Goal: Task Accomplishment & Management: Manage account settings

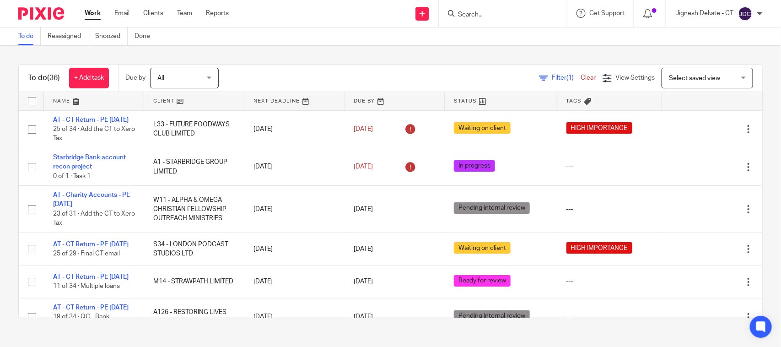
click at [466, 8] on form at bounding box center [505, 13] width 97 height 11
click at [472, 16] on input "Search" at bounding box center [498, 15] width 82 height 8
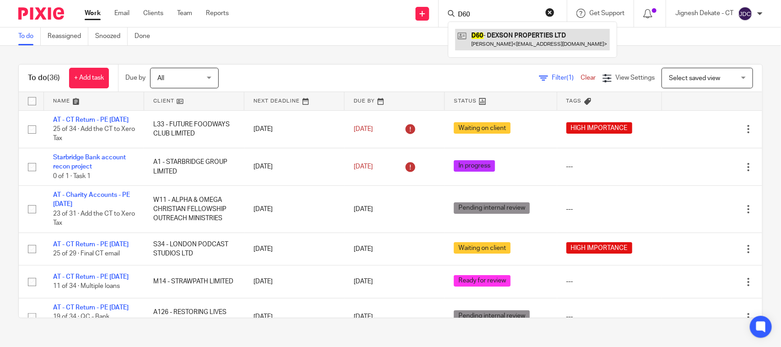
type input "D60"
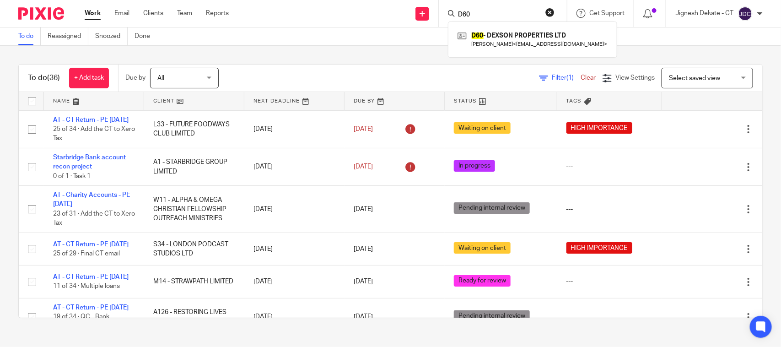
click at [21, 40] on link "To do" at bounding box center [29, 36] width 22 height 18
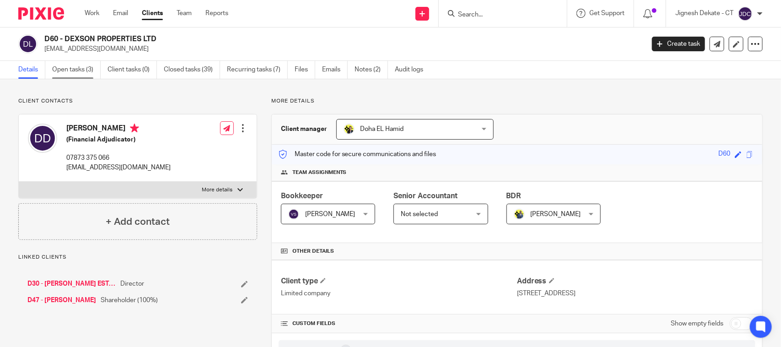
click at [78, 65] on link "Open tasks (3)" at bounding box center [76, 70] width 48 height 18
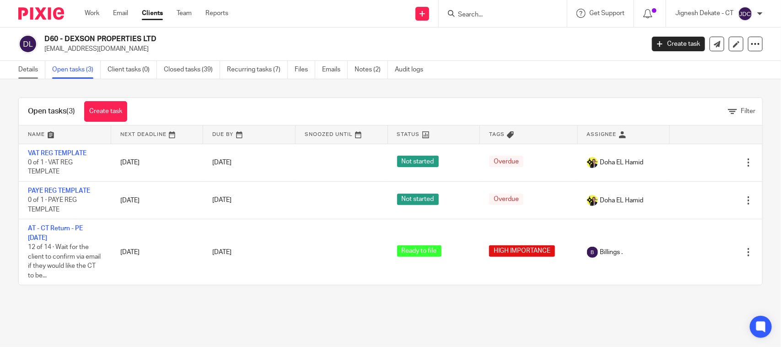
click at [33, 70] on link "Details" at bounding box center [31, 70] width 27 height 18
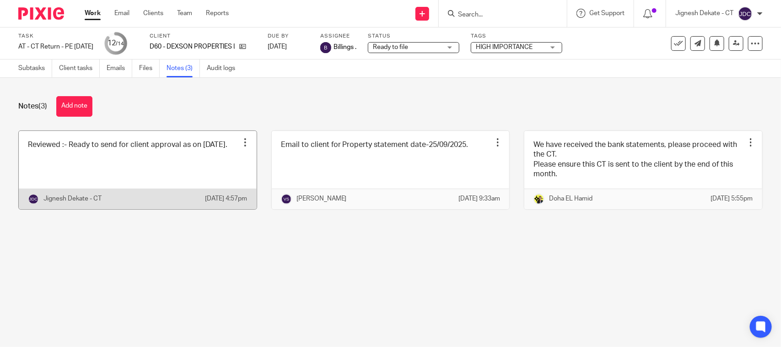
click at [129, 165] on link at bounding box center [138, 170] width 238 height 78
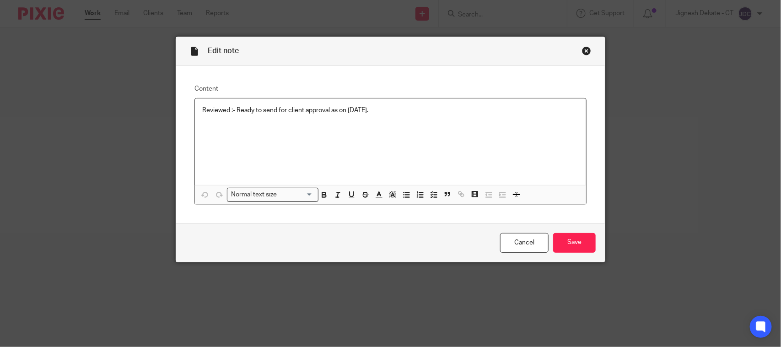
click at [404, 111] on p "Reviewed :- Ready to send for client approval as on 25/09/2025." at bounding box center [390, 110] width 376 height 9
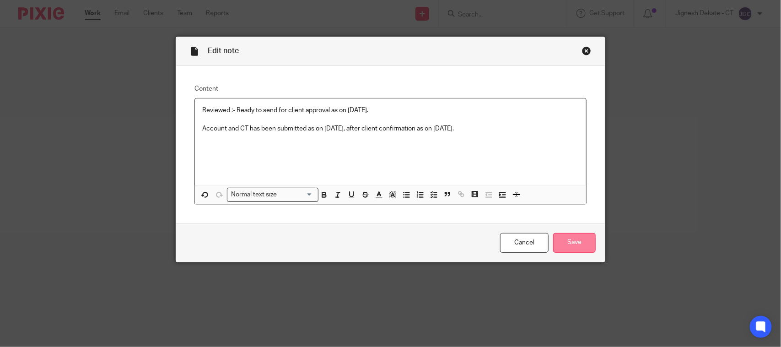
click at [584, 241] on input "Save" at bounding box center [574, 243] width 43 height 20
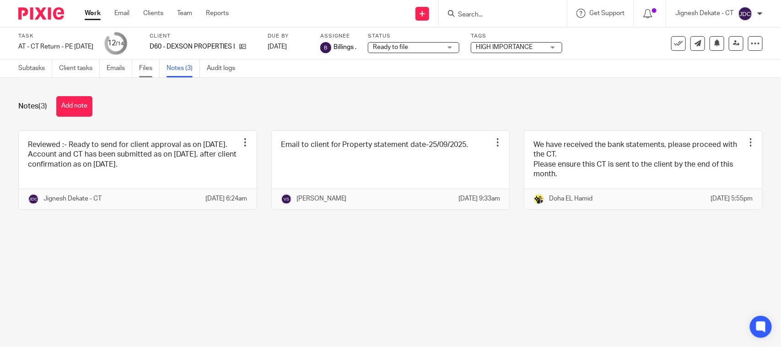
click at [147, 70] on link "Files" at bounding box center [149, 68] width 21 height 18
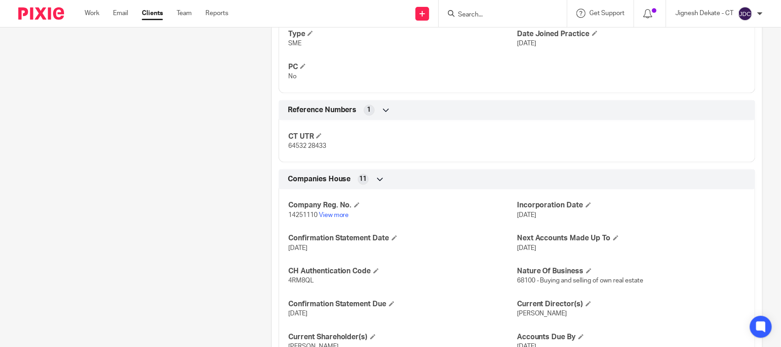
scroll to position [629, 0]
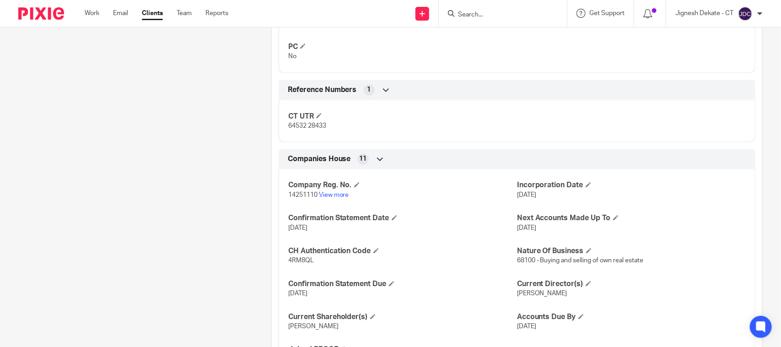
click at [302, 265] on p "4RM8QL" at bounding box center [402, 260] width 229 height 9
copy span "4RM8QL"
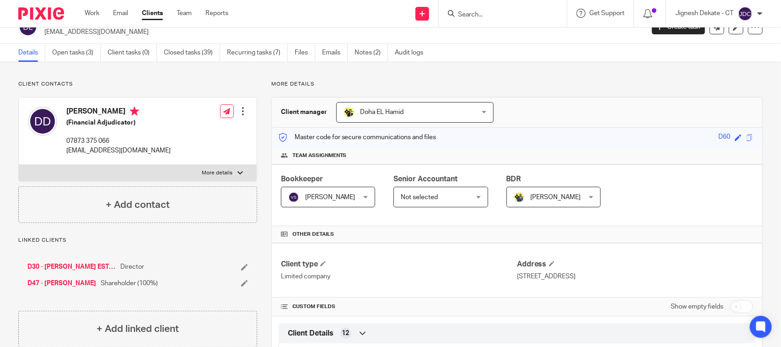
scroll to position [0, 0]
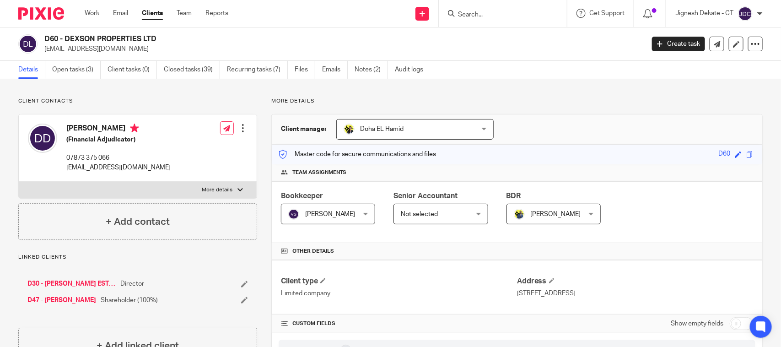
click at [484, 12] on input "Search" at bounding box center [498, 15] width 82 height 8
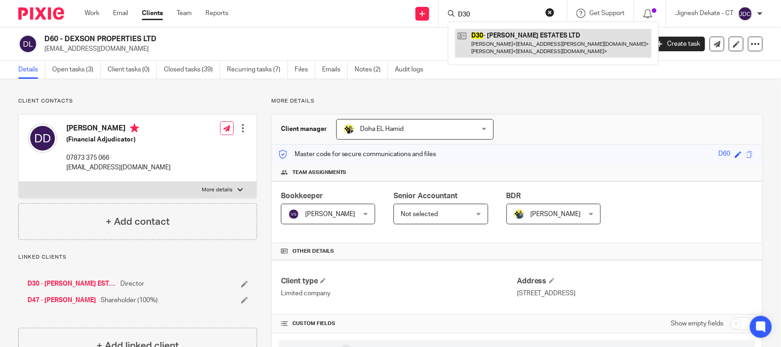
type input "D30"
click at [503, 47] on link at bounding box center [553, 43] width 196 height 28
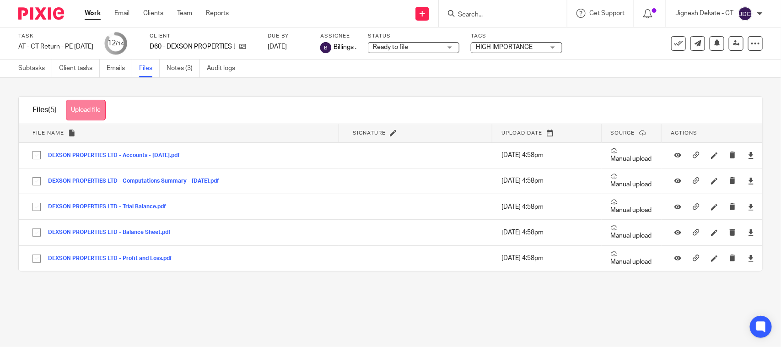
click at [74, 103] on button "Upload file" at bounding box center [86, 110] width 40 height 21
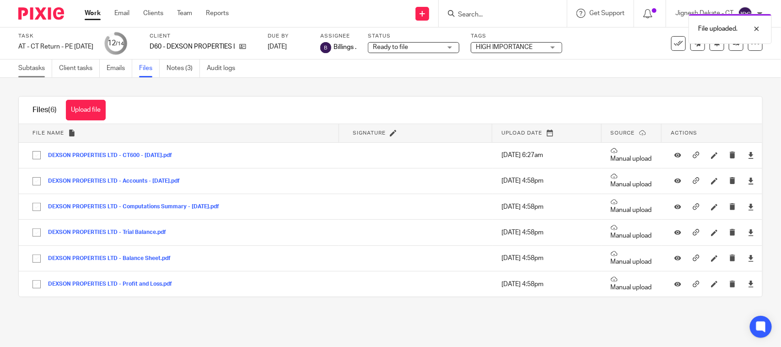
click at [30, 67] on link "Subtasks" at bounding box center [35, 68] width 34 height 18
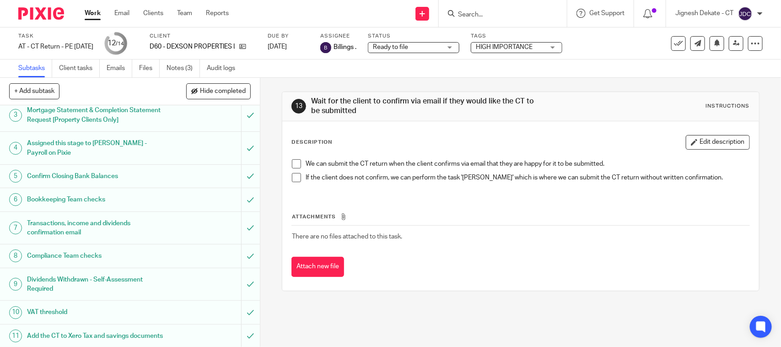
scroll to position [172, 0]
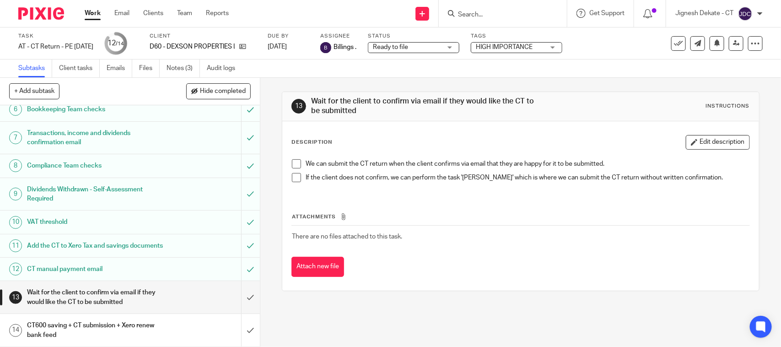
click at [292, 163] on span at bounding box center [296, 163] width 9 height 9
click at [293, 176] on span at bounding box center [296, 177] width 9 height 9
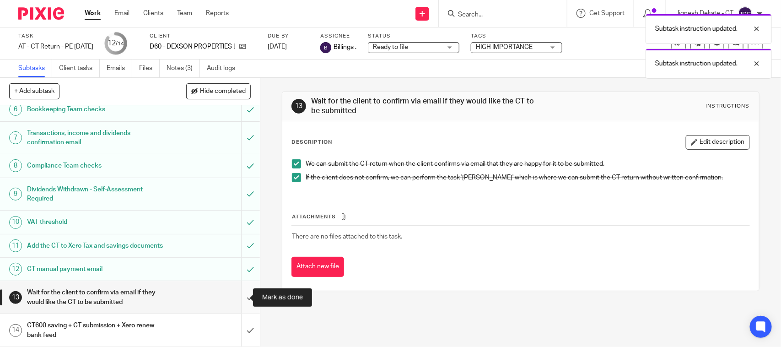
click at [232, 297] on input "submit" at bounding box center [130, 297] width 260 height 32
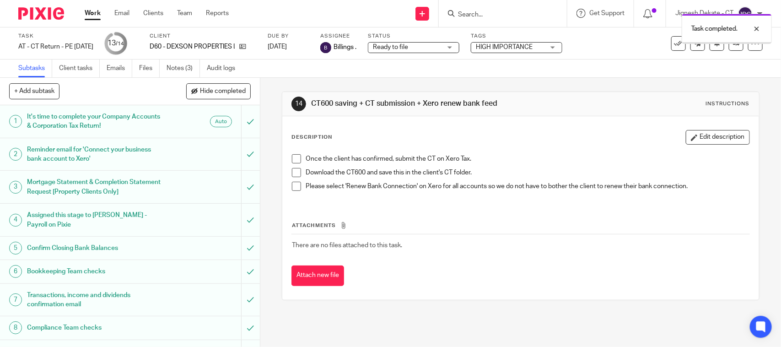
scroll to position [172, 0]
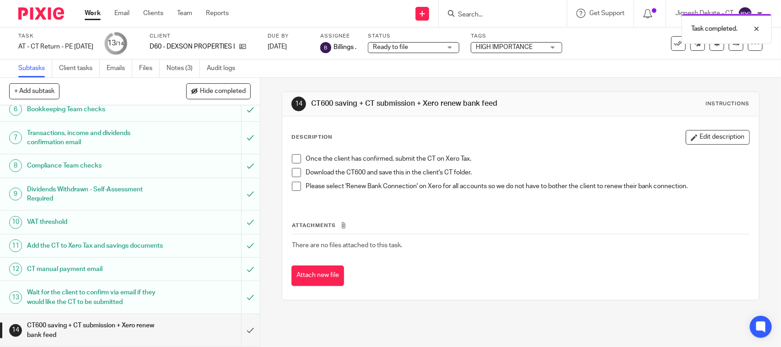
drag, startPoint x: 295, startPoint y: 158, endPoint x: 294, endPoint y: 162, distance: 4.7
click at [295, 158] on span at bounding box center [296, 158] width 9 height 9
click at [294, 169] on span at bounding box center [296, 172] width 9 height 9
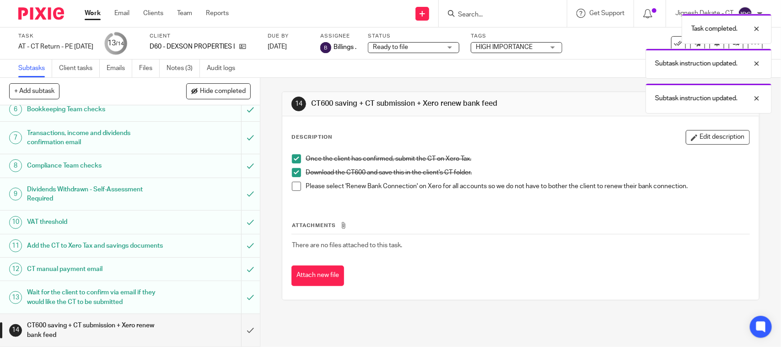
click at [295, 177] on span at bounding box center [296, 172] width 9 height 9
click at [295, 187] on span at bounding box center [296, 186] width 9 height 9
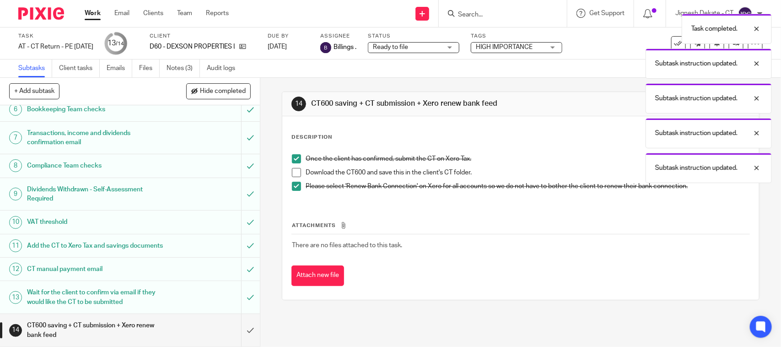
click at [292, 176] on span at bounding box center [296, 172] width 9 height 9
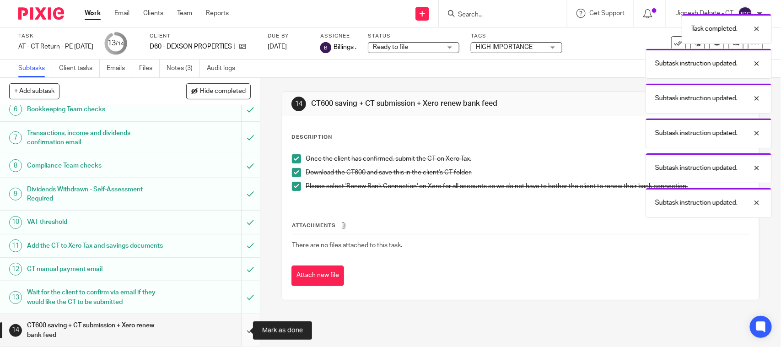
click at [238, 335] on input "submit" at bounding box center [130, 330] width 260 height 32
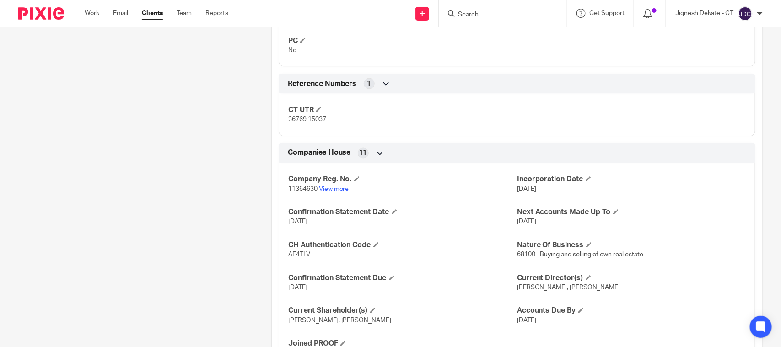
scroll to position [686, 0]
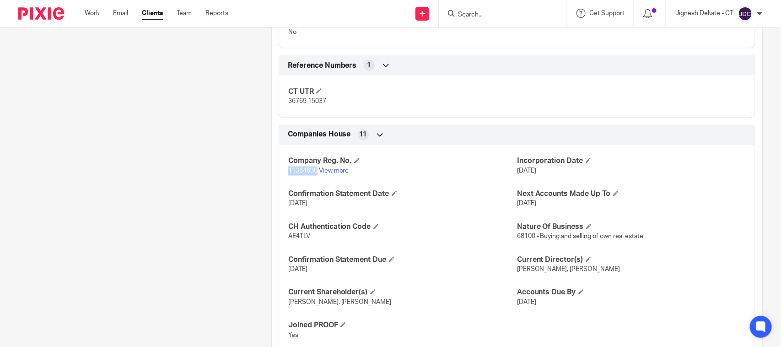
drag, startPoint x: 284, startPoint y: 174, endPoint x: 315, endPoint y: 172, distance: 30.7
click at [315, 172] on div "Company Reg. No. 11364630 View more Incorporation Date [DATE] Confirmation Stat…" at bounding box center [517, 245] width 477 height 214
copy span "11364630"
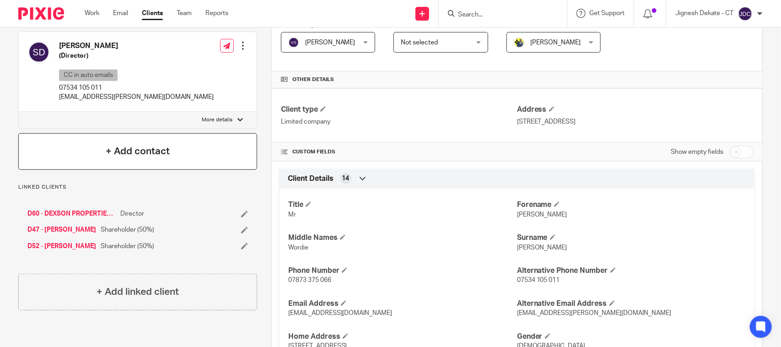
scroll to position [57, 0]
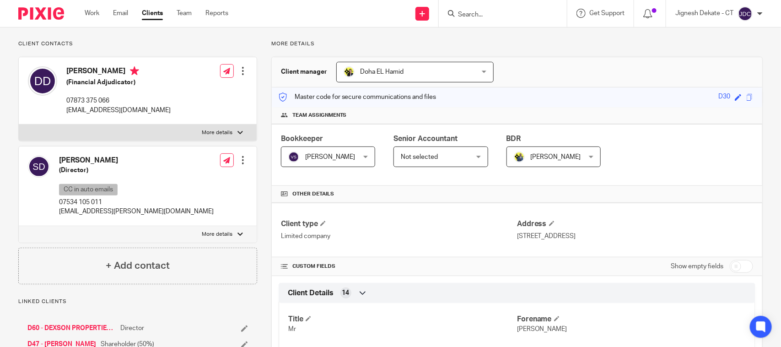
drag, startPoint x: 65, startPoint y: 67, endPoint x: 119, endPoint y: 71, distance: 53.6
click at [119, 71] on div "Derick Dickson (Financial Adjudicator) 07873 375 066 derick_dickson@hotmail.com" at bounding box center [99, 91] width 143 height 58
copy h4 "Derick Dickson"
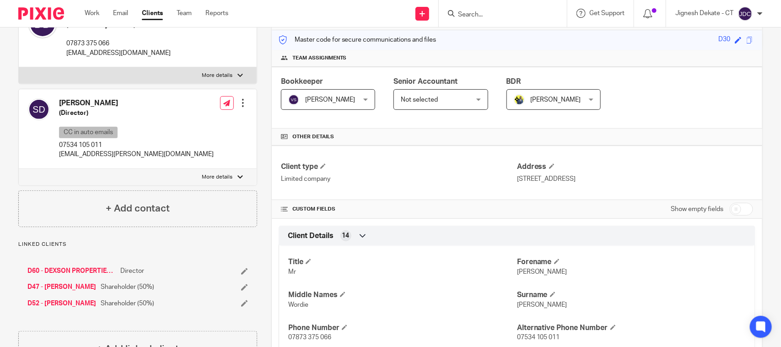
scroll to position [0, 0]
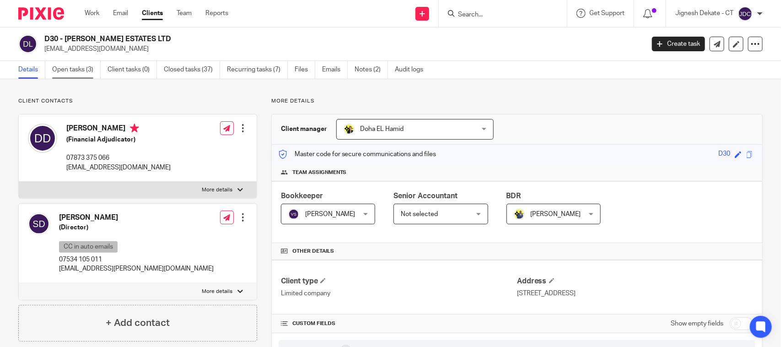
click at [89, 70] on link "Open tasks (3)" at bounding box center [76, 70] width 48 height 18
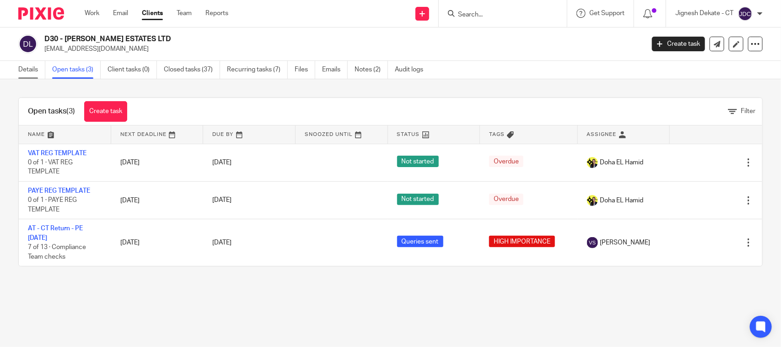
click at [30, 71] on link "Details" at bounding box center [31, 70] width 27 height 18
click at [81, 74] on link "Open tasks (3)" at bounding box center [76, 70] width 48 height 18
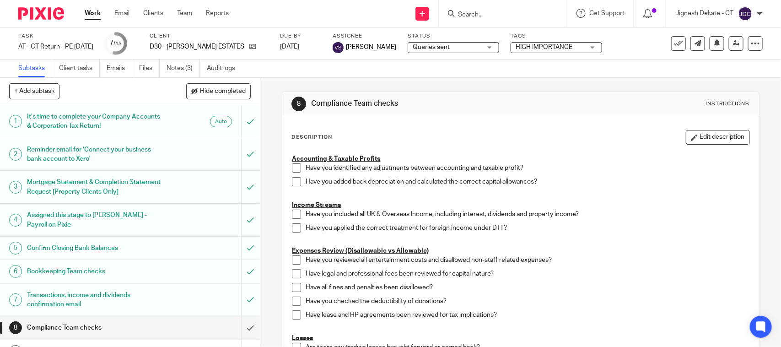
click at [434, 49] on span "Queries sent" at bounding box center [447, 48] width 69 height 10
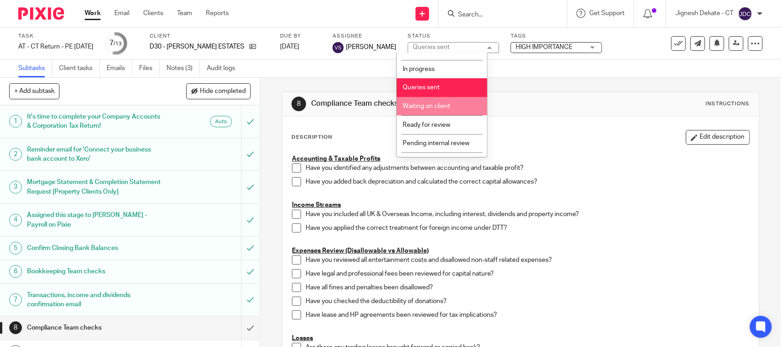
scroll to position [43, 0]
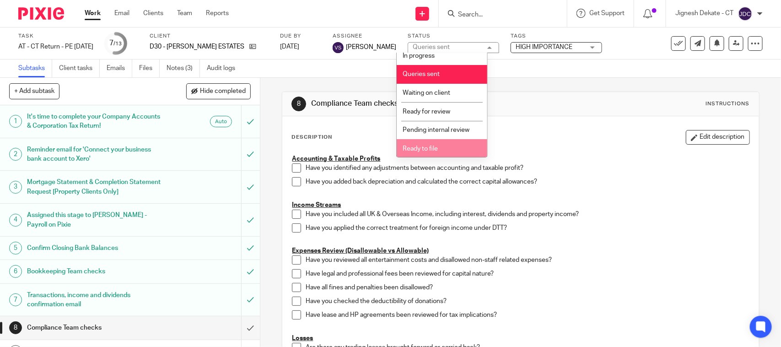
click at [422, 145] on span "Ready to file" at bounding box center [419, 148] width 35 height 6
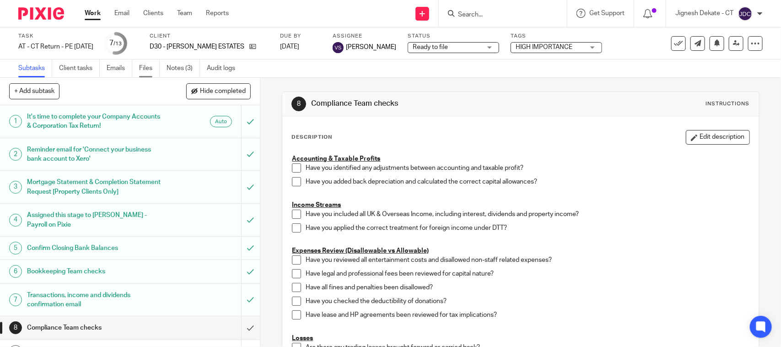
click at [151, 69] on link "Files" at bounding box center [149, 68] width 21 height 18
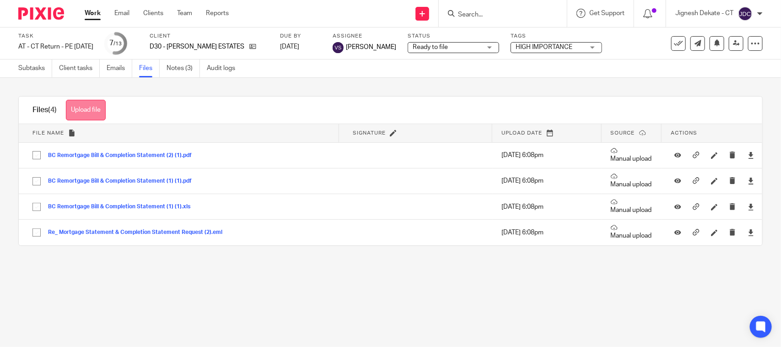
click at [95, 113] on button "Upload file" at bounding box center [86, 110] width 40 height 21
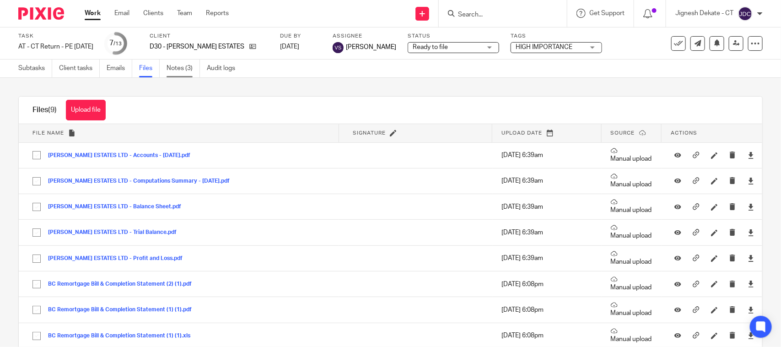
click at [174, 65] on link "Notes (3)" at bounding box center [182, 68] width 33 height 18
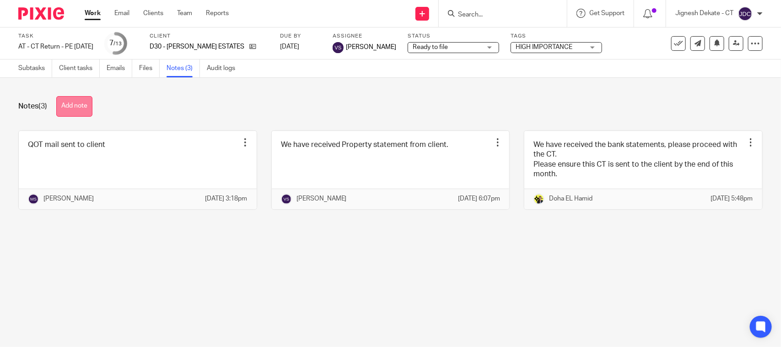
click at [83, 106] on button "Add note" at bounding box center [74, 106] width 36 height 21
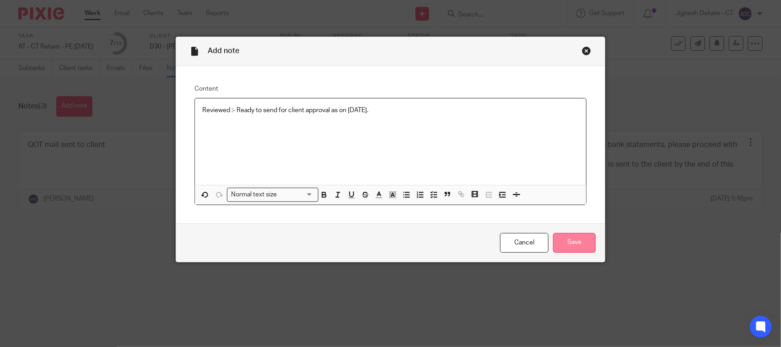
click at [582, 239] on input "Save" at bounding box center [574, 243] width 43 height 20
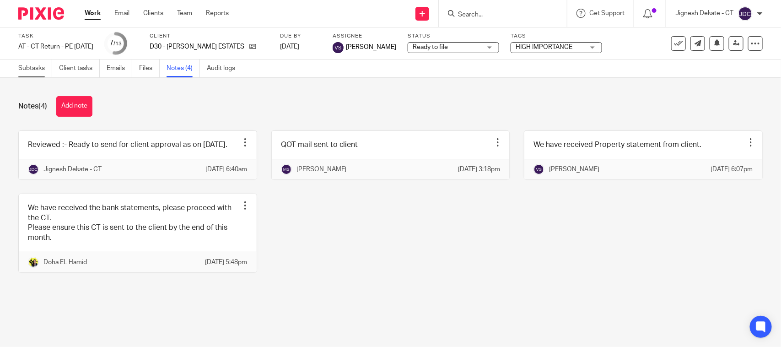
click at [21, 65] on link "Subtasks" at bounding box center [35, 68] width 34 height 18
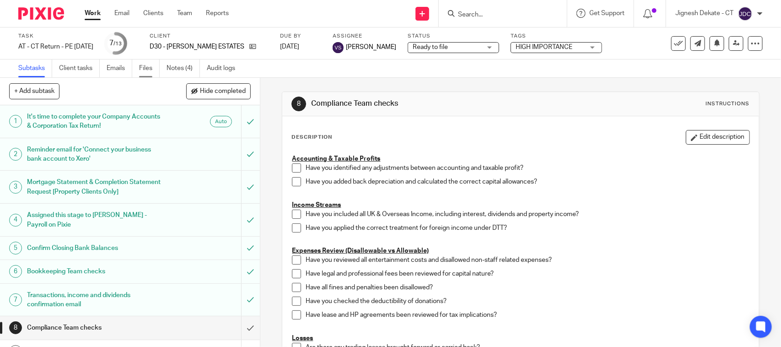
click at [142, 70] on link "Files" at bounding box center [149, 68] width 21 height 18
click at [44, 60] on link "Subtasks" at bounding box center [35, 68] width 34 height 18
click at [293, 168] on span at bounding box center [296, 167] width 9 height 9
click at [293, 181] on span at bounding box center [296, 181] width 9 height 9
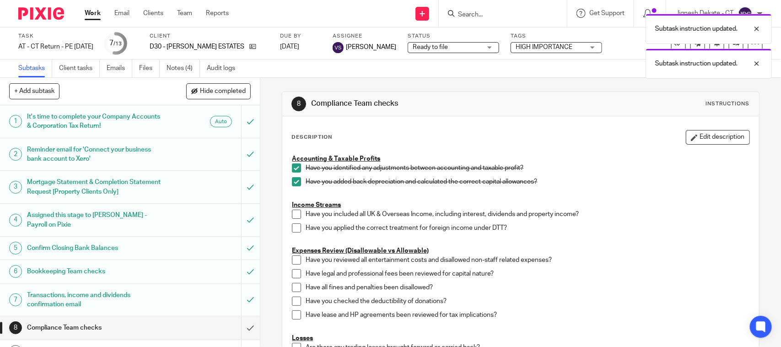
scroll to position [57, 0]
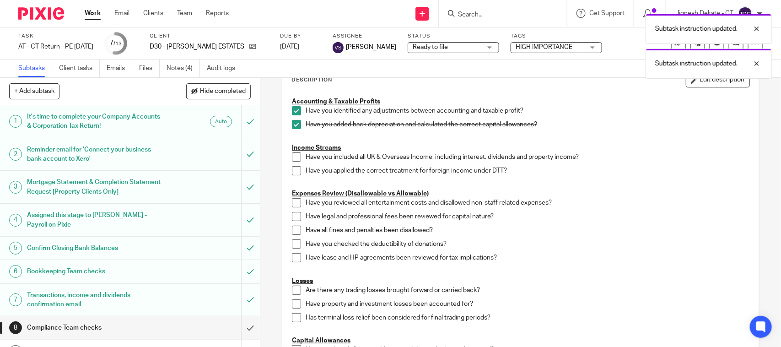
click at [293, 155] on span at bounding box center [296, 156] width 9 height 9
click at [292, 167] on span at bounding box center [296, 170] width 9 height 9
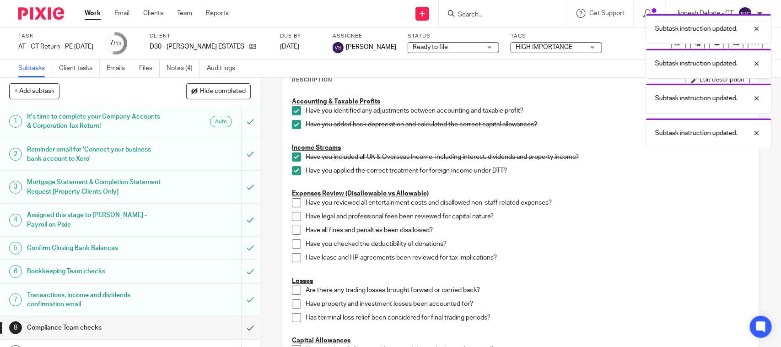
click at [292, 203] on span at bounding box center [296, 202] width 9 height 9
click at [293, 216] on span at bounding box center [296, 216] width 9 height 9
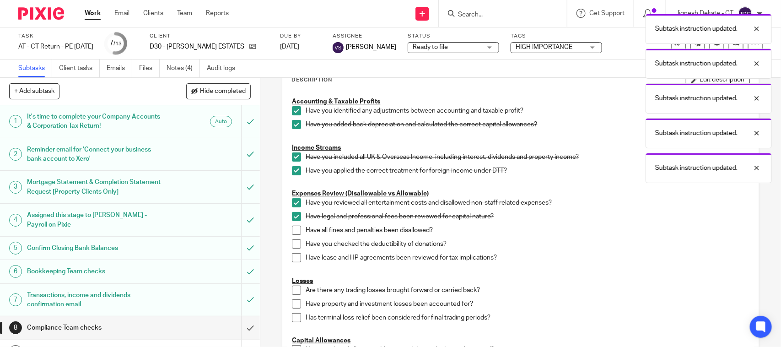
click at [292, 231] on span at bounding box center [296, 229] width 9 height 9
click at [293, 243] on span at bounding box center [296, 243] width 9 height 9
click at [296, 257] on span at bounding box center [296, 257] width 9 height 9
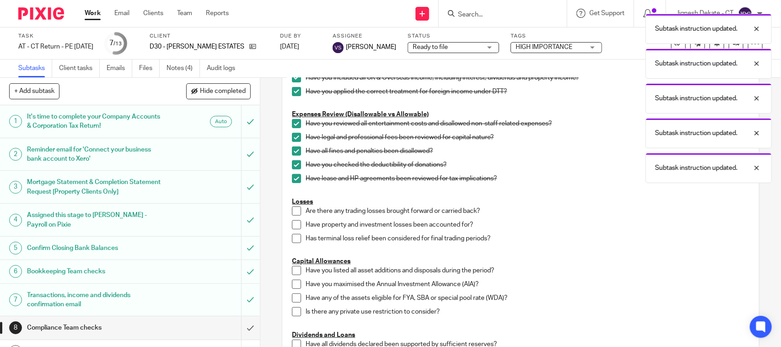
scroll to position [172, 0]
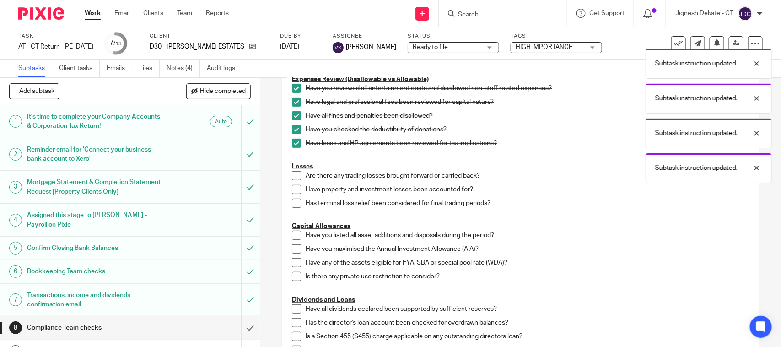
click at [292, 174] on span at bounding box center [296, 175] width 9 height 9
click at [292, 192] on span at bounding box center [296, 189] width 9 height 9
click at [293, 201] on span at bounding box center [296, 202] width 9 height 9
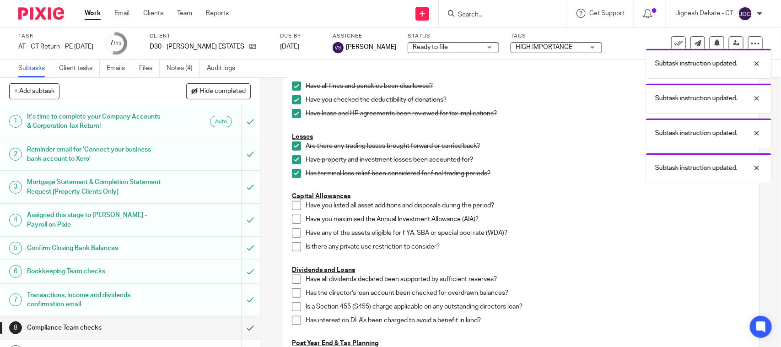
scroll to position [229, 0]
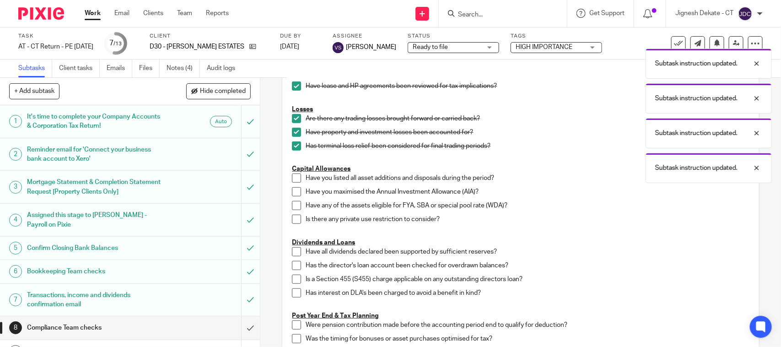
click at [287, 174] on div "Accounting & Taxable Profits Have you identified any adjustments between accoun…" at bounding box center [520, 254] width 466 height 666
click at [292, 176] on span at bounding box center [296, 177] width 9 height 9
click at [293, 195] on span at bounding box center [296, 191] width 9 height 9
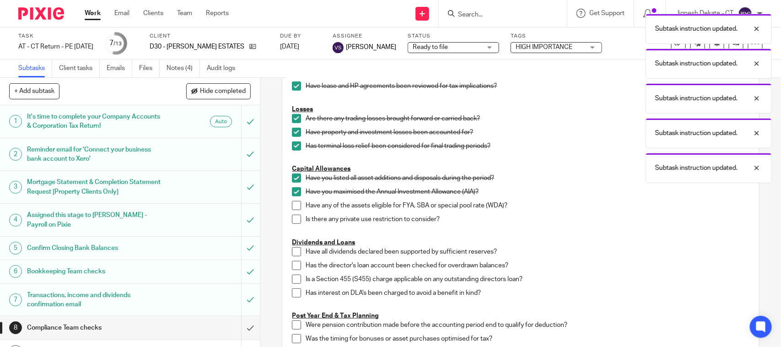
click at [294, 212] on li "Have any of the assets eligible for FYA, SBA or special pool rate (WDA)?" at bounding box center [520, 208] width 457 height 14
click at [294, 209] on span at bounding box center [296, 205] width 9 height 9
click at [297, 220] on span at bounding box center [296, 218] width 9 height 9
click at [292, 250] on span at bounding box center [296, 251] width 9 height 9
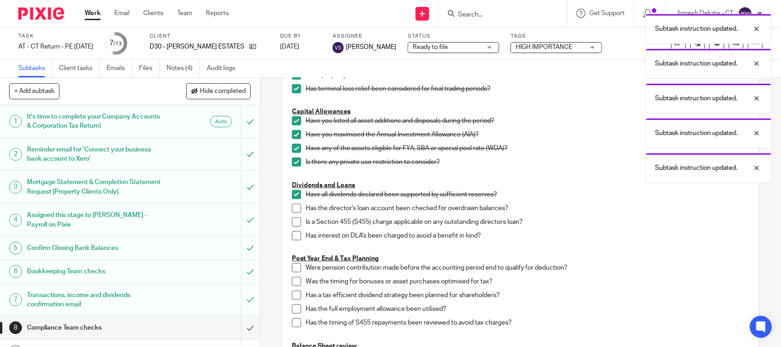
click at [295, 209] on span at bounding box center [296, 208] width 9 height 9
click at [292, 224] on span at bounding box center [296, 221] width 9 height 9
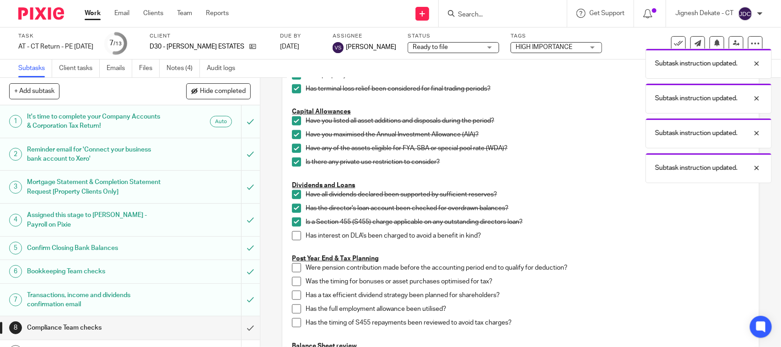
click at [294, 231] on span at bounding box center [296, 235] width 9 height 9
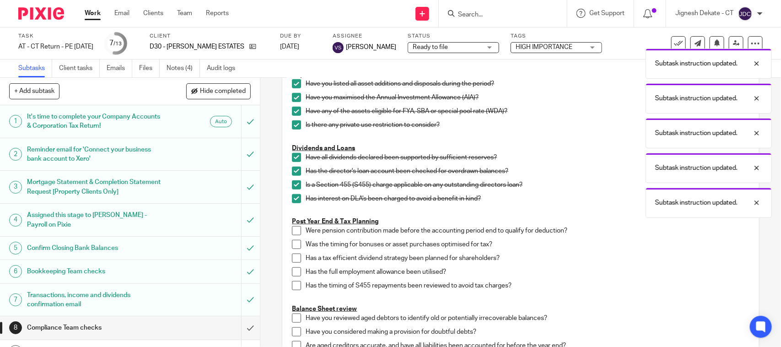
scroll to position [343, 0]
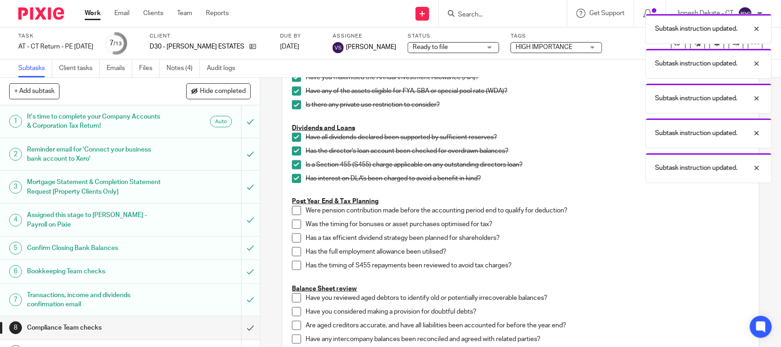
click at [292, 213] on span at bounding box center [296, 210] width 9 height 9
click at [292, 225] on span at bounding box center [296, 224] width 9 height 9
click at [294, 239] on span at bounding box center [296, 237] width 9 height 9
click at [294, 252] on span at bounding box center [296, 251] width 9 height 9
click at [292, 268] on span at bounding box center [296, 265] width 9 height 9
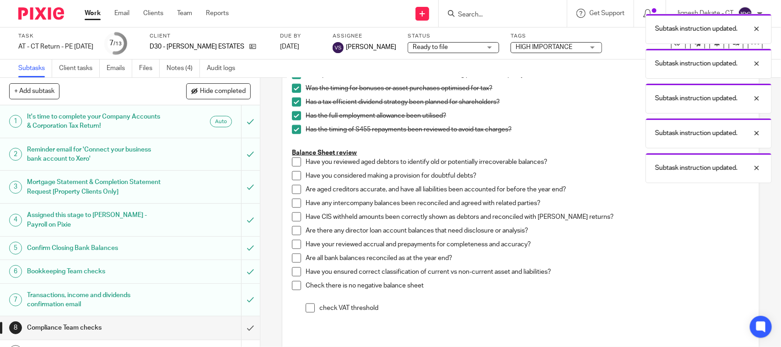
scroll to position [515, 0]
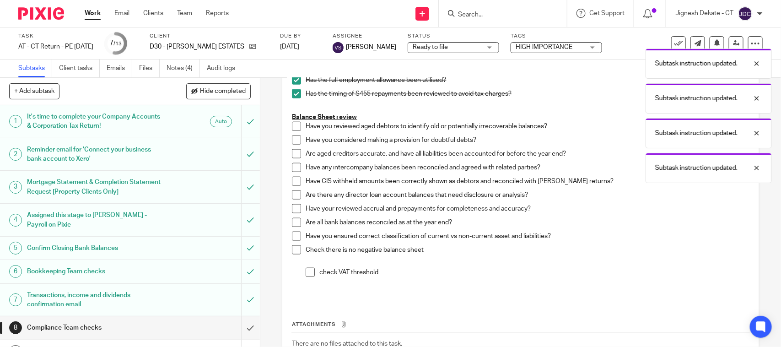
click at [294, 123] on span at bounding box center [296, 126] width 9 height 9
click at [294, 142] on span at bounding box center [296, 139] width 9 height 9
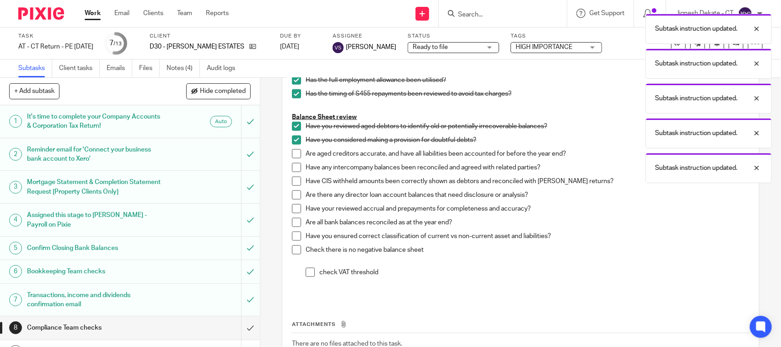
click at [294, 151] on span at bounding box center [296, 153] width 9 height 9
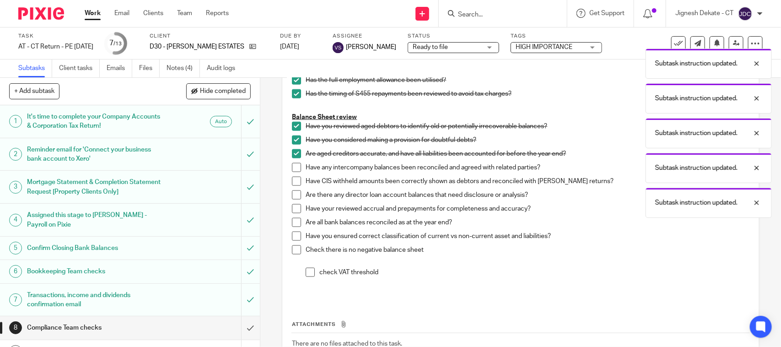
click at [294, 168] on span at bounding box center [296, 167] width 9 height 9
click at [294, 178] on span at bounding box center [296, 181] width 9 height 9
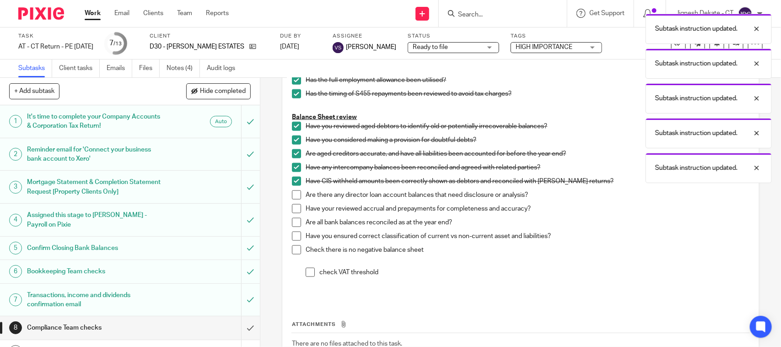
click at [294, 193] on span at bounding box center [296, 194] width 9 height 9
click at [292, 206] on span at bounding box center [296, 208] width 9 height 9
click at [293, 219] on span at bounding box center [296, 222] width 9 height 9
click at [293, 235] on span at bounding box center [296, 235] width 9 height 9
click at [294, 246] on span at bounding box center [296, 249] width 9 height 9
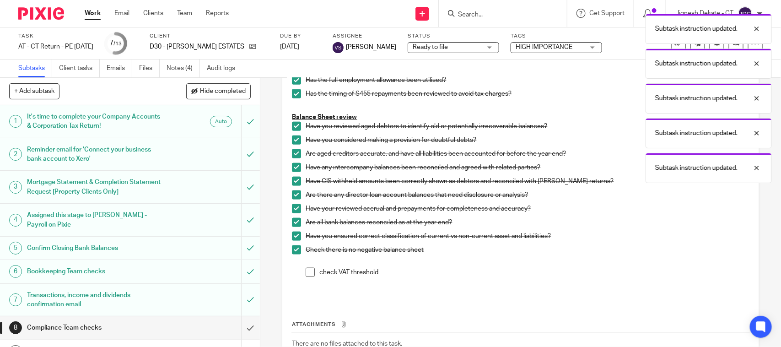
click at [309, 271] on span at bounding box center [309, 272] width 9 height 9
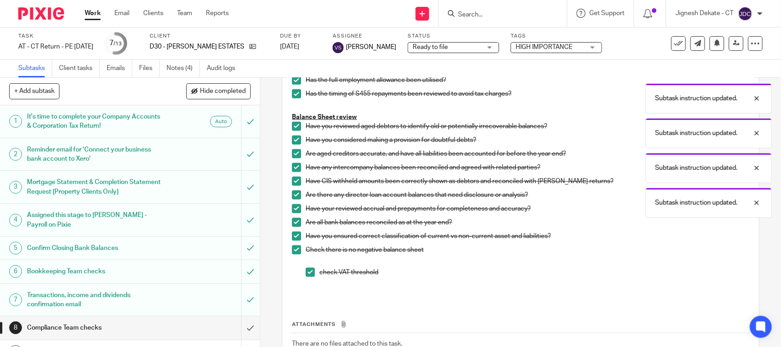
scroll to position [139, 0]
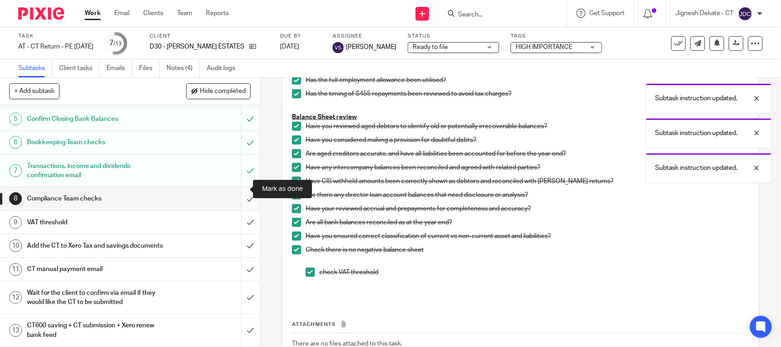
click at [237, 187] on input "submit" at bounding box center [130, 198] width 260 height 23
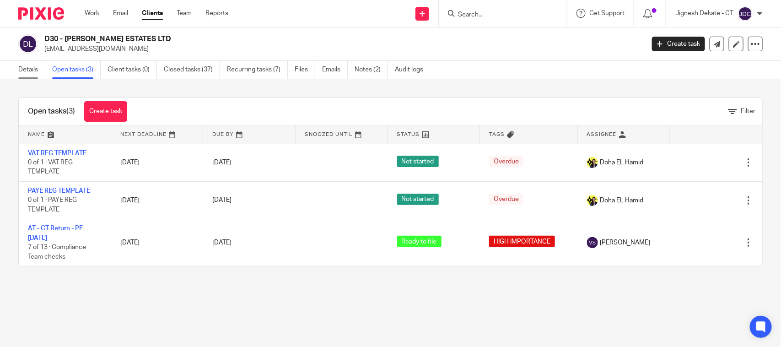
click at [25, 65] on link "Details" at bounding box center [31, 70] width 27 height 18
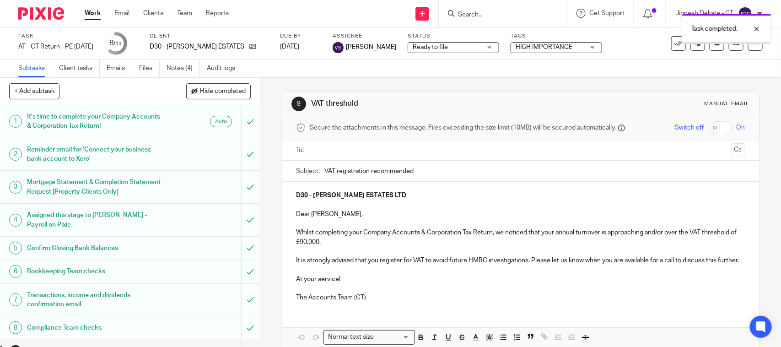
scroll to position [139, 0]
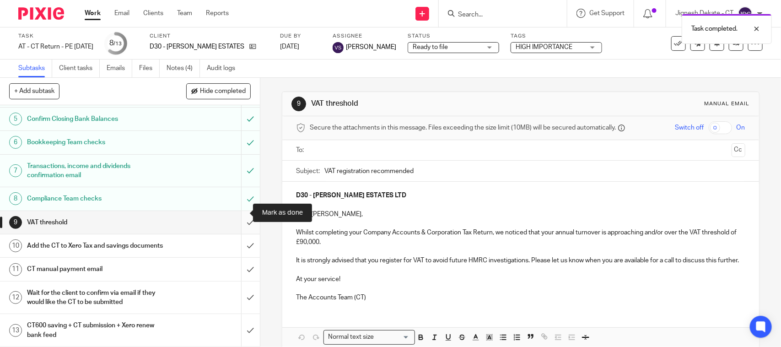
click at [239, 211] on input "submit" at bounding box center [130, 222] width 260 height 23
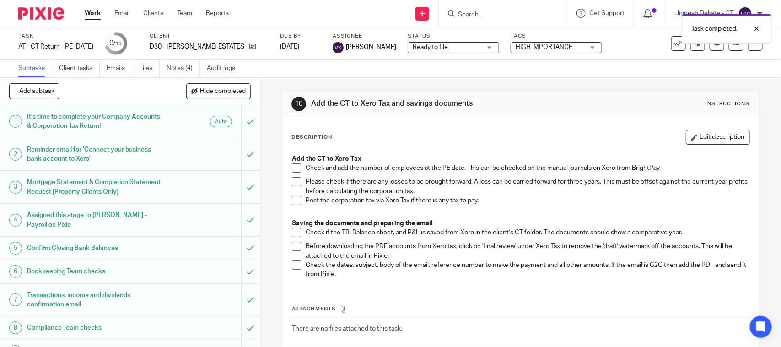
scroll to position [139, 0]
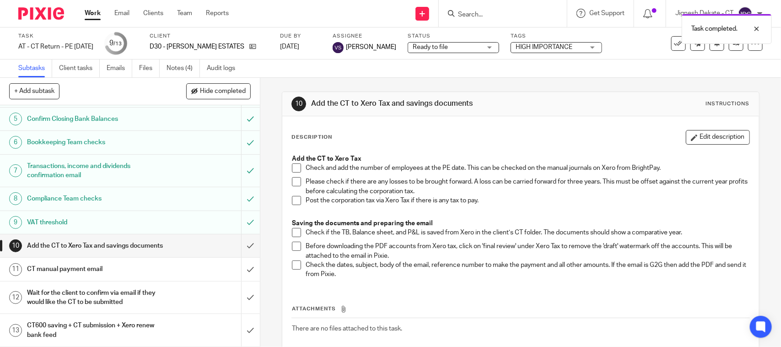
click at [292, 168] on span at bounding box center [296, 167] width 9 height 9
click at [288, 183] on div "Add the CT to Xero Tax Check and add the number of employees at the PE date. Th…" at bounding box center [520, 218] width 466 height 136
click at [294, 179] on span at bounding box center [296, 181] width 9 height 9
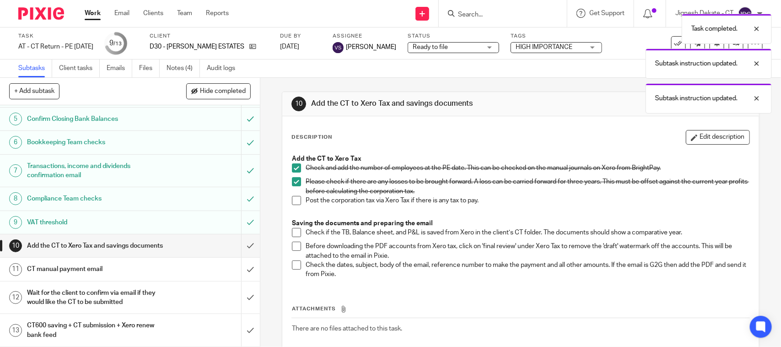
click at [292, 200] on span at bounding box center [296, 200] width 9 height 9
click at [292, 230] on span at bounding box center [296, 232] width 9 height 9
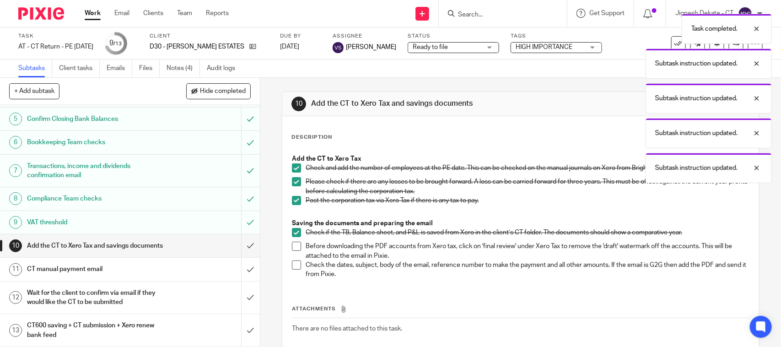
click at [292, 248] on span at bounding box center [296, 245] width 9 height 9
drag, startPoint x: 294, startPoint y: 261, endPoint x: 289, endPoint y: 265, distance: 6.5
click at [292, 262] on span at bounding box center [296, 264] width 9 height 9
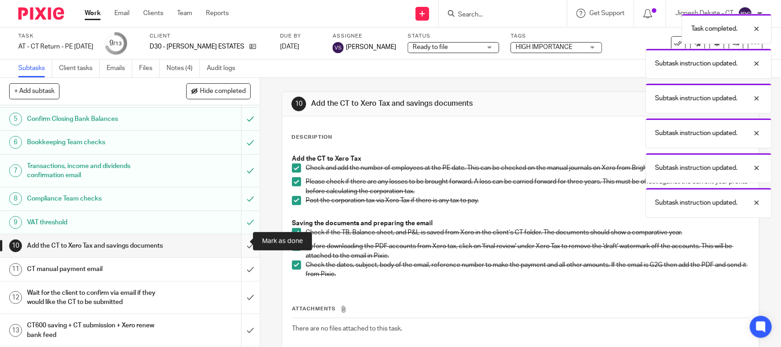
click at [239, 238] on input "submit" at bounding box center [130, 245] width 260 height 23
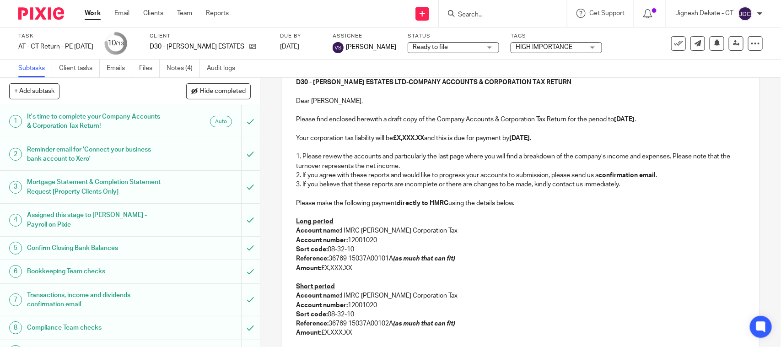
scroll to position [114, 0]
click at [337, 276] on p at bounding box center [520, 275] width 449 height 9
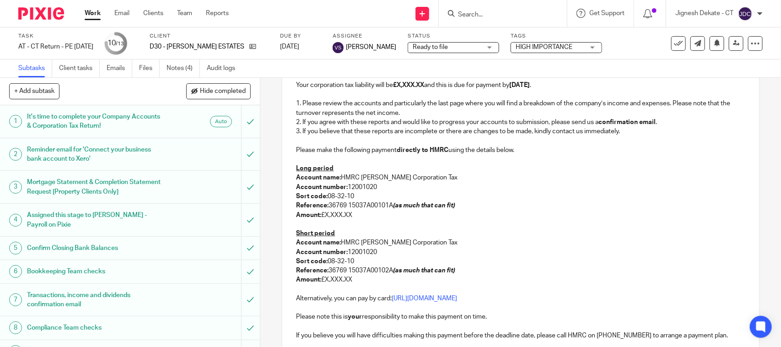
scroll to position [286, 0]
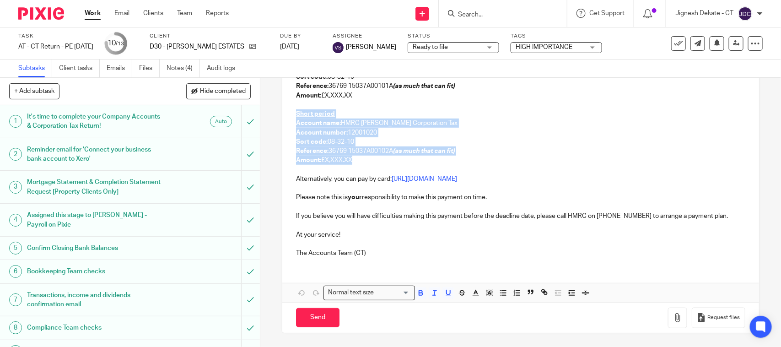
click at [361, 163] on p "Amount: £X,XXX.XX" at bounding box center [520, 159] width 449 height 9
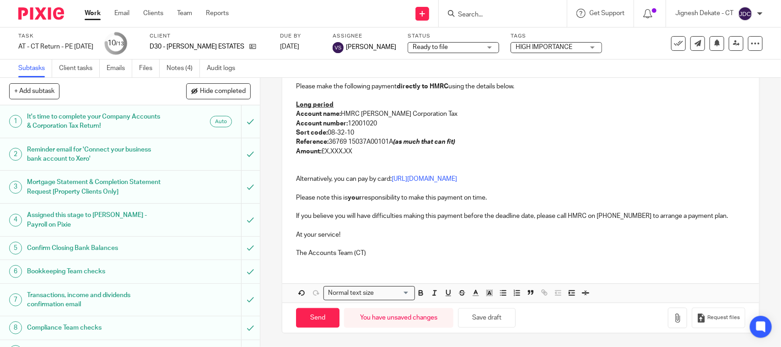
scroll to position [221, 0]
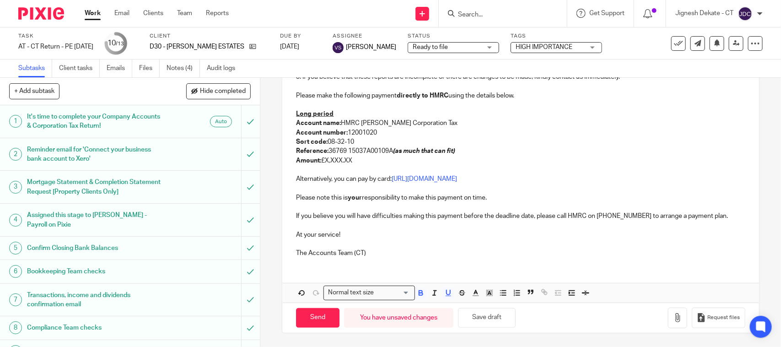
click at [343, 113] on p "Long period" at bounding box center [520, 113] width 449 height 9
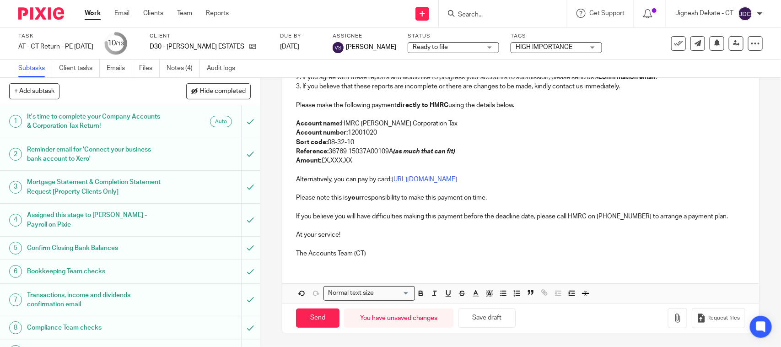
click at [362, 157] on p "Amount: £X,XXX.XX" at bounding box center [520, 160] width 449 height 9
click at [370, 162] on p "Amount: £2,026.35" at bounding box center [520, 160] width 449 height 9
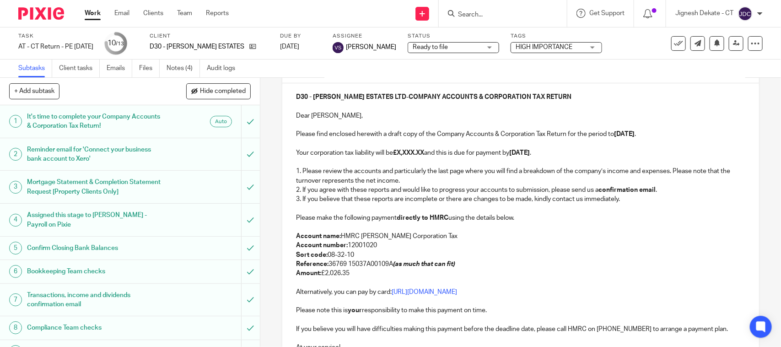
scroll to position [97, 0]
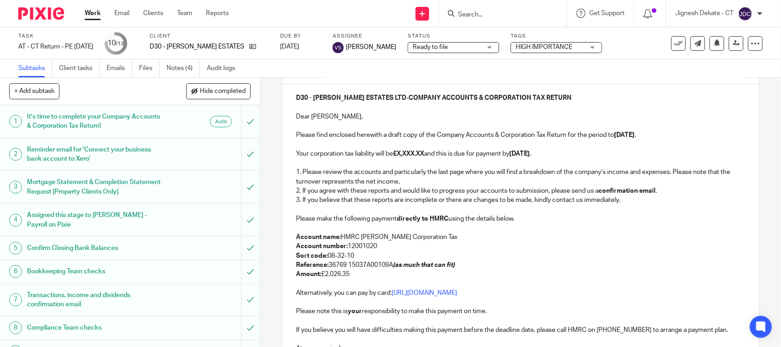
click at [424, 152] on strong "£X,XXX.XX" at bounding box center [408, 153] width 31 height 6
click at [587, 145] on p at bounding box center [520, 144] width 449 height 9
click at [595, 141] on p at bounding box center [520, 144] width 449 height 9
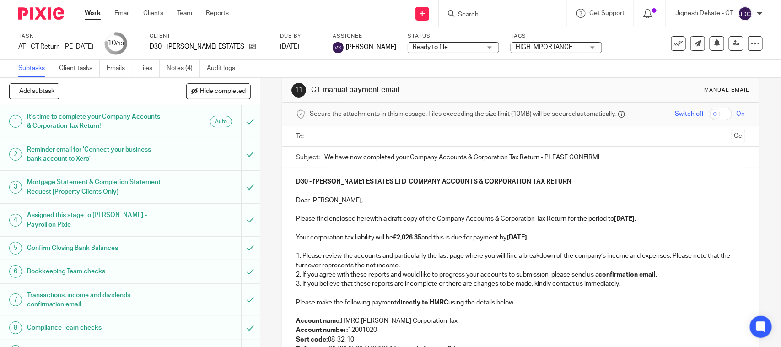
scroll to position [0, 0]
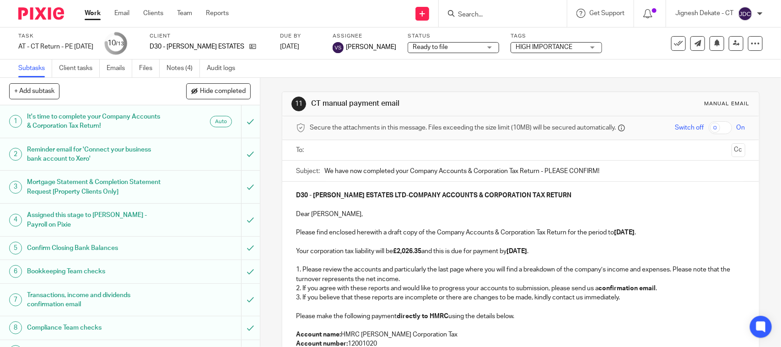
click at [383, 151] on input "text" at bounding box center [520, 150] width 414 height 11
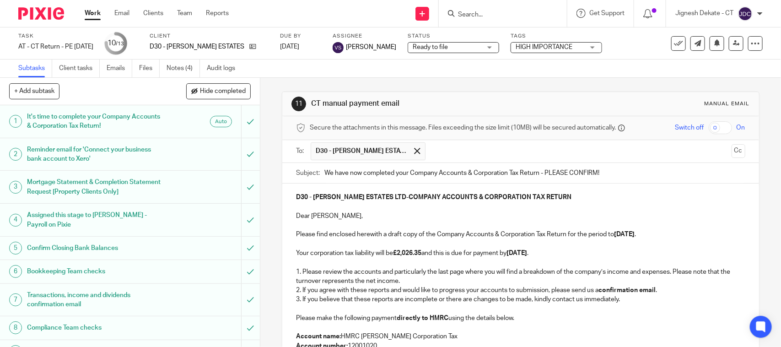
click at [712, 154] on li at bounding box center [579, 151] width 299 height 18
click at [731, 152] on button "Cc" at bounding box center [738, 151] width 14 height 14
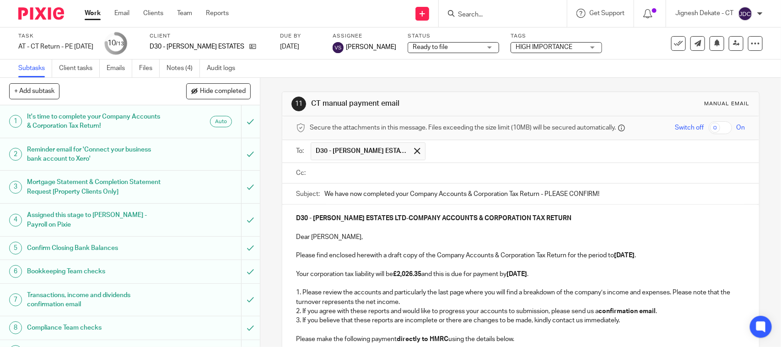
click at [319, 172] on input "text" at bounding box center [527, 173] width 428 height 11
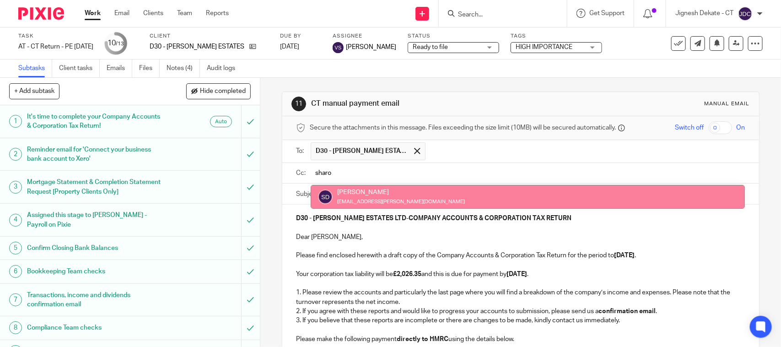
type input "sharo"
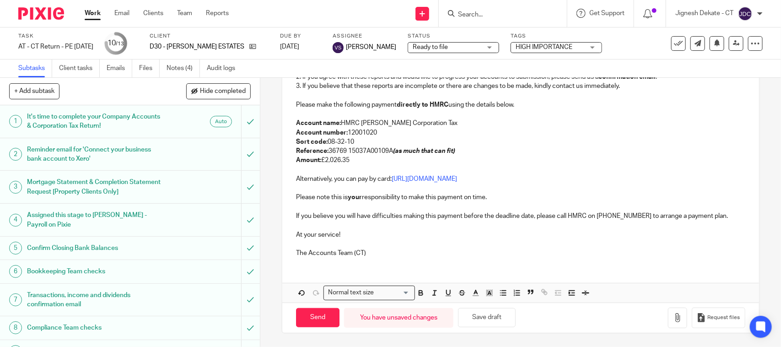
scroll to position [238, 0]
click at [566, 255] on p "The Accounts Team (CT)" at bounding box center [520, 252] width 449 height 9
click at [673, 314] on icon "button" at bounding box center [677, 317] width 9 height 9
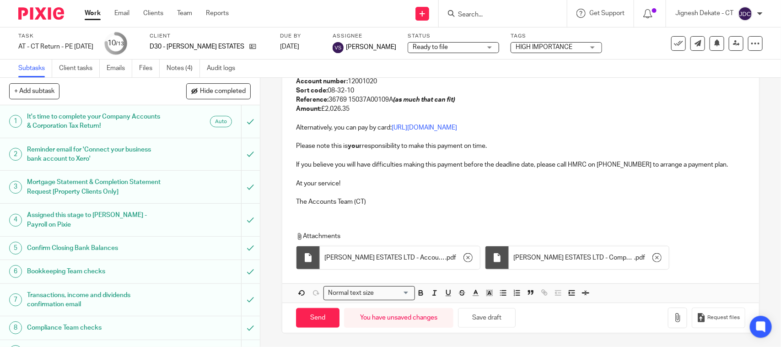
scroll to position [289, 0]
click at [312, 318] on input "Send" at bounding box center [317, 318] width 43 height 20
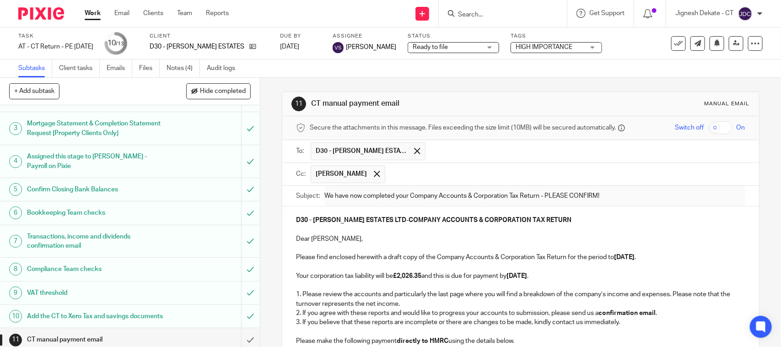
scroll to position [139, 0]
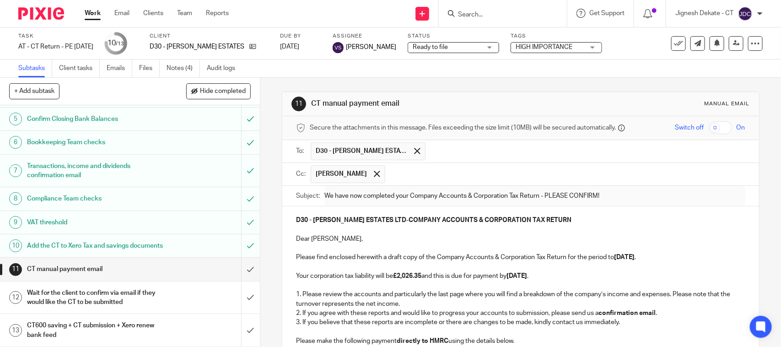
type input "Sent"
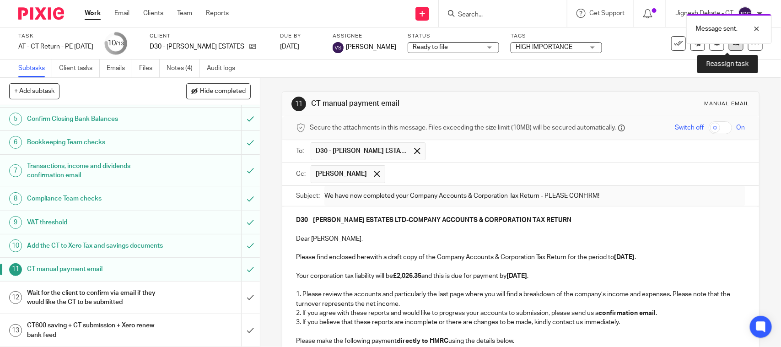
click at [733, 46] on icon at bounding box center [736, 43] width 7 height 7
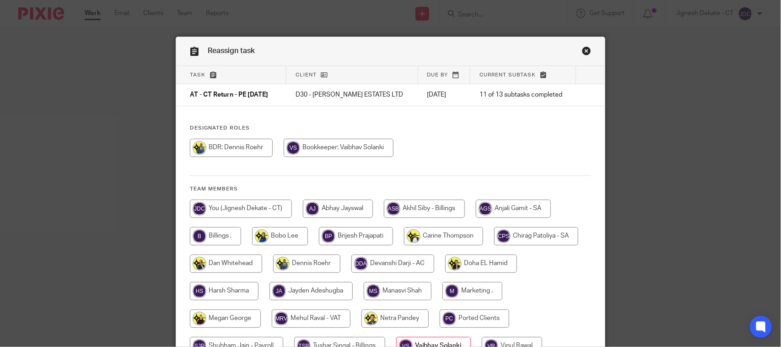
click at [211, 230] on input "radio" at bounding box center [215, 236] width 51 height 18
radio input "true"
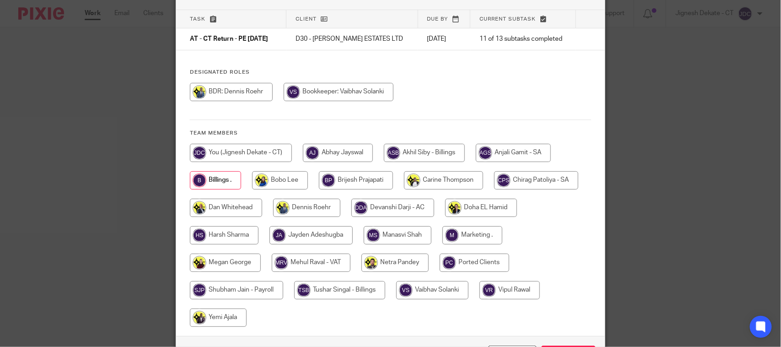
scroll to position [120, 0]
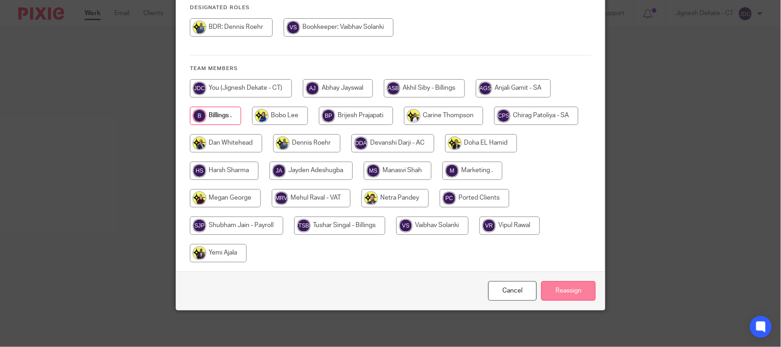
click at [552, 291] on input "Reassign" at bounding box center [568, 291] width 54 height 20
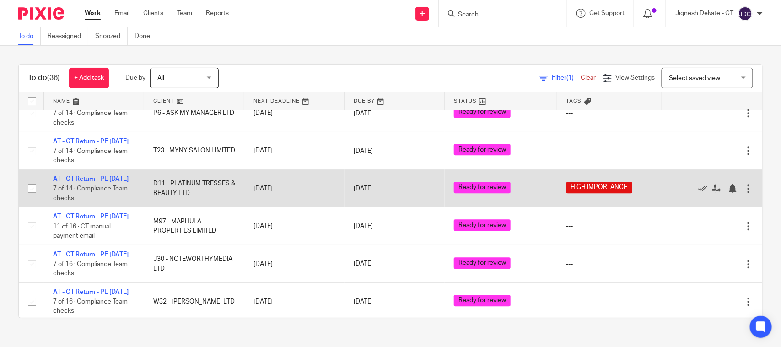
scroll to position [970, 0]
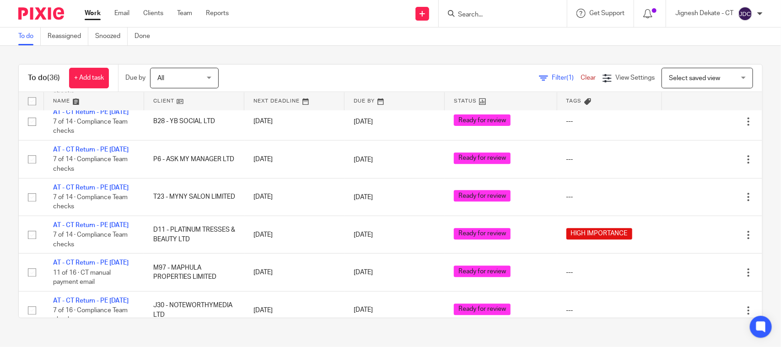
click at [459, 17] on input "Search" at bounding box center [498, 15] width 82 height 8
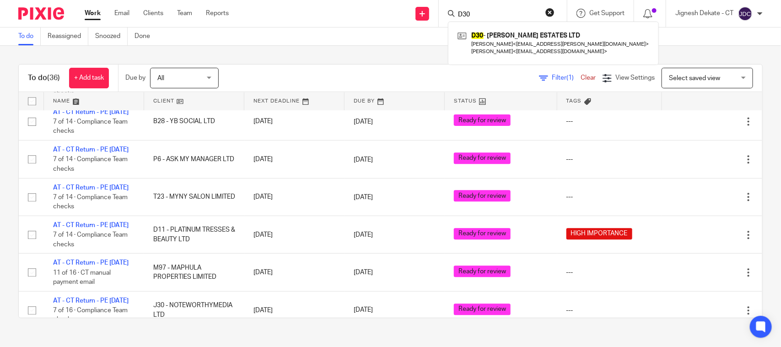
click at [480, 9] on form "D30" at bounding box center [505, 13] width 97 height 11
click at [488, 12] on input "D30" at bounding box center [498, 15] width 82 height 8
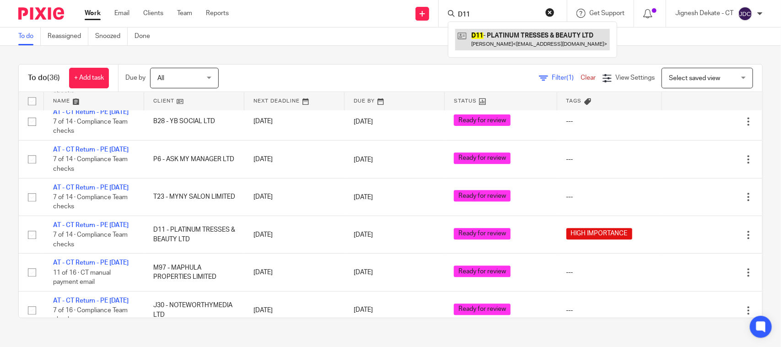
type input "D11"
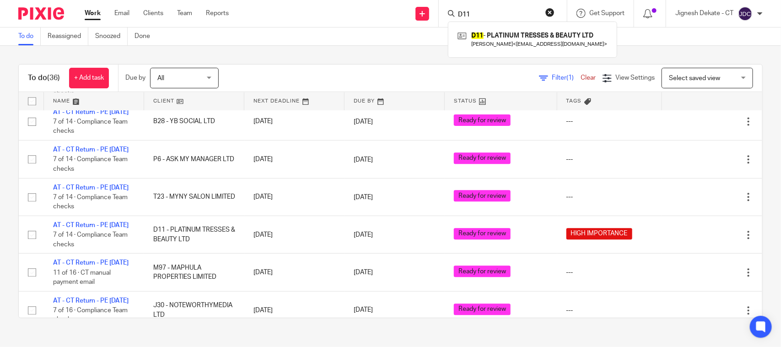
click at [551, 13] on button "reset" at bounding box center [549, 12] width 9 height 9
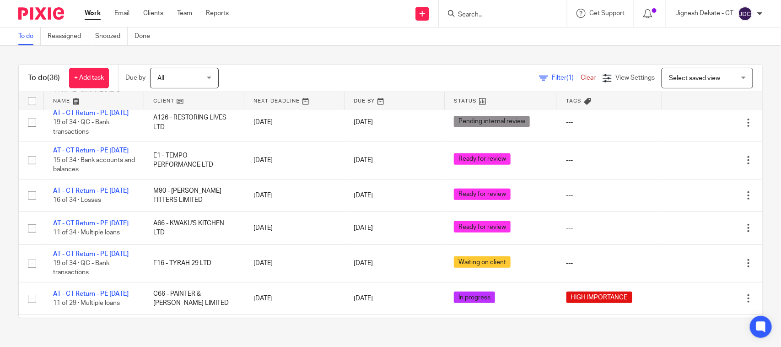
scroll to position [112, 0]
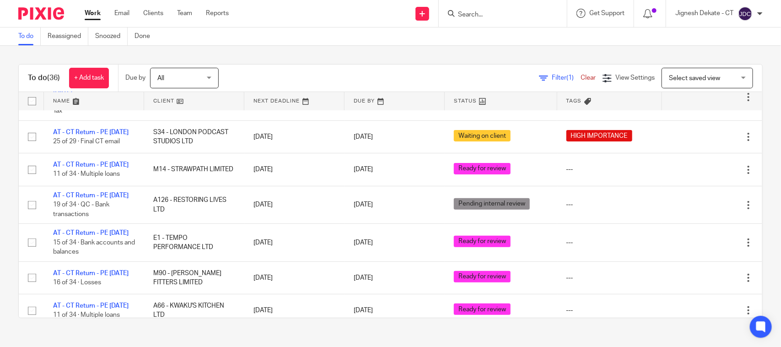
click at [25, 32] on link "To do" at bounding box center [29, 36] width 22 height 18
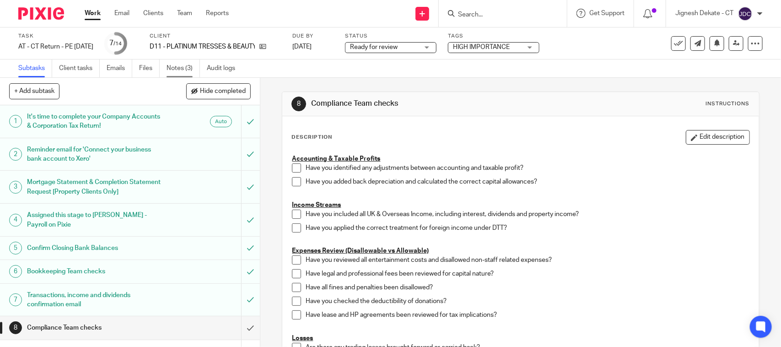
click at [177, 71] on link "Notes (3)" at bounding box center [182, 68] width 33 height 18
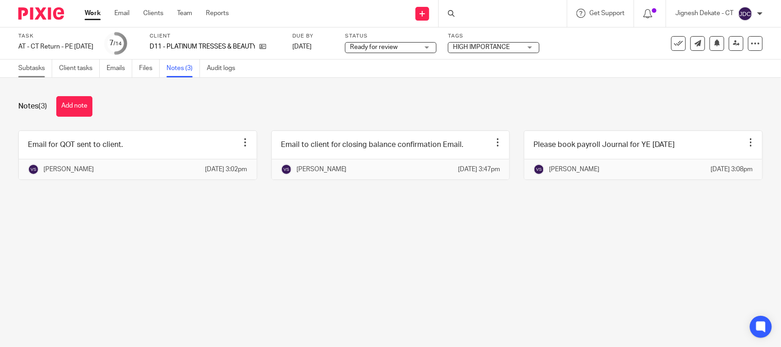
click at [42, 70] on link "Subtasks" at bounding box center [35, 68] width 34 height 18
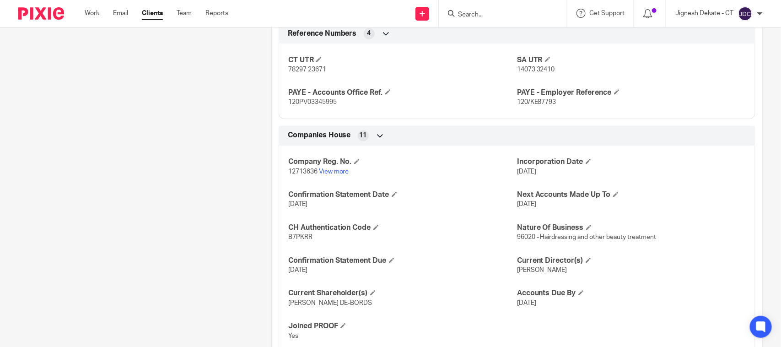
scroll to position [684, 0]
drag, startPoint x: 284, startPoint y: 177, endPoint x: 314, endPoint y: 174, distance: 29.4
click at [314, 174] on div "Company Reg. No. 12713636 View more Incorporation Date [DATE] Confirmation Stat…" at bounding box center [517, 247] width 477 height 214
copy span "12713636"
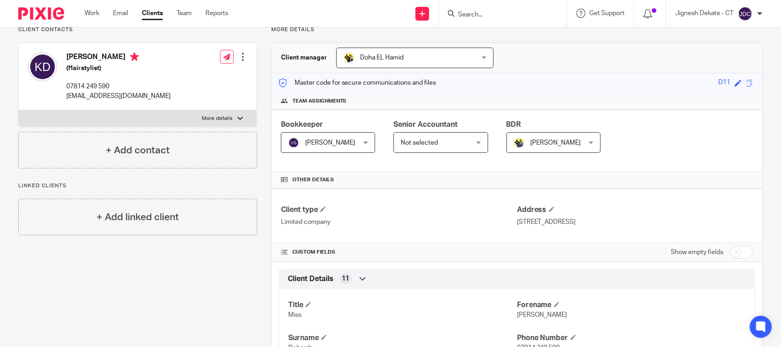
scroll to position [0, 0]
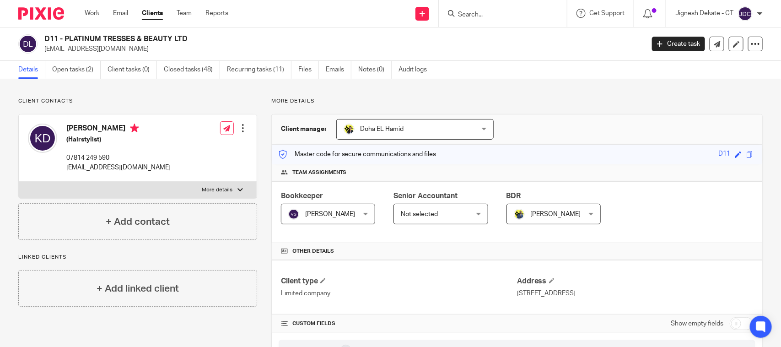
drag, startPoint x: 63, startPoint y: 125, endPoint x: 115, endPoint y: 129, distance: 52.8
click at [115, 129] on div "[PERSON_NAME] (Hairstylist) 07814 249 590 [EMAIL_ADDRESS][DOMAIN_NAME]" at bounding box center [99, 148] width 143 height 58
copy h4 "[PERSON_NAME]"
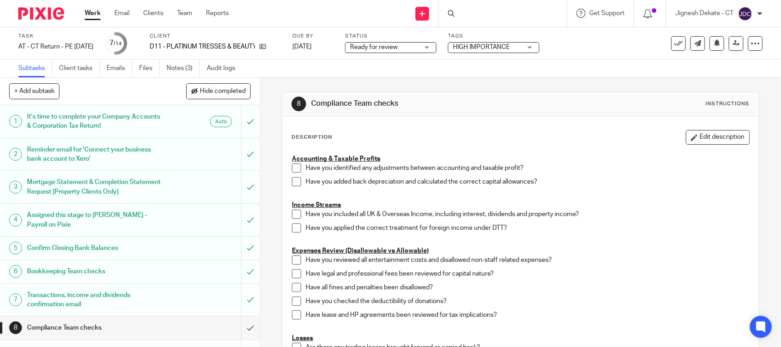
click at [372, 43] on span "Ready for review" at bounding box center [384, 48] width 69 height 10
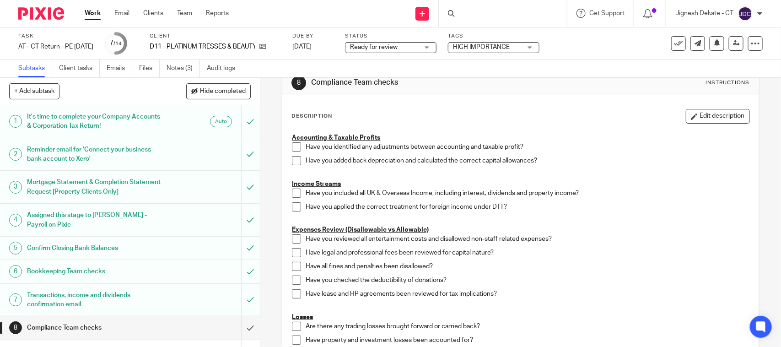
scroll to position [57, 0]
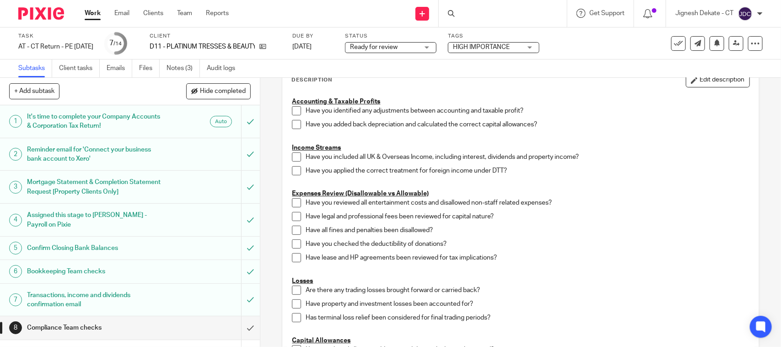
click at [295, 110] on span at bounding box center [296, 110] width 9 height 9
click at [294, 122] on span at bounding box center [296, 124] width 9 height 9
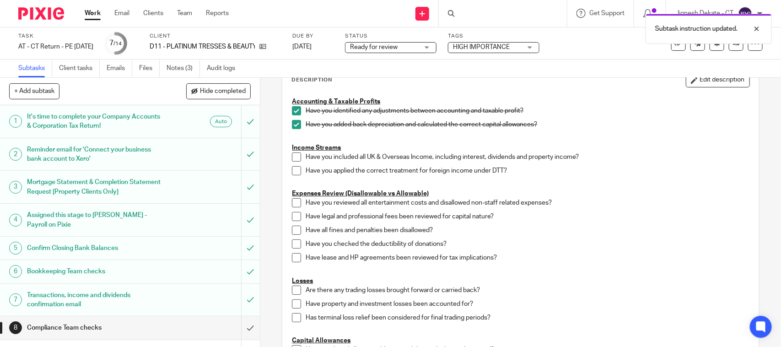
click at [293, 155] on span at bounding box center [296, 156] width 9 height 9
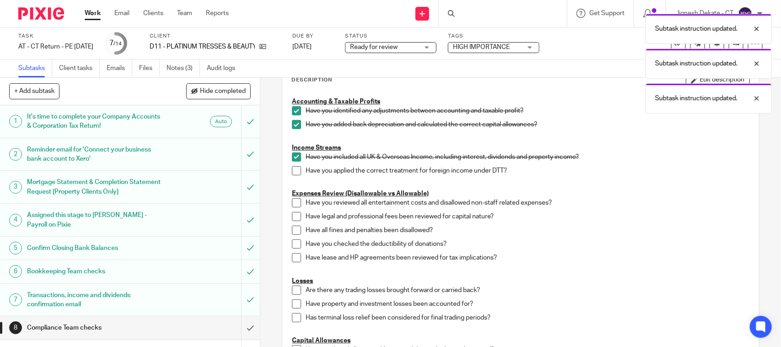
click at [294, 170] on span at bounding box center [296, 170] width 9 height 9
click at [294, 201] on span at bounding box center [296, 202] width 9 height 9
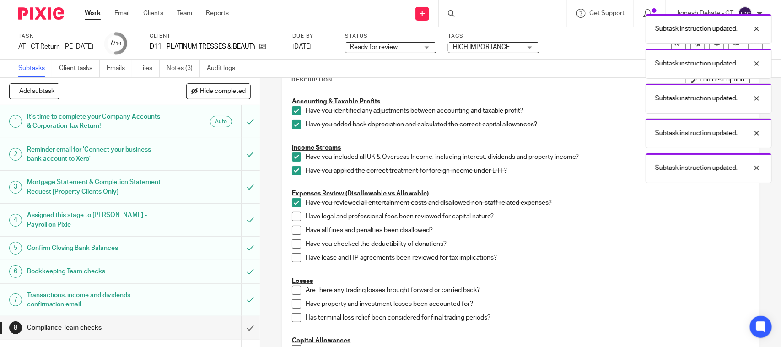
click at [292, 216] on span at bounding box center [296, 216] width 9 height 9
click at [292, 223] on li "Have legal and professional fees been reviewed for capital nature?" at bounding box center [520, 219] width 457 height 14
drag, startPoint x: 290, startPoint y: 232, endPoint x: 294, endPoint y: 236, distance: 5.9
click at [292, 231] on span at bounding box center [296, 229] width 9 height 9
click at [296, 243] on span at bounding box center [296, 243] width 9 height 9
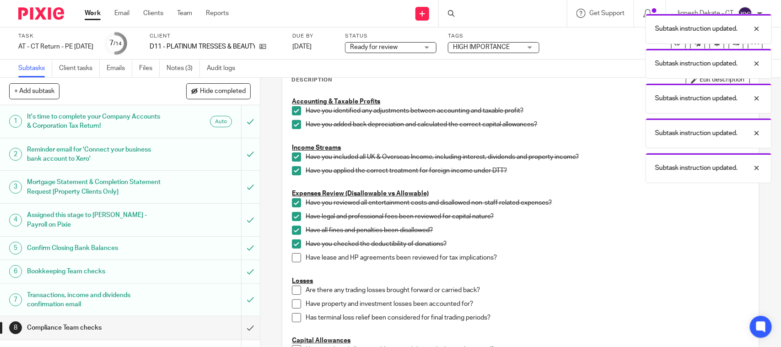
click at [296, 254] on span at bounding box center [296, 257] width 9 height 9
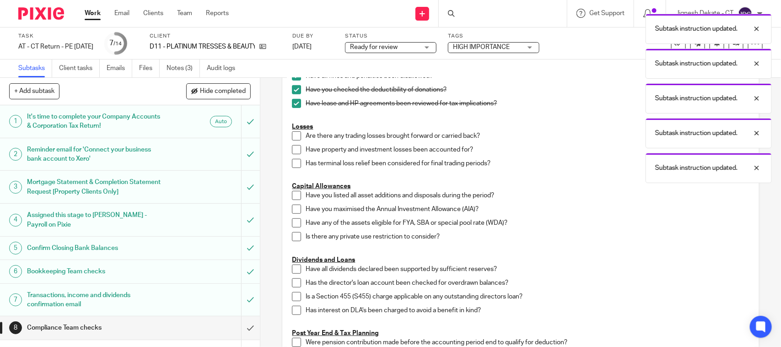
scroll to position [229, 0]
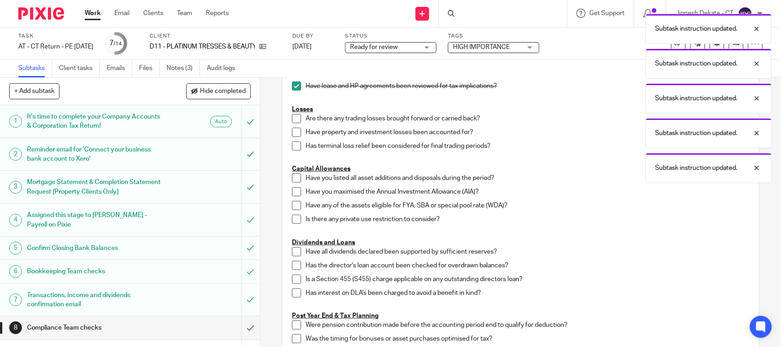
click at [292, 119] on span at bounding box center [296, 118] width 9 height 9
click at [287, 136] on div "Accounting & Taxable Profits Have you identified any adjustments between accoun…" at bounding box center [520, 261] width 466 height 680
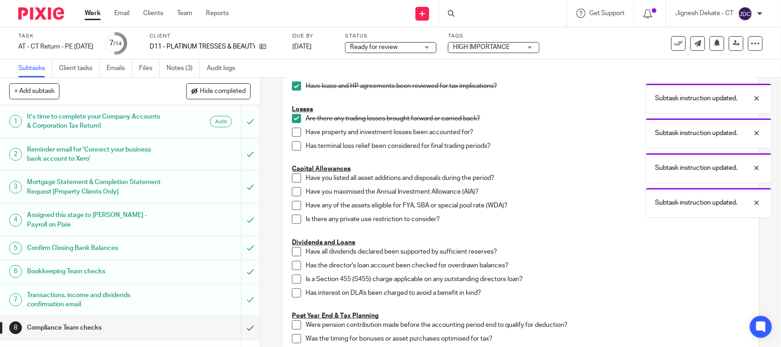
click at [305, 129] on p "Have property and investment losses been accounted for?" at bounding box center [526, 132] width 443 height 9
click at [292, 131] on span at bounding box center [296, 132] width 9 height 9
click at [292, 143] on span at bounding box center [296, 145] width 9 height 9
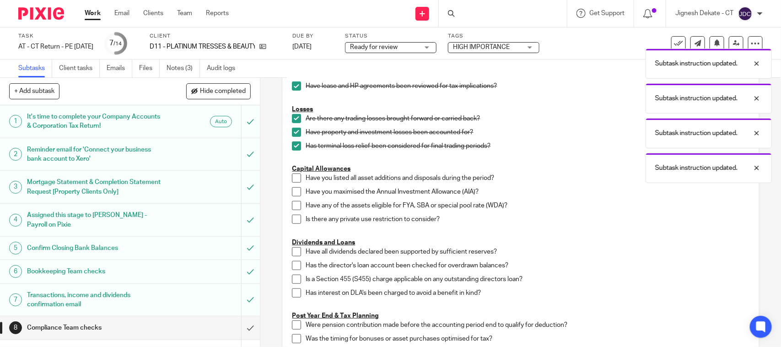
click at [293, 179] on span at bounding box center [296, 177] width 9 height 9
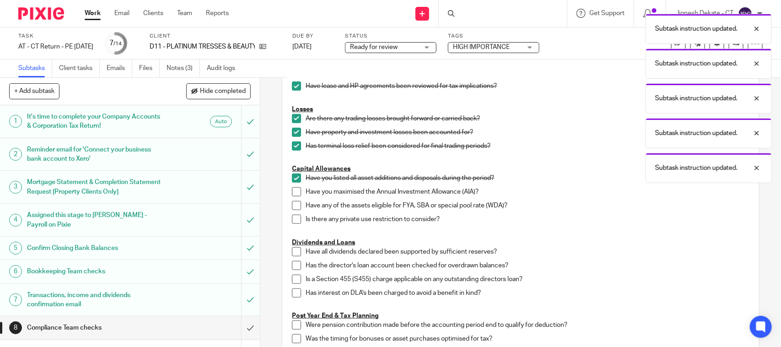
click at [292, 195] on span at bounding box center [296, 191] width 9 height 9
click at [293, 209] on span at bounding box center [296, 205] width 9 height 9
click at [293, 224] on span at bounding box center [296, 218] width 9 height 9
click at [293, 252] on span at bounding box center [296, 251] width 9 height 9
click at [292, 268] on span at bounding box center [296, 265] width 9 height 9
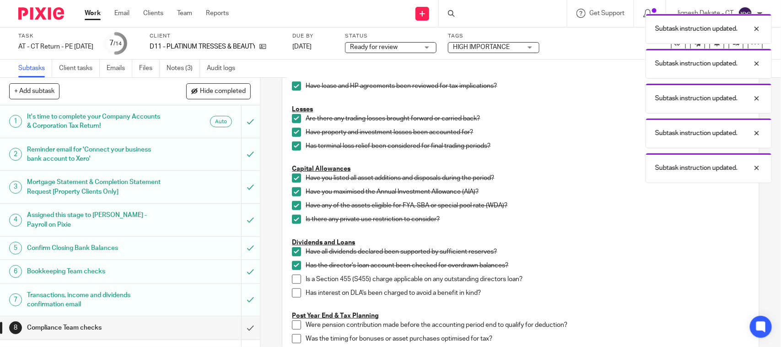
click at [293, 276] on span at bounding box center [296, 278] width 9 height 9
click at [292, 293] on span at bounding box center [296, 292] width 9 height 9
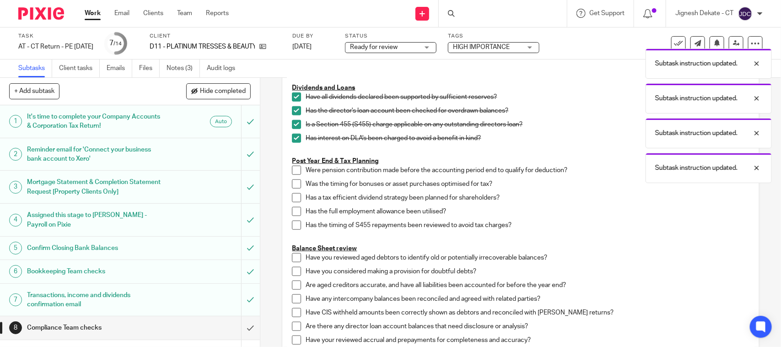
scroll to position [400, 0]
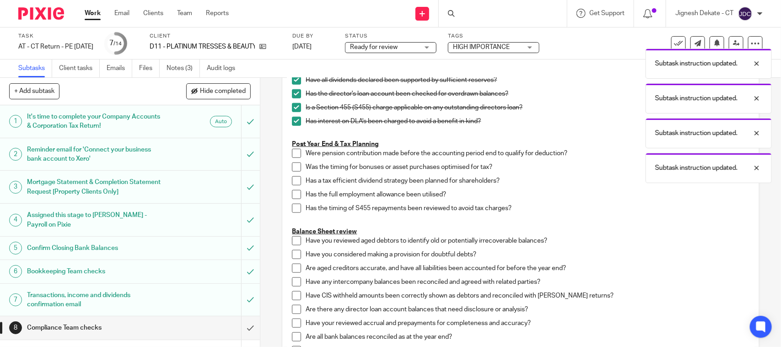
click at [292, 151] on span at bounding box center [296, 153] width 9 height 9
click at [295, 162] on li "Were pension contribution made before the accounting period end to qualify for …" at bounding box center [520, 156] width 457 height 14
click at [294, 168] on span at bounding box center [296, 166] width 9 height 9
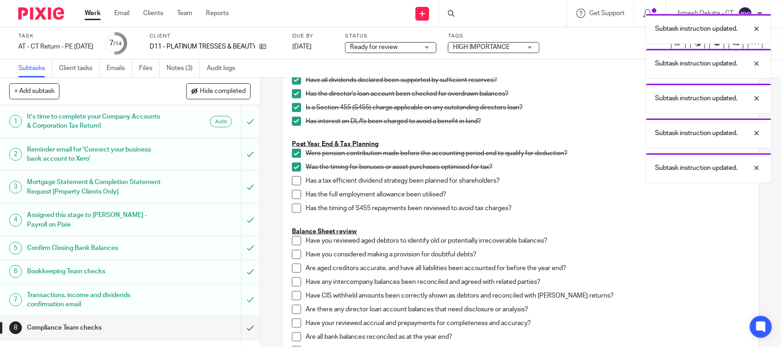
click at [292, 188] on li "Has a tax efficient dividend strategy been planned for shareholders?" at bounding box center [520, 183] width 457 height 14
click at [292, 181] on span at bounding box center [296, 180] width 9 height 9
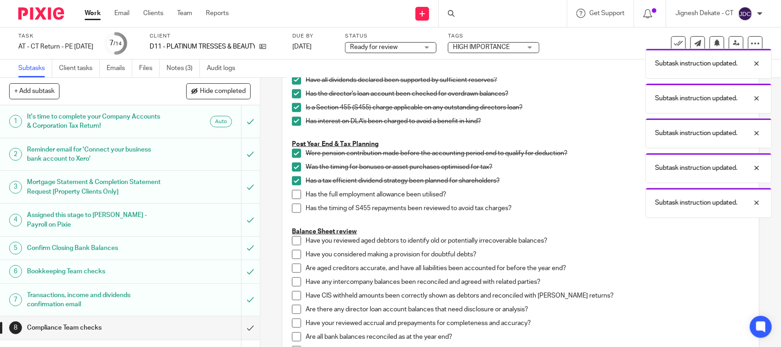
click at [292, 198] on span at bounding box center [296, 194] width 9 height 9
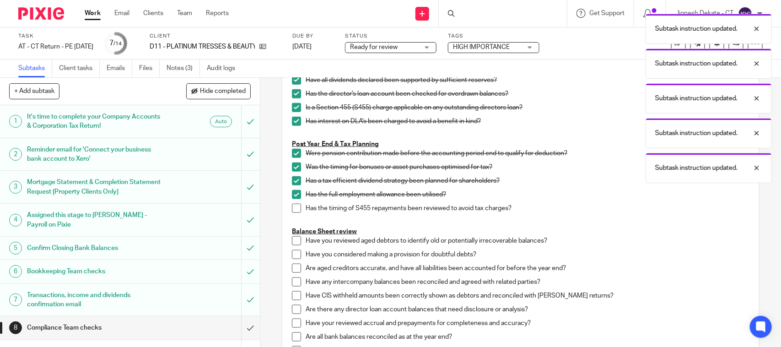
click at [294, 214] on li "Has the timing of S455 repayments been reviewed to avoid tax charges?" at bounding box center [520, 211] width 457 height 14
click at [295, 208] on span at bounding box center [296, 208] width 9 height 9
click at [294, 239] on span at bounding box center [296, 240] width 9 height 9
click at [293, 252] on span at bounding box center [296, 254] width 9 height 9
click at [292, 268] on span at bounding box center [296, 267] width 9 height 9
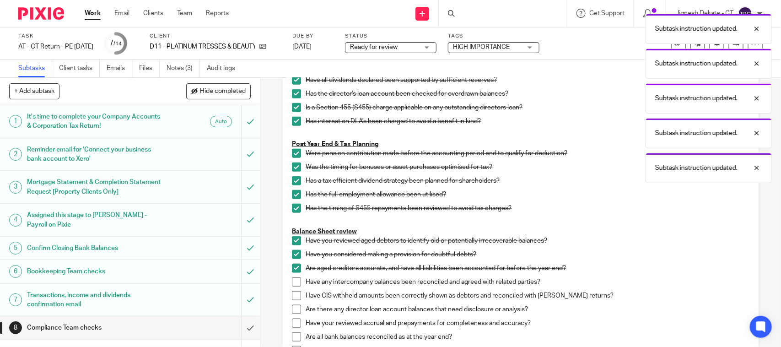
click at [294, 282] on span at bounding box center [296, 281] width 9 height 9
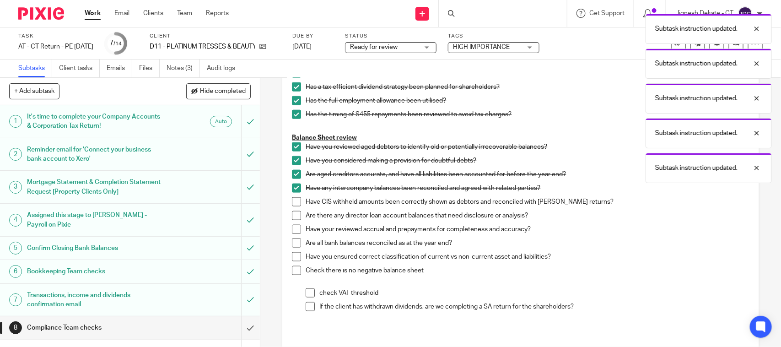
scroll to position [515, 0]
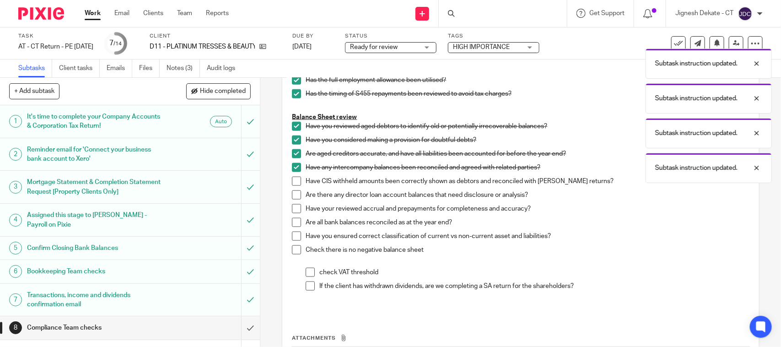
click at [292, 183] on span at bounding box center [296, 181] width 9 height 9
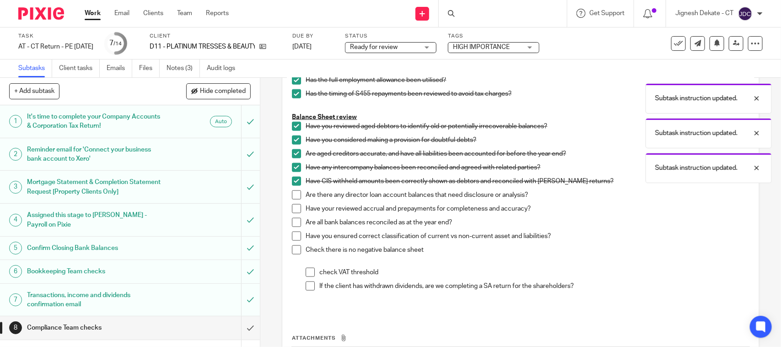
click at [292, 194] on span at bounding box center [296, 194] width 9 height 9
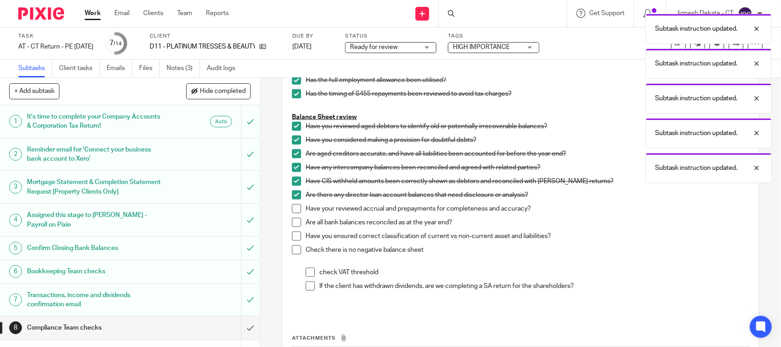
click at [292, 206] on span at bounding box center [296, 208] width 9 height 9
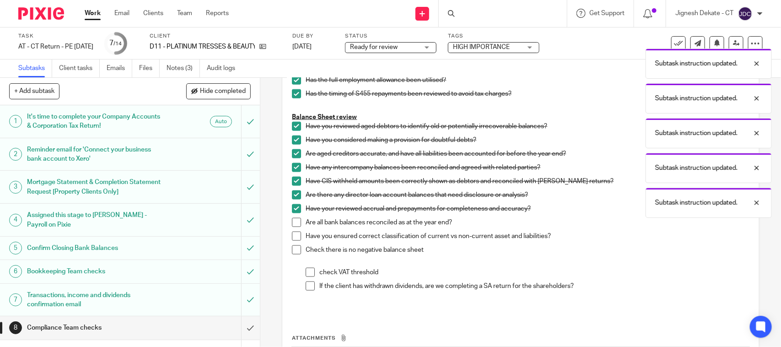
click at [292, 222] on span at bounding box center [296, 222] width 9 height 9
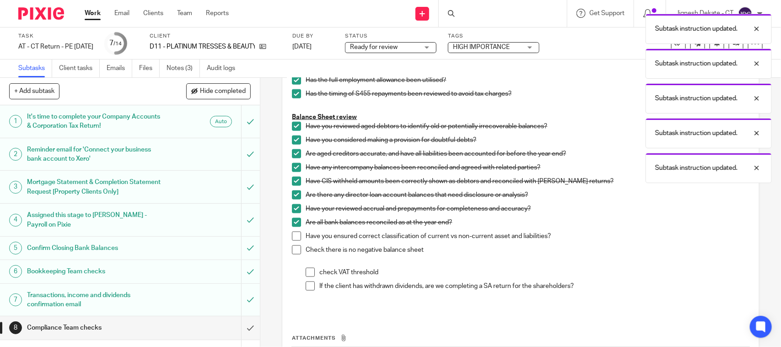
click at [292, 234] on span at bounding box center [296, 235] width 9 height 9
click at [294, 246] on span at bounding box center [296, 249] width 9 height 9
click at [308, 272] on span at bounding box center [309, 272] width 9 height 9
click at [309, 280] on li "check VAT threshold" at bounding box center [526, 275] width 443 height 14
click at [306, 287] on span at bounding box center [309, 285] width 9 height 9
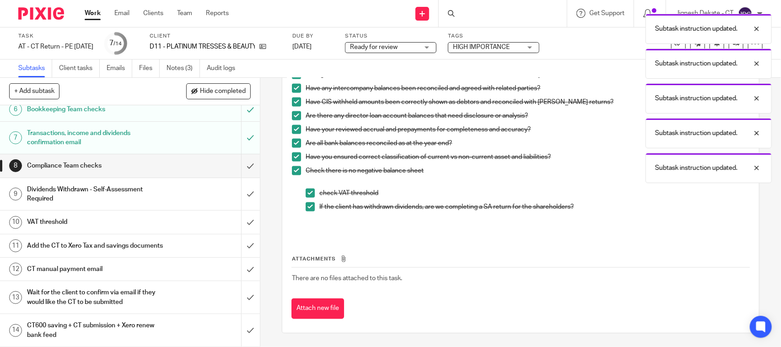
scroll to position [172, 0]
click at [242, 154] on input "submit" at bounding box center [130, 165] width 260 height 23
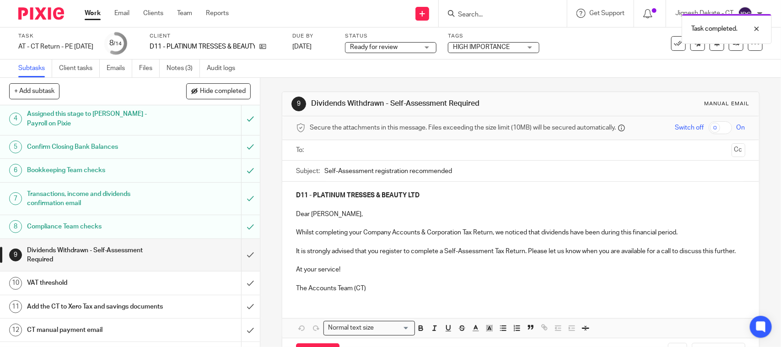
scroll to position [172, 0]
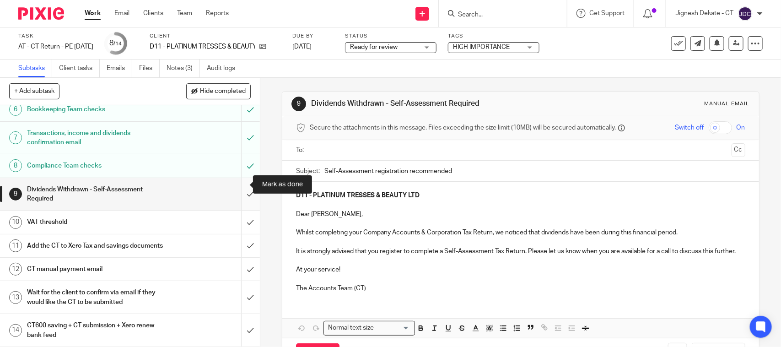
click at [236, 183] on input "submit" at bounding box center [130, 194] width 260 height 32
click at [236, 211] on input "submit" at bounding box center [130, 221] width 260 height 23
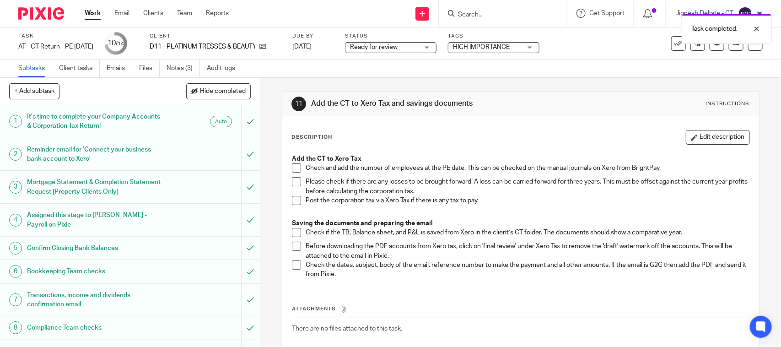
drag, startPoint x: 289, startPoint y: 170, endPoint x: 294, endPoint y: 171, distance: 5.1
click at [292, 169] on span at bounding box center [296, 167] width 9 height 9
click at [295, 176] on li "Check and add the number of employees at the PE date. This can be checked on th…" at bounding box center [520, 170] width 457 height 14
click at [295, 182] on span at bounding box center [296, 181] width 9 height 9
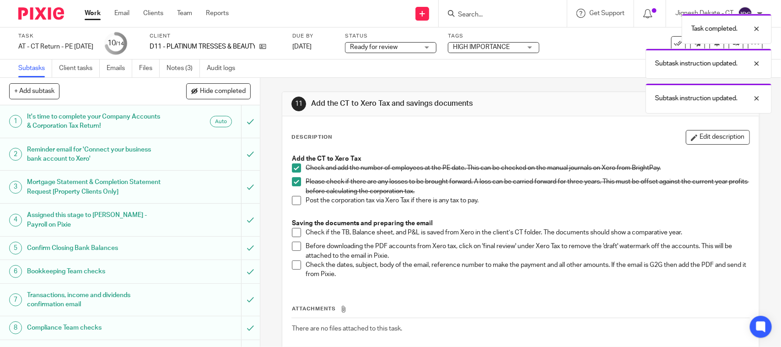
click at [292, 202] on span at bounding box center [296, 200] width 9 height 9
click at [292, 229] on span at bounding box center [296, 232] width 9 height 9
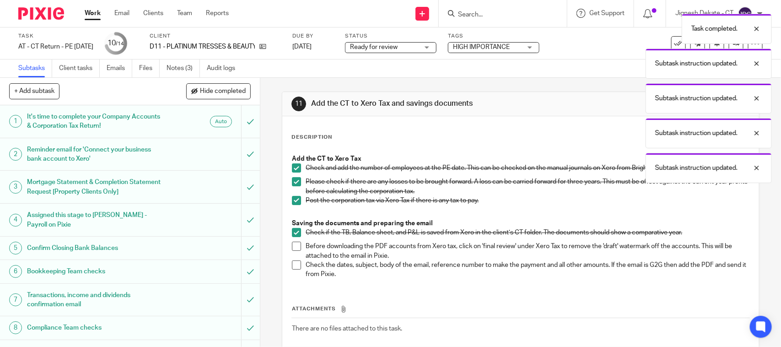
click at [293, 248] on span at bounding box center [296, 245] width 9 height 9
click at [294, 263] on span at bounding box center [296, 264] width 9 height 9
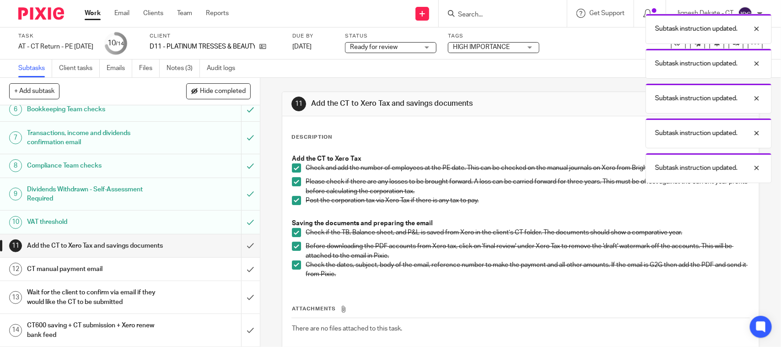
scroll to position [172, 0]
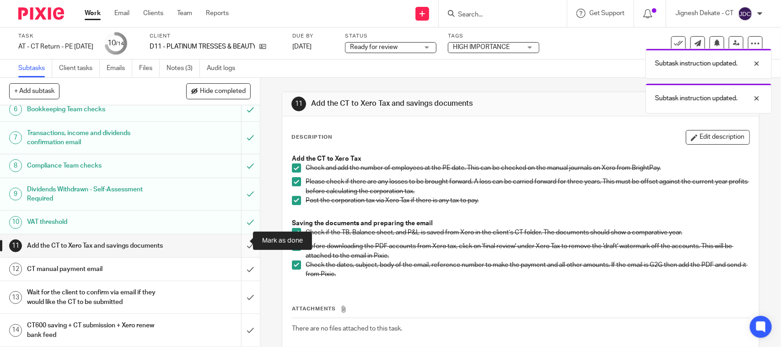
click at [235, 241] on input "submit" at bounding box center [130, 245] width 260 height 23
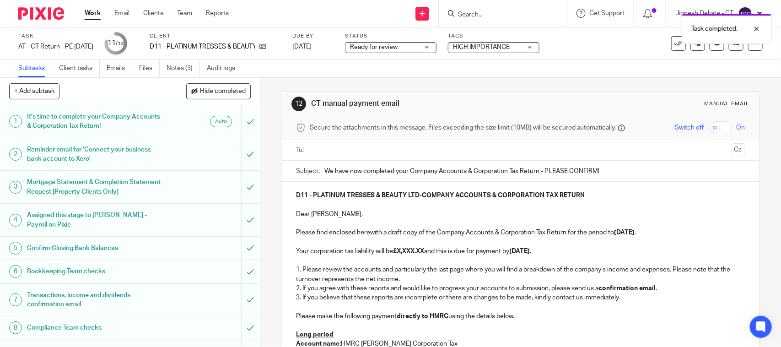
click at [426, 247] on p "Your corporation tax liability will be £X,XXX.XX and this is due for payment by…" at bounding box center [520, 251] width 449 height 9
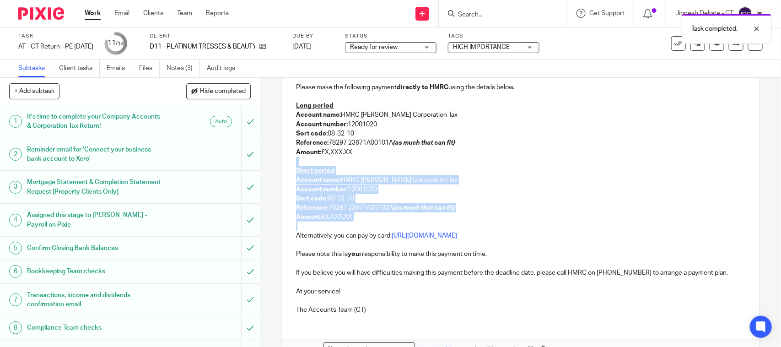
drag, startPoint x: 338, startPoint y: 225, endPoint x: 293, endPoint y: 163, distance: 76.8
click at [293, 163] on div "D11 - PLATINUM TRESSES & BEAUTY LTD - COMPANY ACCOUNTS & CORPORATION TAX RETURN…" at bounding box center [520, 137] width 476 height 368
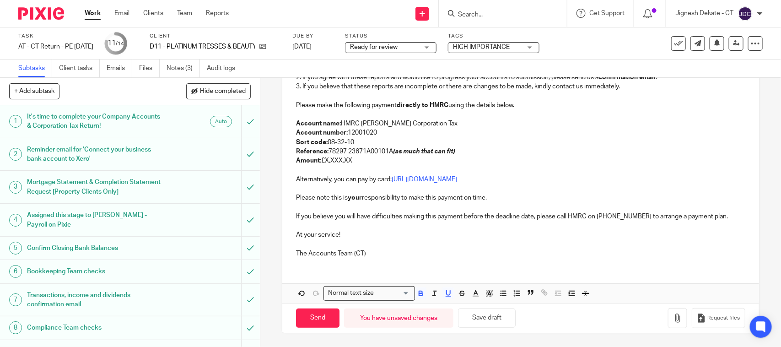
scroll to position [212, 0]
click at [368, 161] on p "Amount: £X,XXX.XX" at bounding box center [520, 160] width 449 height 9
click at [368, 161] on p "Amount: £323.76" at bounding box center [520, 160] width 449 height 9
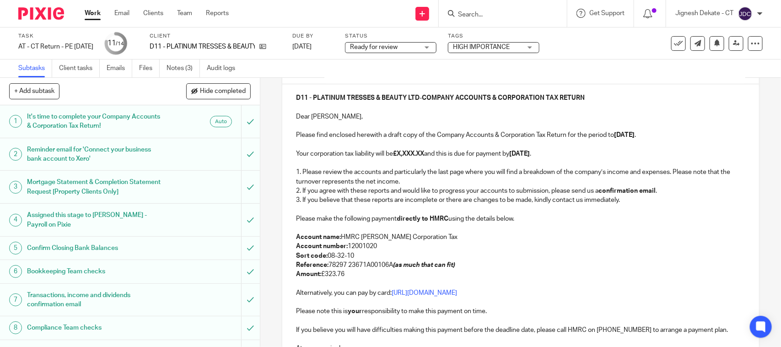
click at [424, 154] on strong "£X,XXX.XX" at bounding box center [408, 153] width 31 height 6
click at [469, 209] on p at bounding box center [520, 208] width 449 height 9
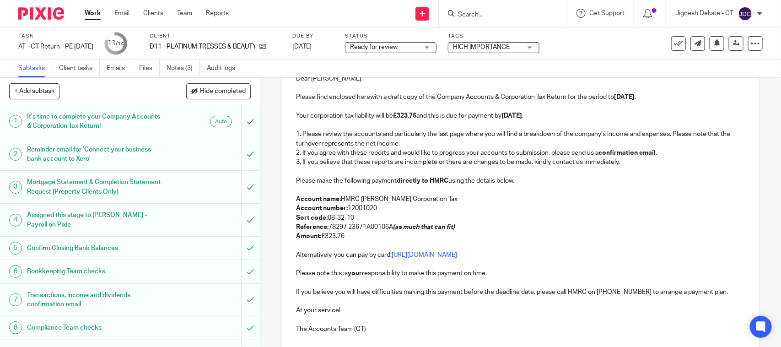
scroll to position [0, 0]
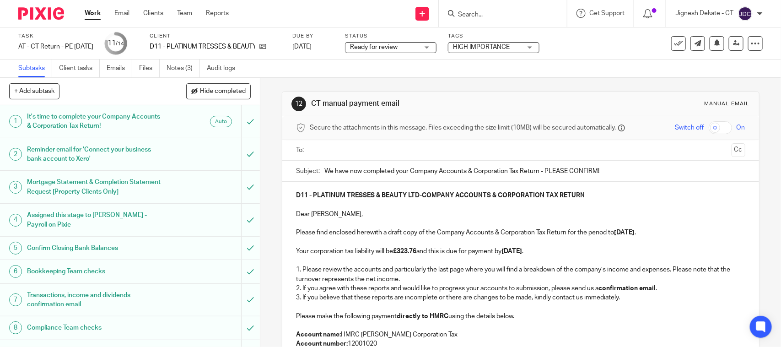
click at [358, 146] on input "text" at bounding box center [520, 150] width 414 height 11
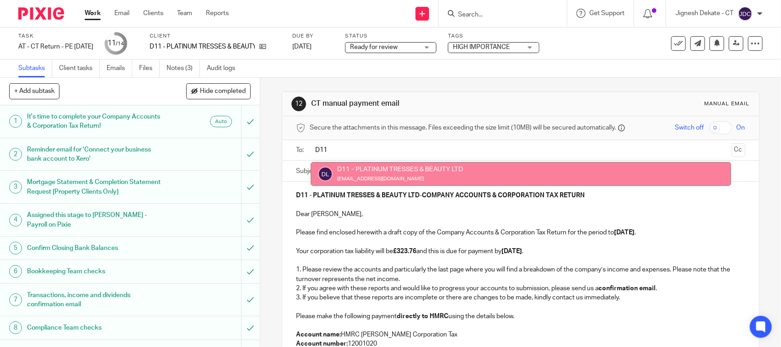
type input "D11"
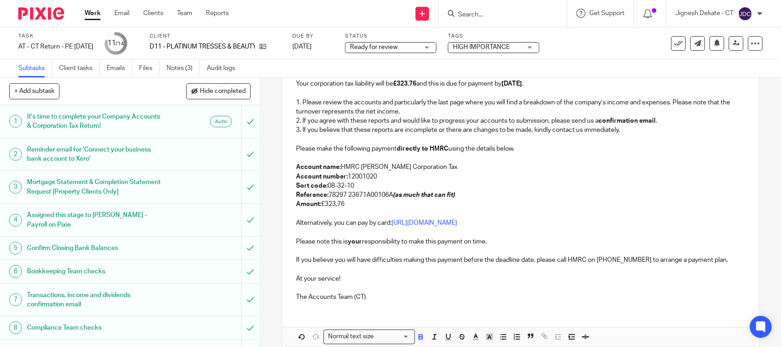
scroll to position [172, 0]
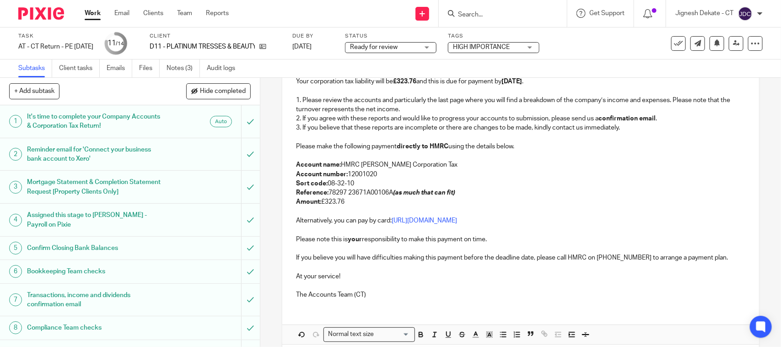
click at [501, 162] on p "Account name: HMRC Shipley Corporation Tax" at bounding box center [520, 164] width 449 height 9
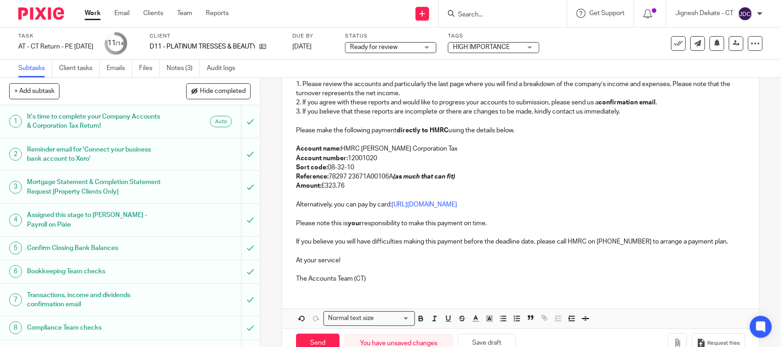
scroll to position [214, 0]
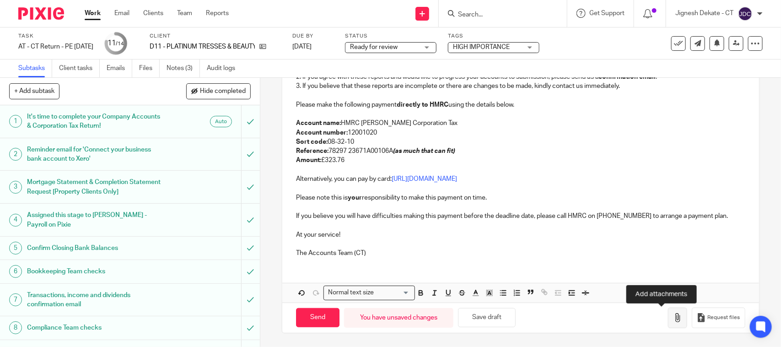
click at [673, 322] on icon "button" at bounding box center [677, 317] width 9 height 9
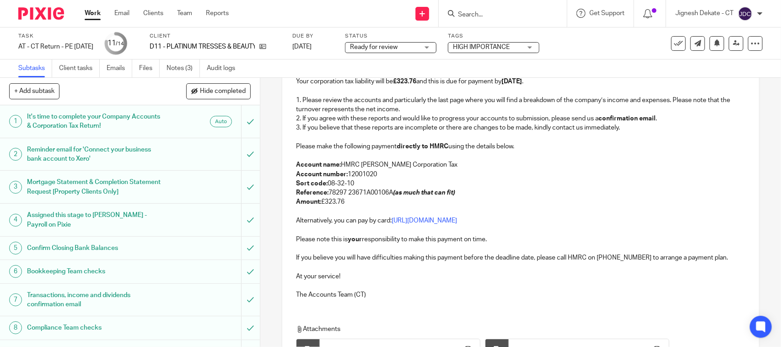
scroll to position [266, 0]
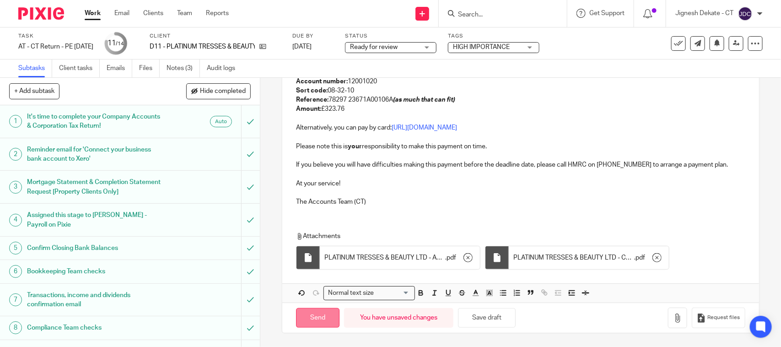
click at [318, 319] on input "Send" at bounding box center [317, 318] width 43 height 20
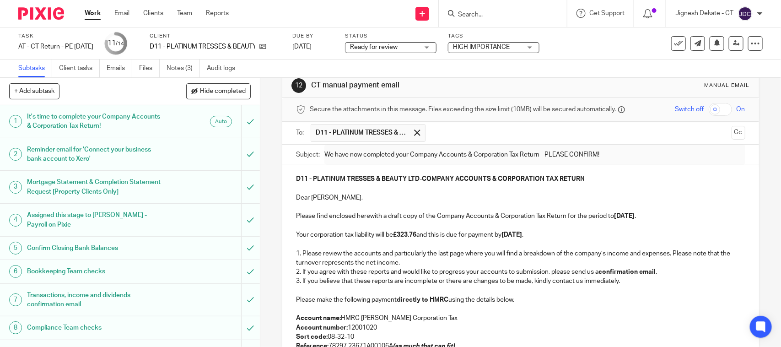
scroll to position [0, 0]
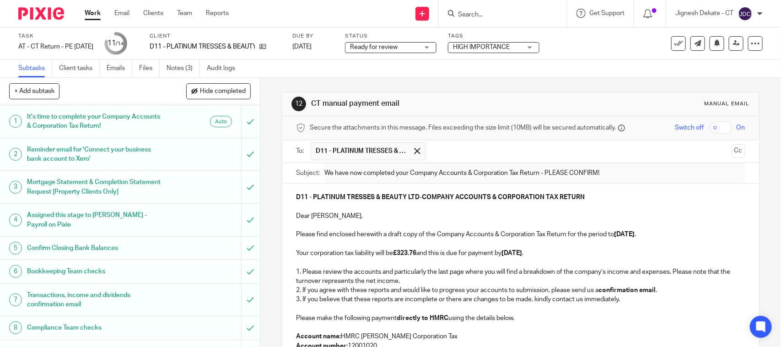
type input "Sent"
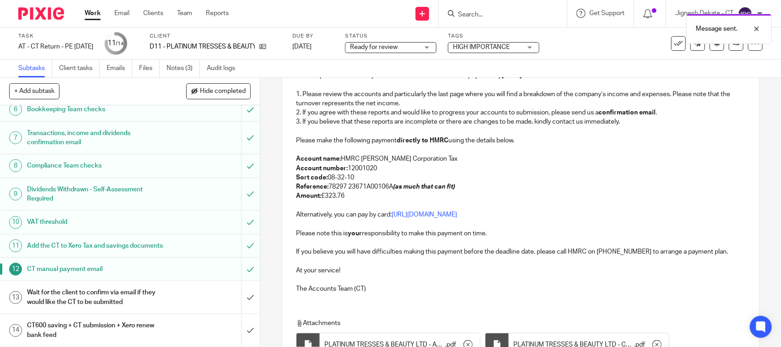
scroll to position [266, 0]
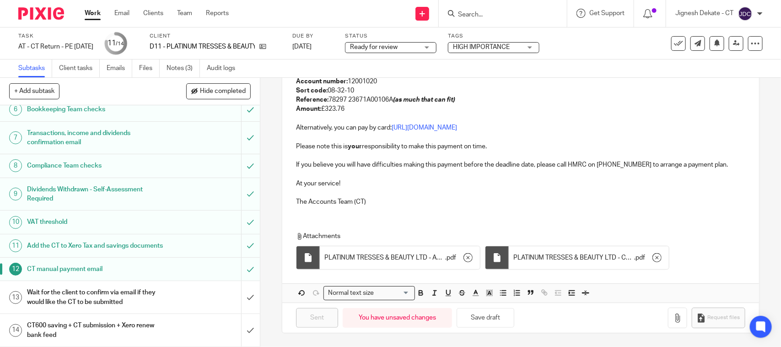
click at [397, 47] on span "Ready for review" at bounding box center [374, 47] width 48 height 6
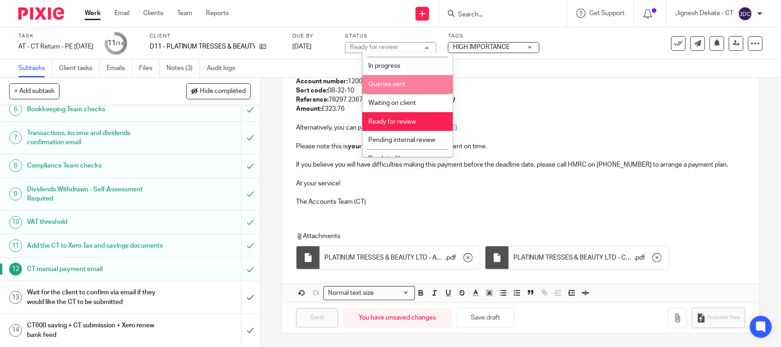
scroll to position [43, 0]
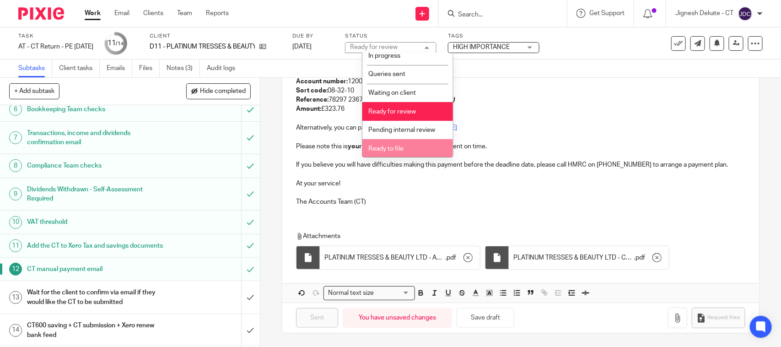
click at [380, 147] on span "Ready to file" at bounding box center [385, 148] width 35 height 6
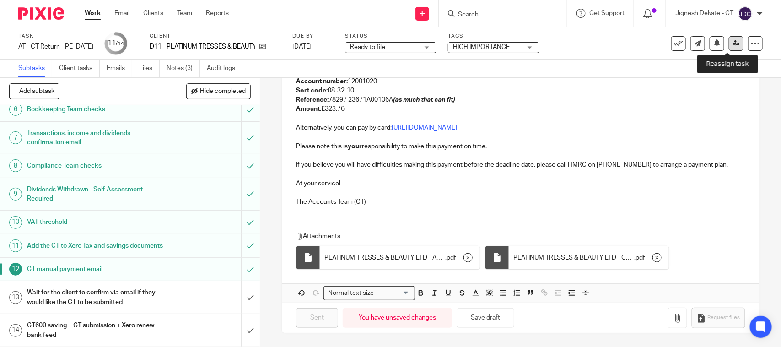
click at [733, 42] on icon at bounding box center [736, 43] width 7 height 7
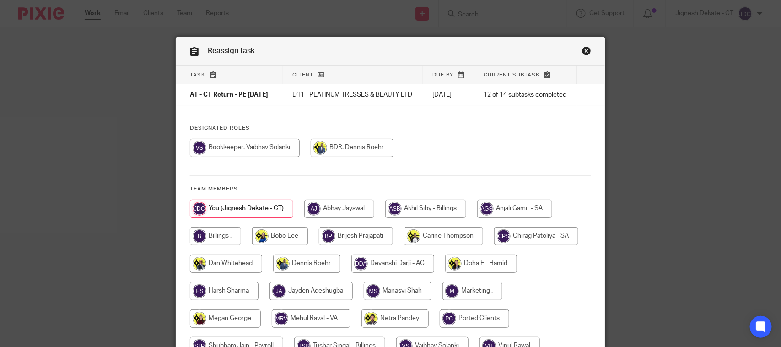
click at [209, 245] on input "radio" at bounding box center [215, 236] width 51 height 18
radio input "true"
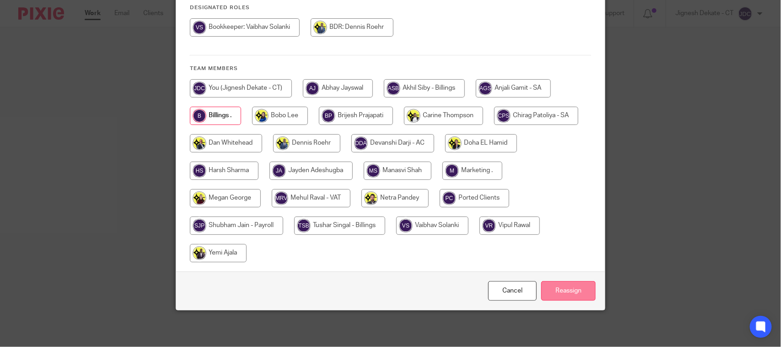
click at [562, 292] on input "Reassign" at bounding box center [568, 291] width 54 height 20
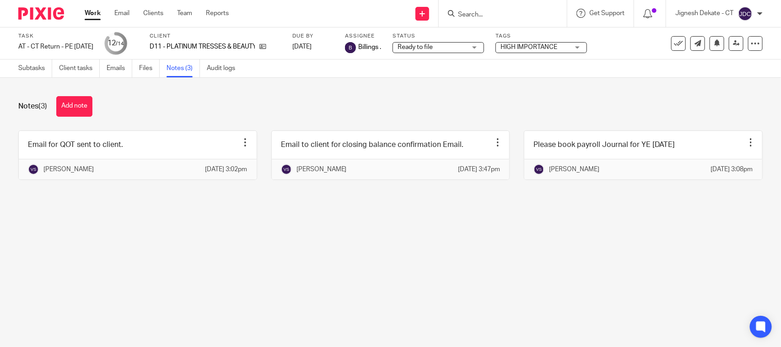
click at [68, 107] on button "Add note" at bounding box center [74, 106] width 36 height 21
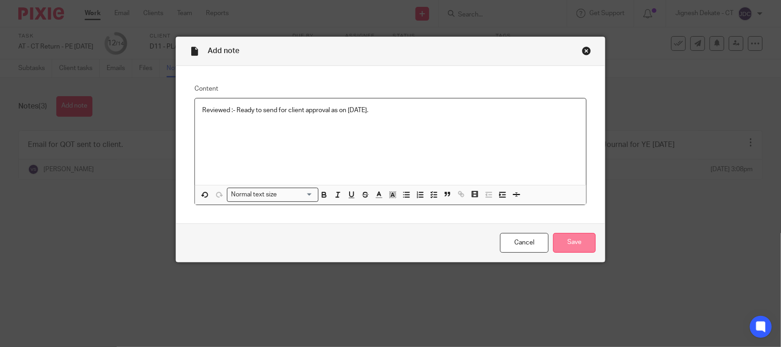
click at [589, 244] on input "Save" at bounding box center [574, 243] width 43 height 20
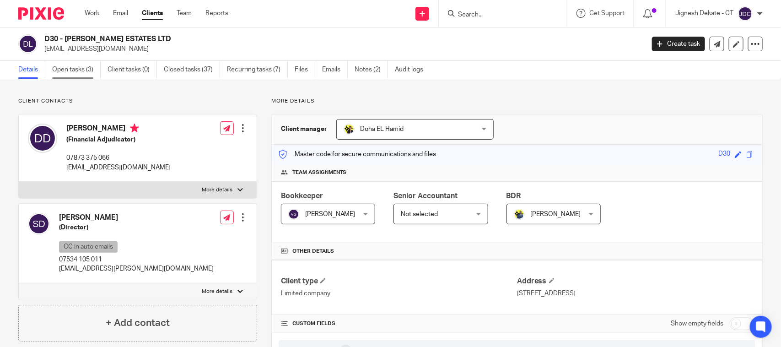
click at [82, 75] on link "Open tasks (3)" at bounding box center [76, 70] width 48 height 18
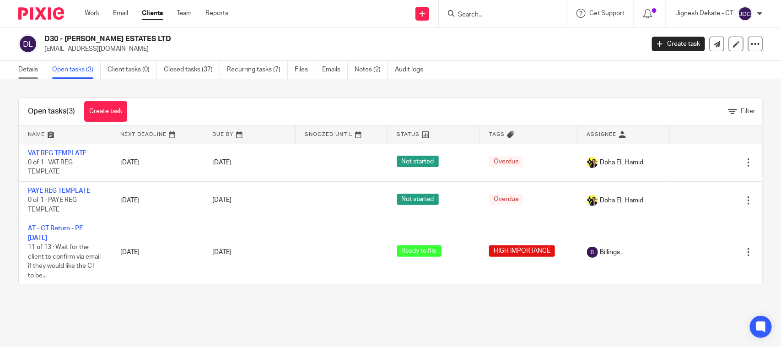
click at [18, 65] on link "Details" at bounding box center [31, 70] width 27 height 18
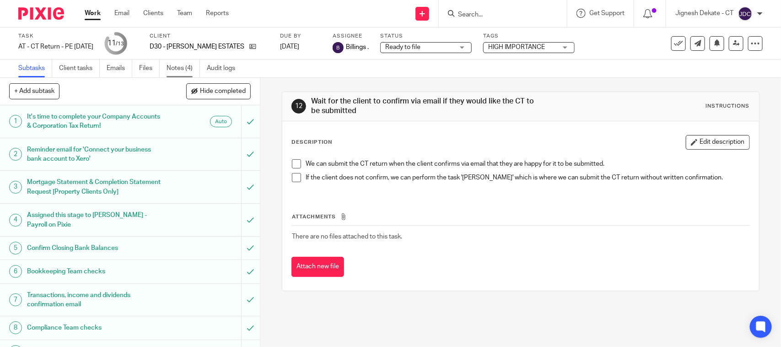
click at [181, 63] on link "Notes (4)" at bounding box center [182, 68] width 33 height 18
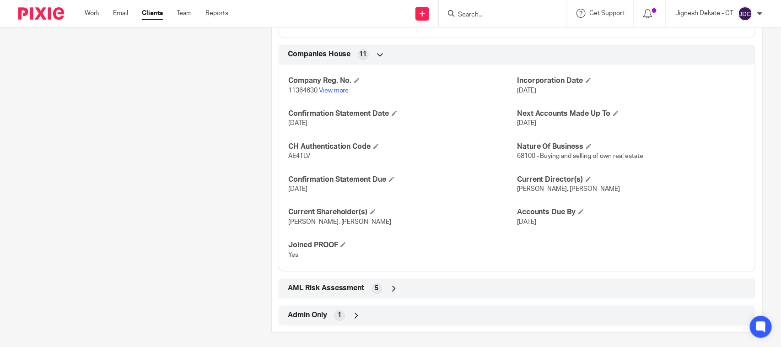
scroll to position [772, 0]
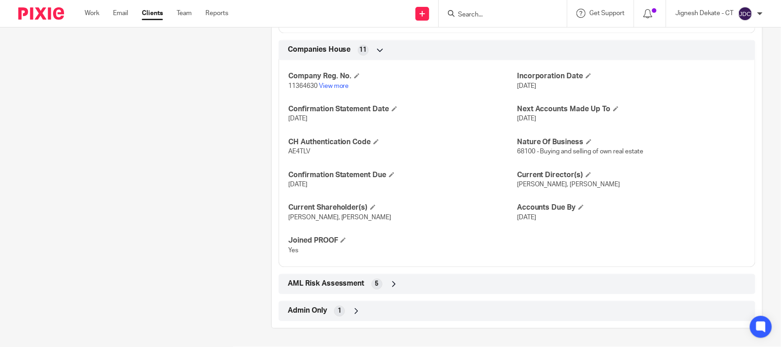
click at [293, 152] on span "AE4TLV" at bounding box center [299, 152] width 22 height 6
copy span "AE4TLV"
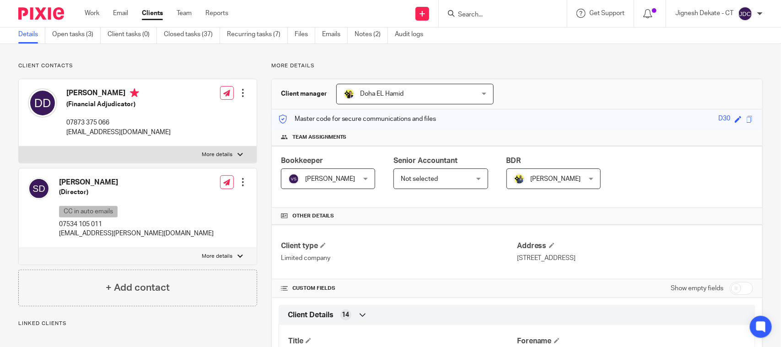
scroll to position [0, 0]
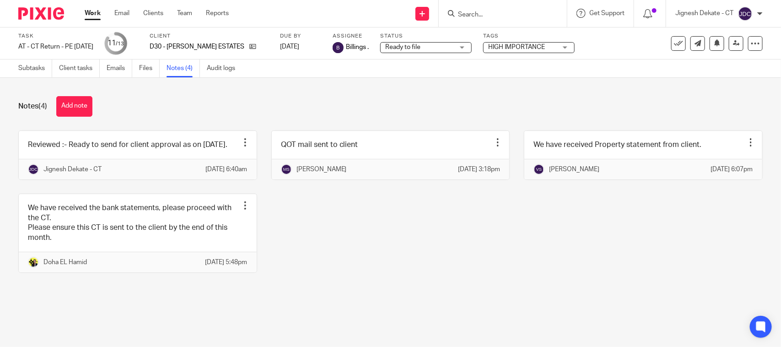
click at [122, 162] on link at bounding box center [138, 155] width 238 height 48
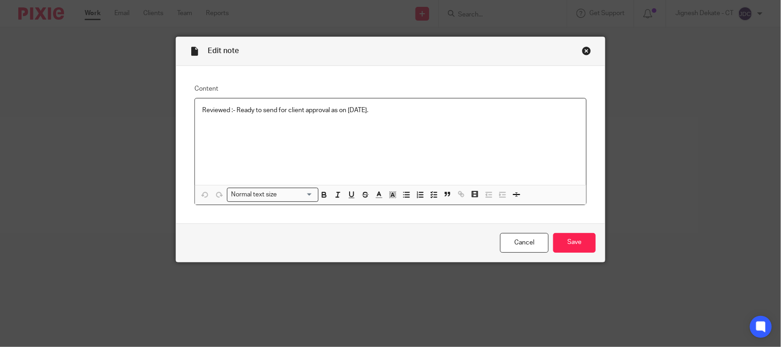
click at [407, 115] on div "Reviewed :- Ready to send for client approval as on [DATE]." at bounding box center [390, 141] width 391 height 86
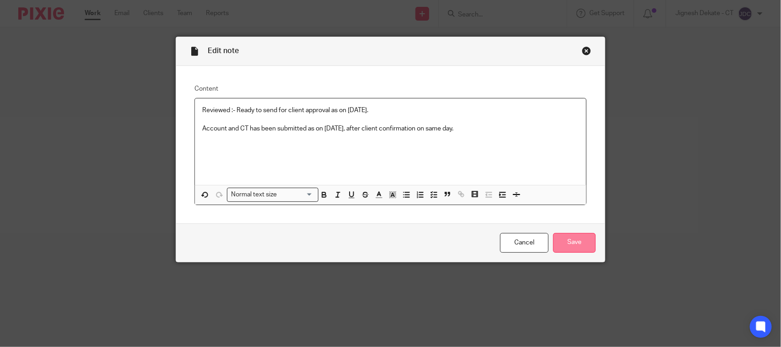
click at [570, 241] on input "Save" at bounding box center [574, 243] width 43 height 20
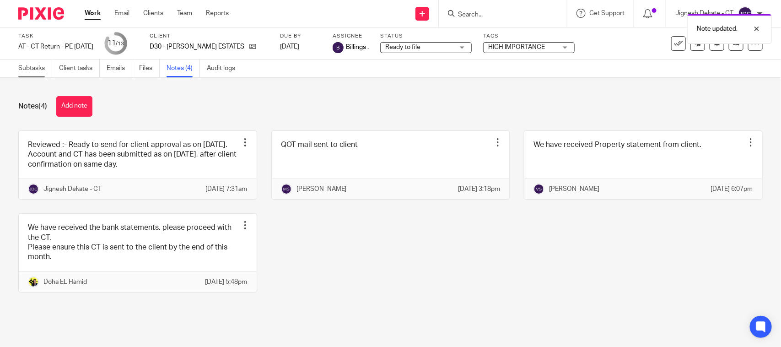
click at [24, 66] on link "Subtasks" at bounding box center [35, 68] width 34 height 18
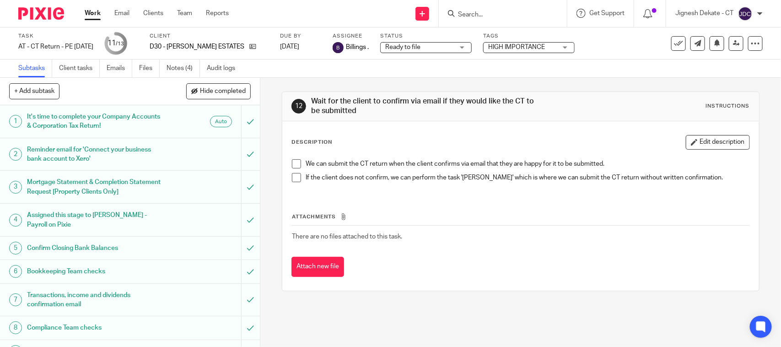
click at [139, 70] on ul "Subtasks Client tasks Emails Files Notes (4) Audit logs" at bounding box center [133, 68] width 230 height 18
click at [142, 63] on link "Files" at bounding box center [149, 68] width 21 height 18
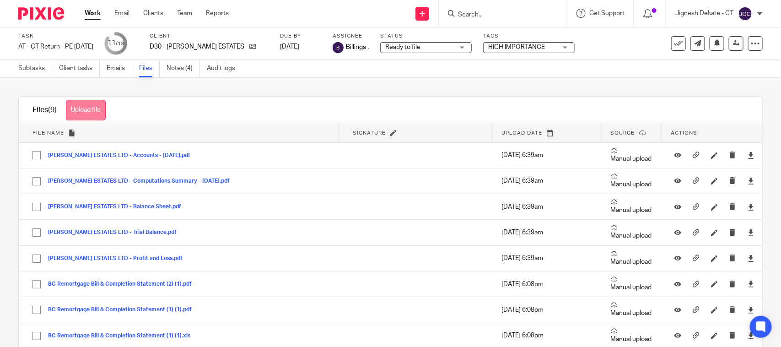
click at [93, 113] on button "Upload file" at bounding box center [86, 110] width 40 height 21
click at [31, 67] on link "Subtasks" at bounding box center [35, 68] width 34 height 18
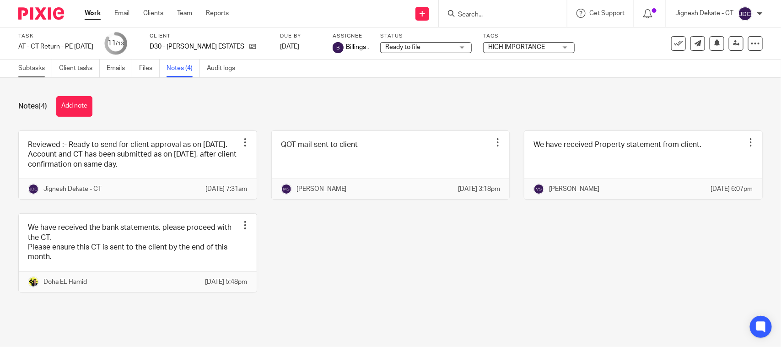
click at [26, 68] on link "Subtasks" at bounding box center [35, 68] width 34 height 18
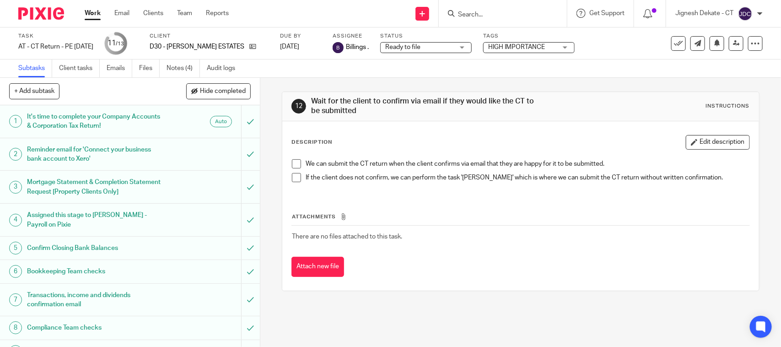
click at [297, 161] on span at bounding box center [296, 163] width 9 height 9
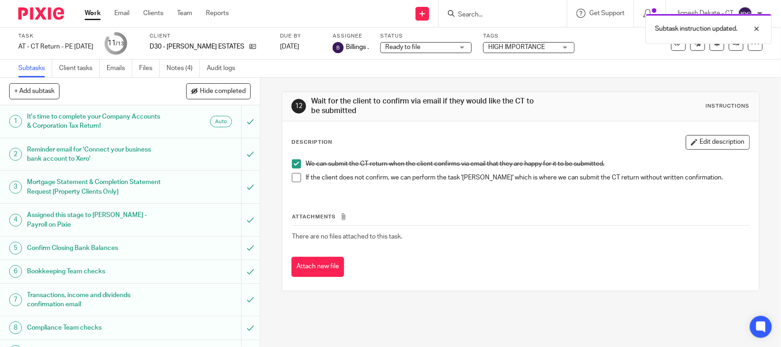
click at [292, 174] on span at bounding box center [296, 177] width 9 height 9
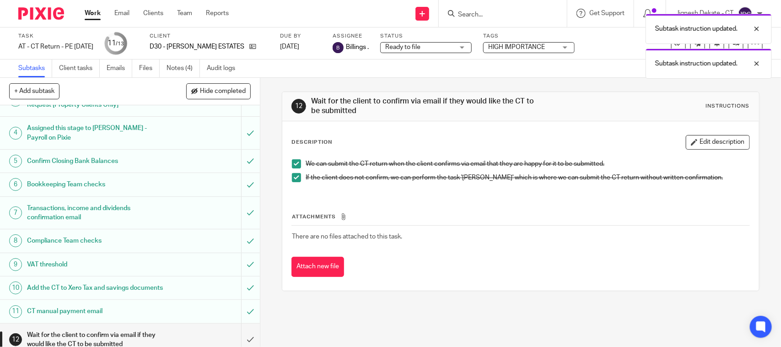
scroll to position [139, 0]
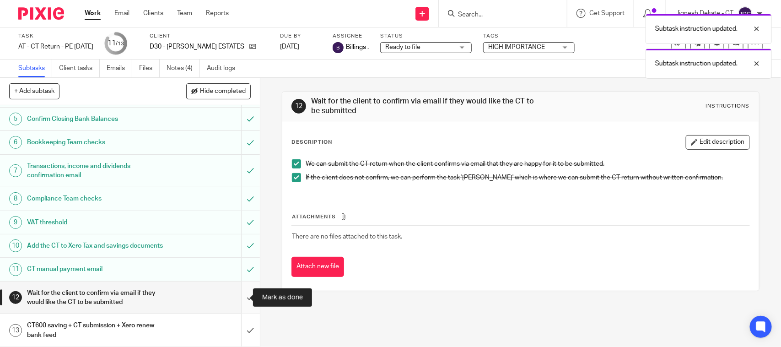
click at [240, 294] on input "submit" at bounding box center [130, 297] width 260 height 32
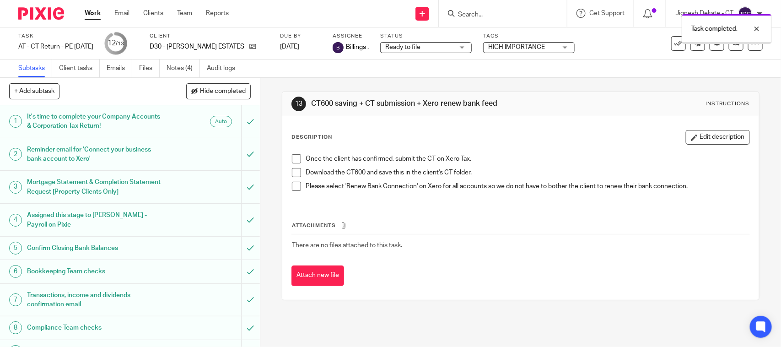
scroll to position [139, 0]
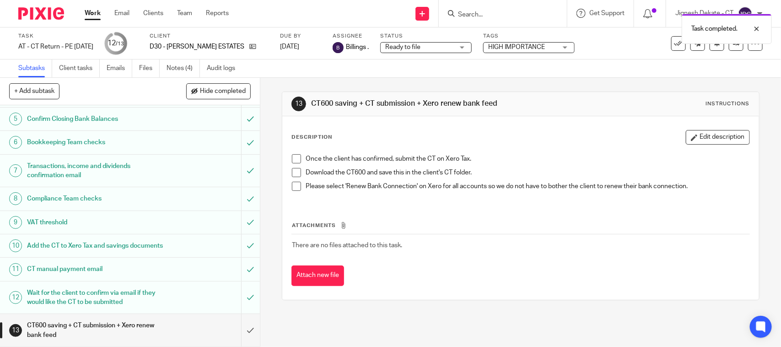
click at [292, 157] on span at bounding box center [296, 158] width 9 height 9
click at [292, 169] on span at bounding box center [296, 172] width 9 height 9
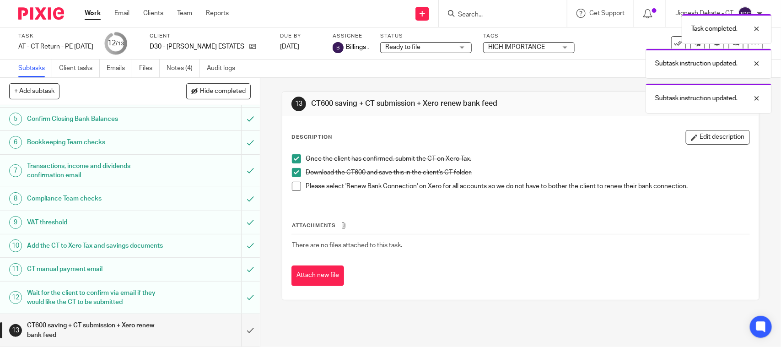
click at [295, 182] on span at bounding box center [296, 186] width 9 height 9
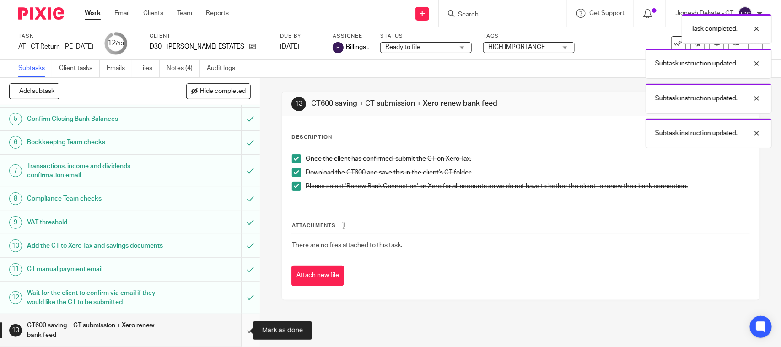
click at [241, 330] on input "submit" at bounding box center [130, 330] width 260 height 32
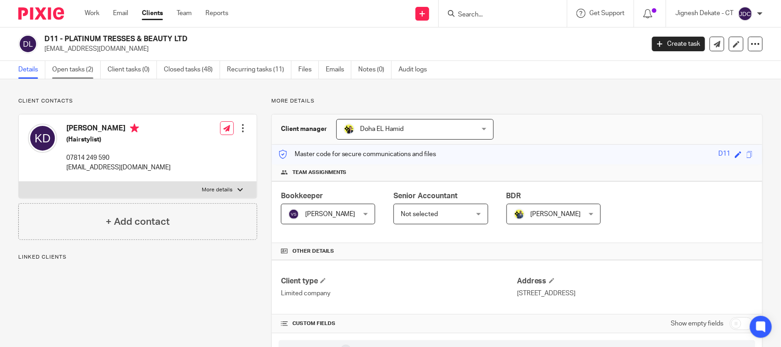
click at [71, 71] on link "Open tasks (2)" at bounding box center [76, 70] width 48 height 18
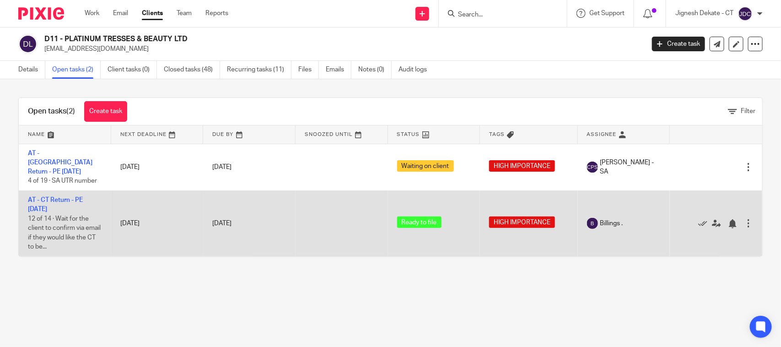
click at [45, 194] on td "AT - CT Return - PE [DATE] 12 of 14 · Wait for the client to confirm via email …" at bounding box center [65, 223] width 92 height 65
click at [55, 197] on link "AT - CT Return - PE [DATE]" at bounding box center [55, 205] width 55 height 16
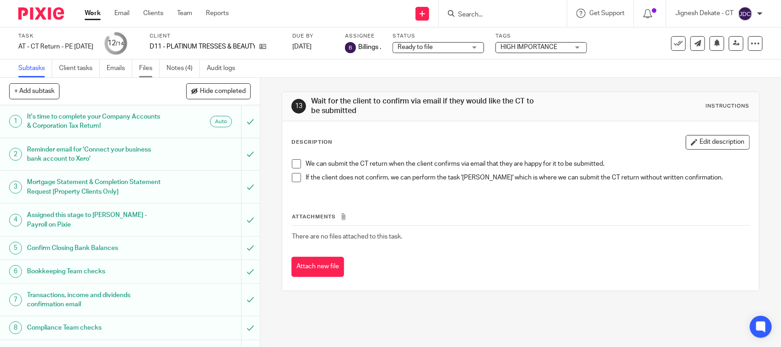
click at [149, 70] on link "Files" at bounding box center [149, 68] width 21 height 18
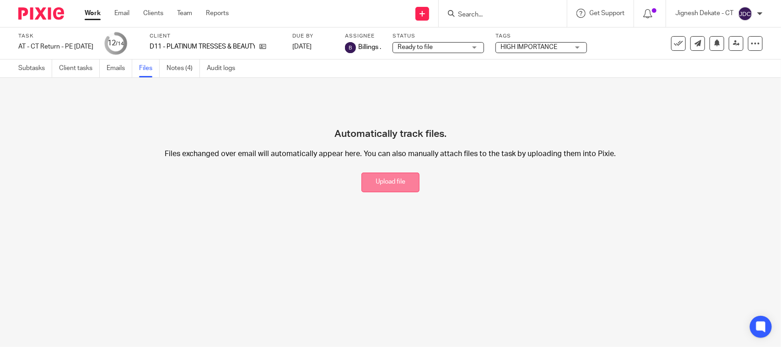
click at [397, 186] on button "Upload file" at bounding box center [390, 182] width 58 height 20
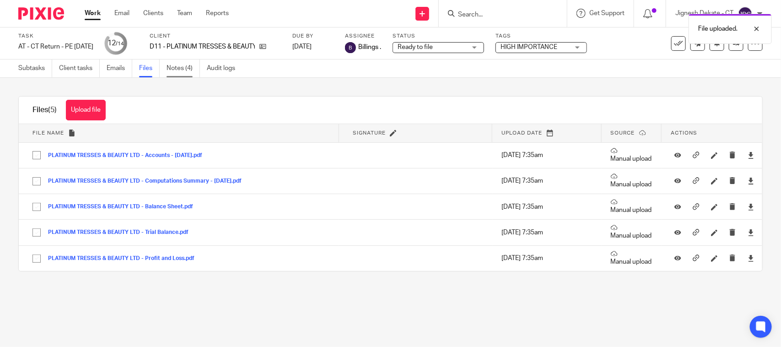
click at [184, 72] on link "Notes (4)" at bounding box center [182, 68] width 33 height 18
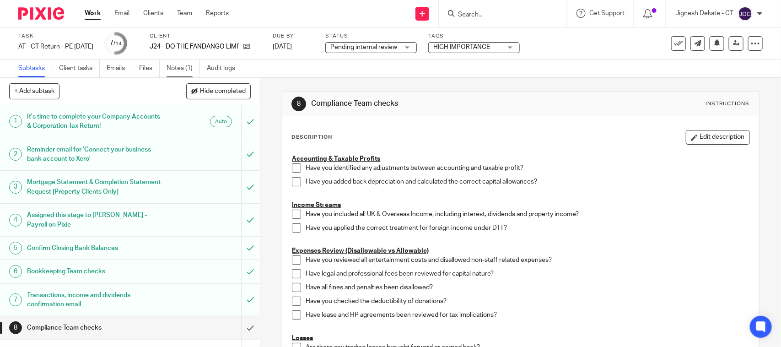
click at [179, 65] on link "Notes (1)" at bounding box center [182, 68] width 33 height 18
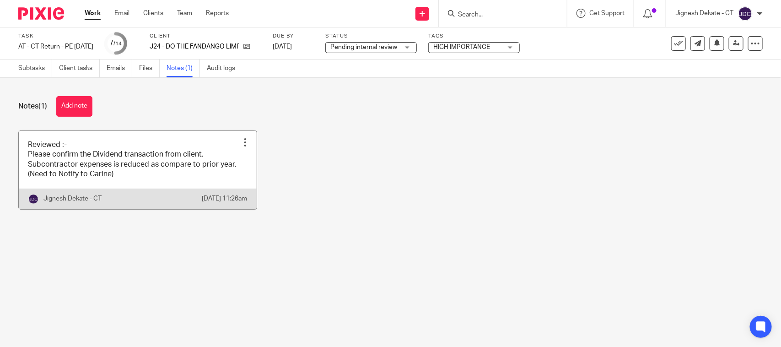
click at [101, 171] on link at bounding box center [138, 170] width 238 height 78
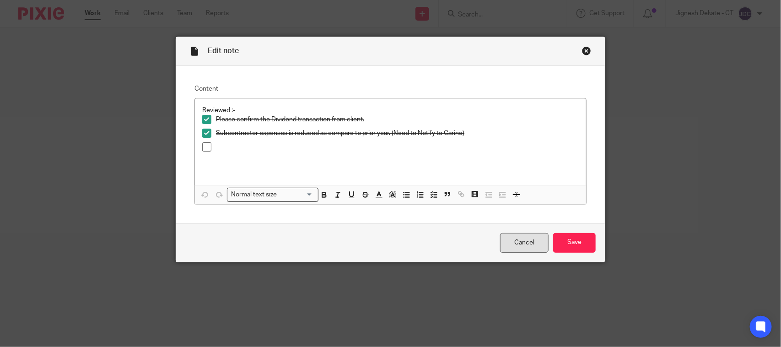
click at [522, 245] on link "Cancel" at bounding box center [524, 243] width 48 height 20
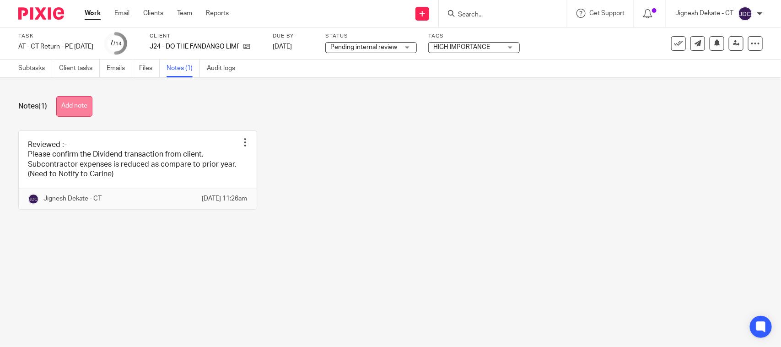
click at [71, 107] on button "Add note" at bounding box center [74, 106] width 36 height 21
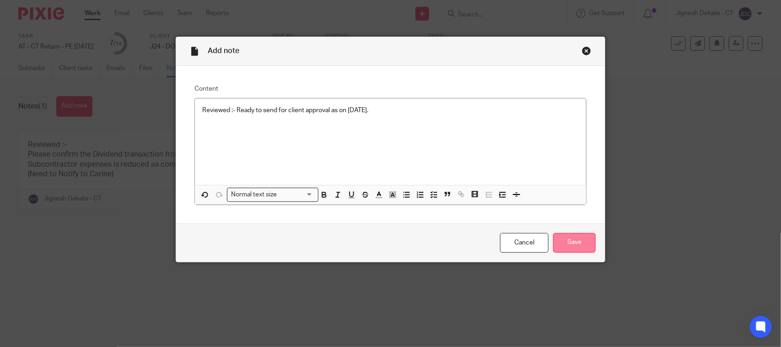
click at [582, 245] on input "Save" at bounding box center [574, 243] width 43 height 20
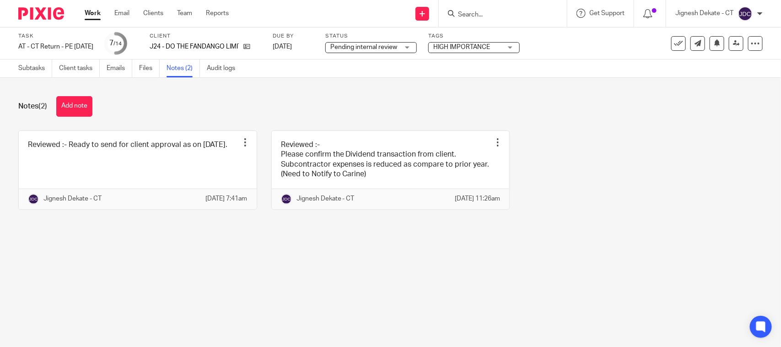
click at [139, 71] on ul "Subtasks Client tasks Emails Files Notes (2) Audit logs" at bounding box center [133, 68] width 230 height 18
click at [143, 69] on link "Files" at bounding box center [149, 68] width 21 height 18
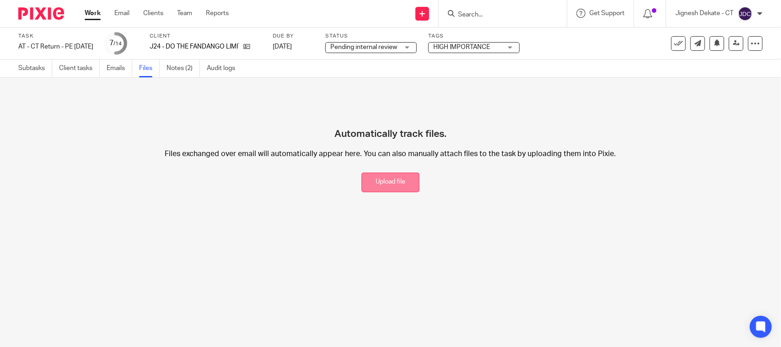
click at [378, 174] on button "Upload file" at bounding box center [390, 182] width 58 height 20
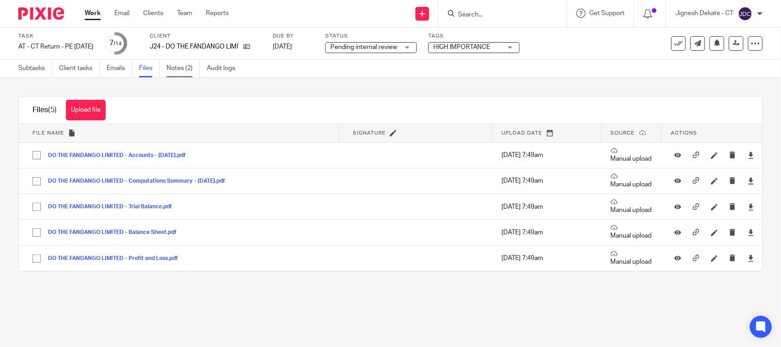
click at [187, 68] on link "Notes (2)" at bounding box center [182, 68] width 33 height 18
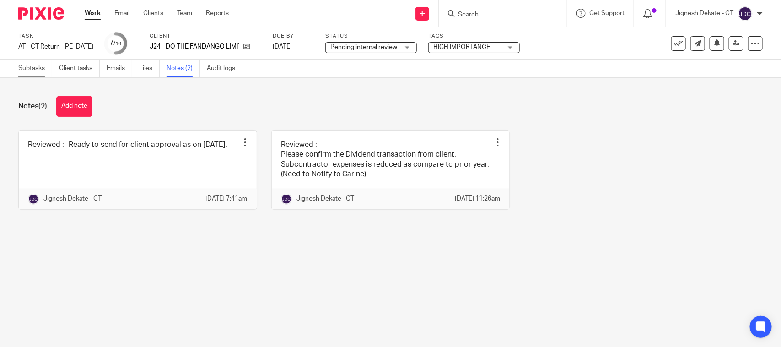
click at [36, 71] on link "Subtasks" at bounding box center [35, 68] width 34 height 18
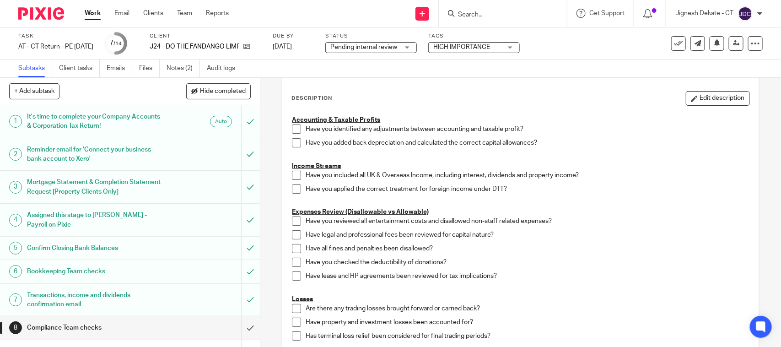
scroll to position [57, 0]
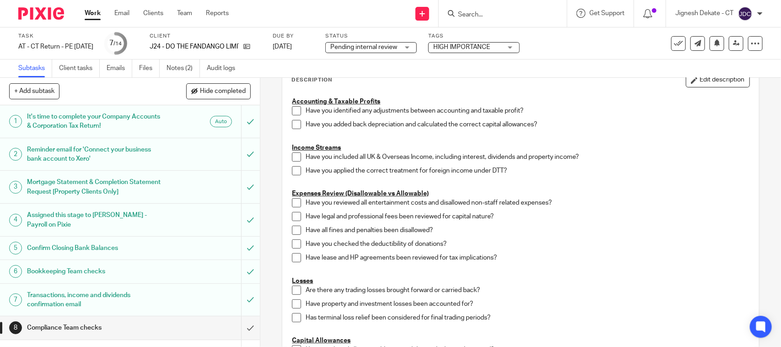
click at [292, 114] on span at bounding box center [296, 110] width 9 height 9
click at [292, 126] on span at bounding box center [296, 124] width 9 height 9
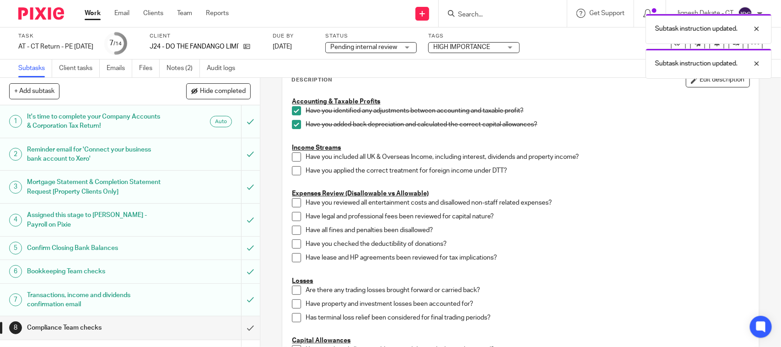
click at [294, 158] on span at bounding box center [296, 156] width 9 height 9
click at [292, 172] on span at bounding box center [296, 170] width 9 height 9
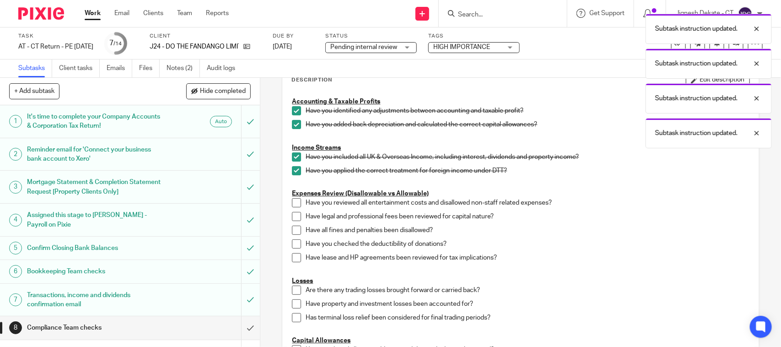
click at [293, 201] on span at bounding box center [296, 202] width 9 height 9
click at [292, 217] on span at bounding box center [296, 216] width 9 height 9
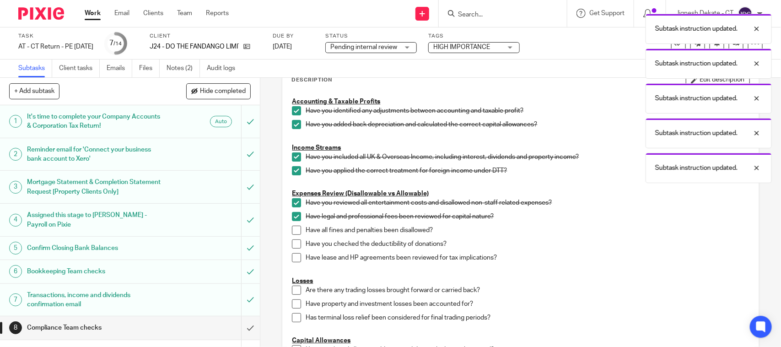
click at [293, 231] on span at bounding box center [296, 229] width 9 height 9
click at [293, 239] on span at bounding box center [296, 243] width 9 height 9
click at [293, 256] on span at bounding box center [296, 257] width 9 height 9
click at [293, 292] on span at bounding box center [296, 289] width 9 height 9
click at [294, 300] on span at bounding box center [296, 303] width 9 height 9
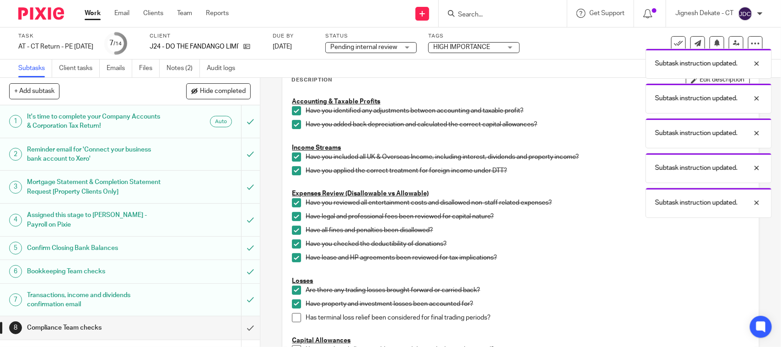
click at [293, 313] on span at bounding box center [296, 317] width 9 height 9
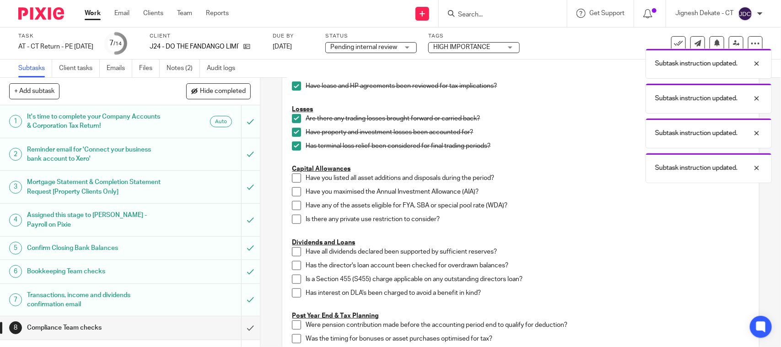
scroll to position [286, 0]
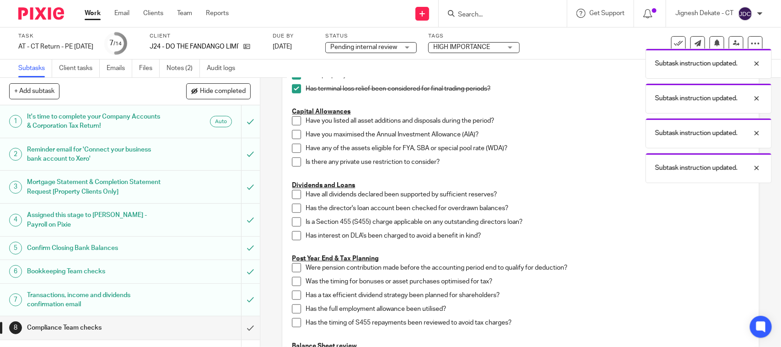
click at [293, 120] on span at bounding box center [296, 120] width 9 height 9
click at [293, 135] on span at bounding box center [296, 134] width 9 height 9
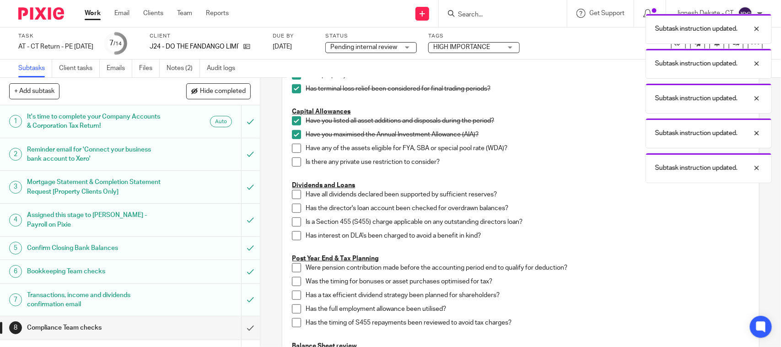
click at [294, 151] on span at bounding box center [296, 148] width 9 height 9
click at [294, 162] on span at bounding box center [296, 161] width 9 height 9
click at [292, 198] on span at bounding box center [296, 194] width 9 height 9
click at [292, 208] on span at bounding box center [296, 208] width 9 height 9
click at [292, 226] on span at bounding box center [296, 221] width 9 height 9
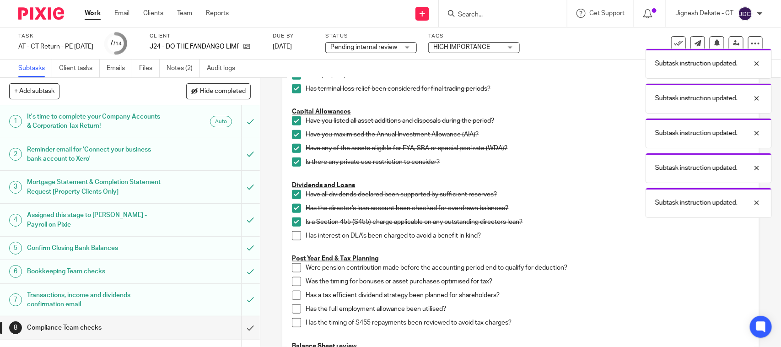
click at [292, 236] on span at bounding box center [296, 235] width 9 height 9
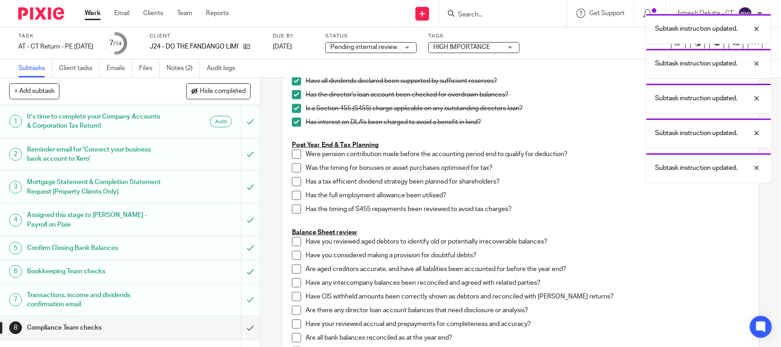
scroll to position [400, 0]
click at [293, 151] on span at bounding box center [296, 153] width 9 height 9
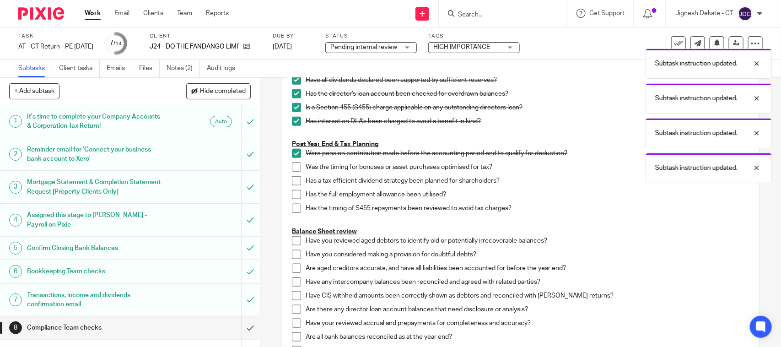
click at [294, 169] on span at bounding box center [296, 166] width 9 height 9
click at [292, 182] on span at bounding box center [296, 180] width 9 height 9
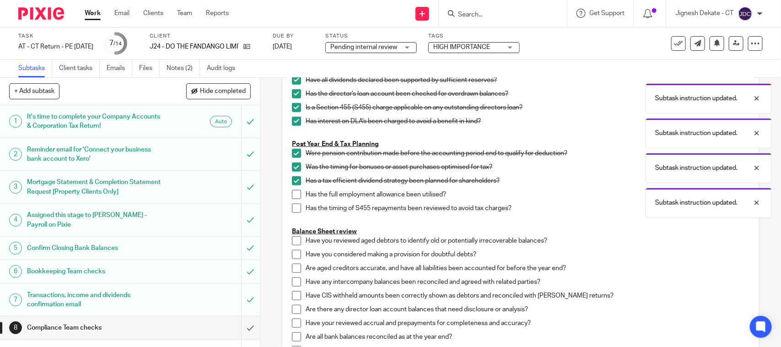
click at [293, 198] on span at bounding box center [296, 194] width 9 height 9
click at [292, 211] on span at bounding box center [296, 208] width 9 height 9
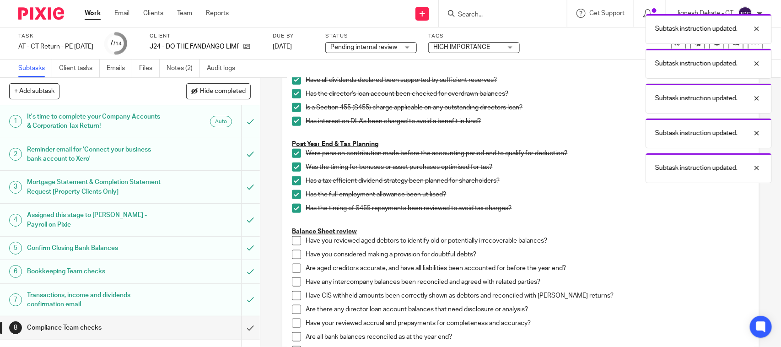
click at [293, 241] on span at bounding box center [296, 240] width 9 height 9
click at [294, 250] on span at bounding box center [296, 254] width 9 height 9
click at [294, 266] on span at bounding box center [296, 267] width 9 height 9
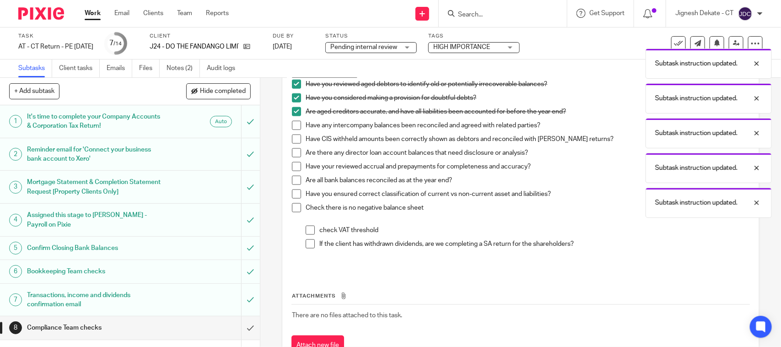
scroll to position [536, 0]
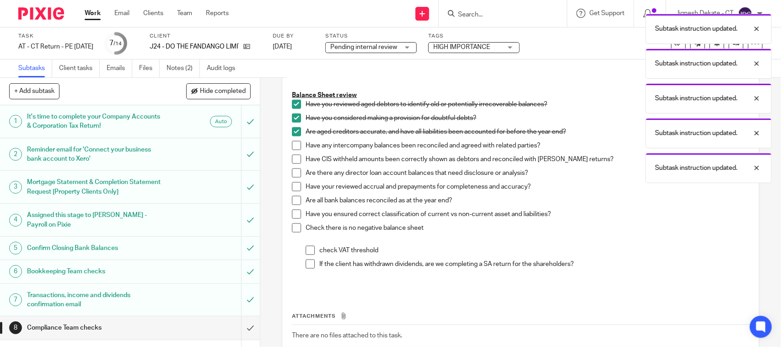
click at [292, 145] on span at bounding box center [296, 145] width 9 height 9
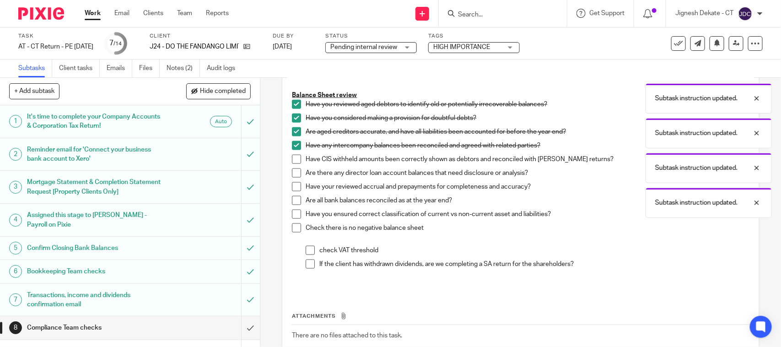
click at [292, 159] on span at bounding box center [296, 159] width 9 height 9
click at [292, 175] on span at bounding box center [296, 172] width 9 height 9
click at [292, 186] on span at bounding box center [296, 186] width 9 height 9
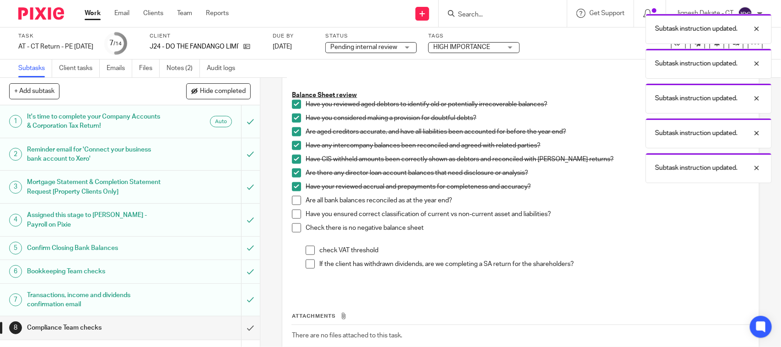
click at [292, 206] on li "Are all bank balances reconciled as at the year end?" at bounding box center [520, 203] width 457 height 14
click at [292, 199] on span at bounding box center [296, 200] width 9 height 9
click at [292, 209] on span at bounding box center [296, 213] width 9 height 9
click at [292, 224] on span at bounding box center [296, 227] width 9 height 9
click at [305, 247] on span at bounding box center [309, 250] width 9 height 9
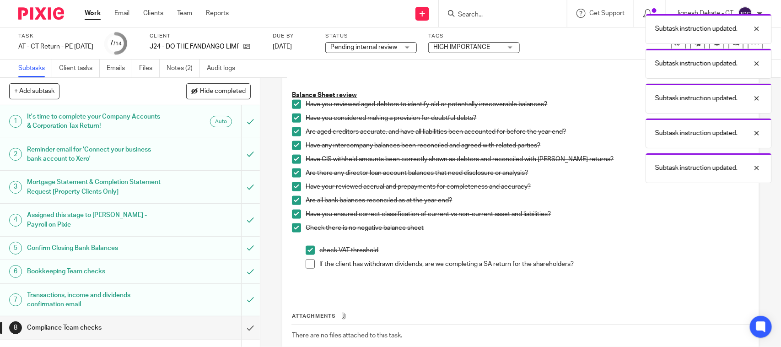
click at [305, 262] on span at bounding box center [309, 263] width 9 height 9
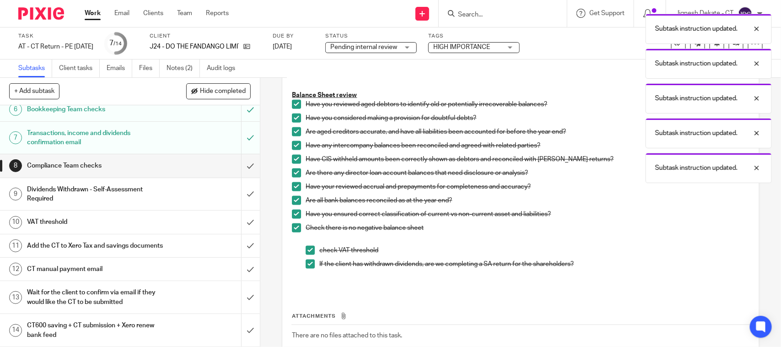
scroll to position [172, 0]
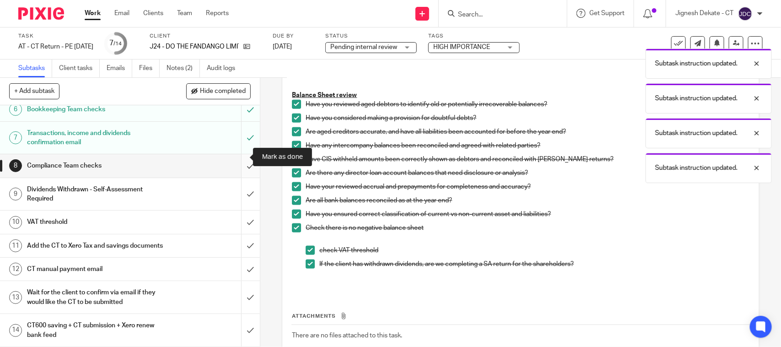
click at [238, 154] on input "submit" at bounding box center [130, 165] width 260 height 23
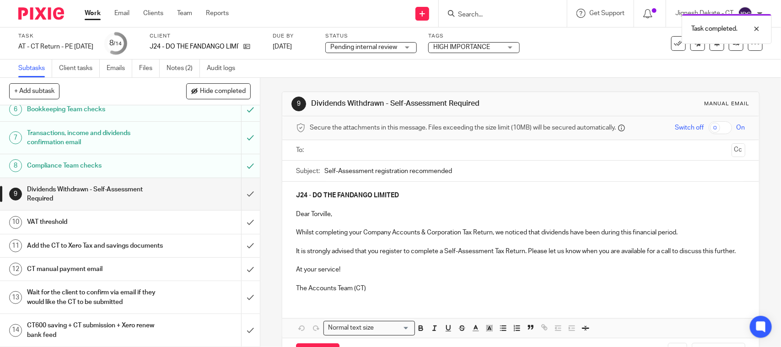
scroll to position [172, 0]
click at [238, 183] on input "submit" at bounding box center [130, 194] width 260 height 32
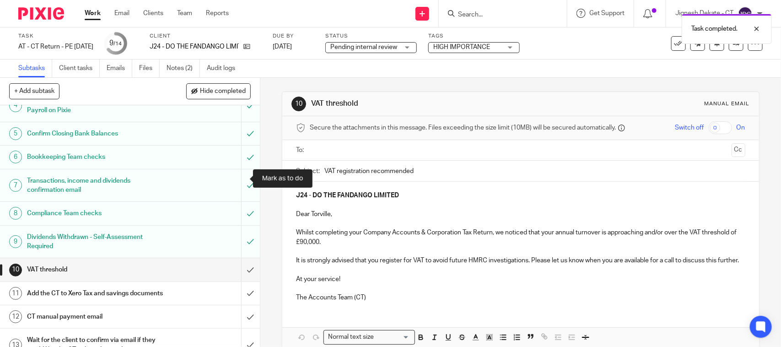
scroll to position [172, 0]
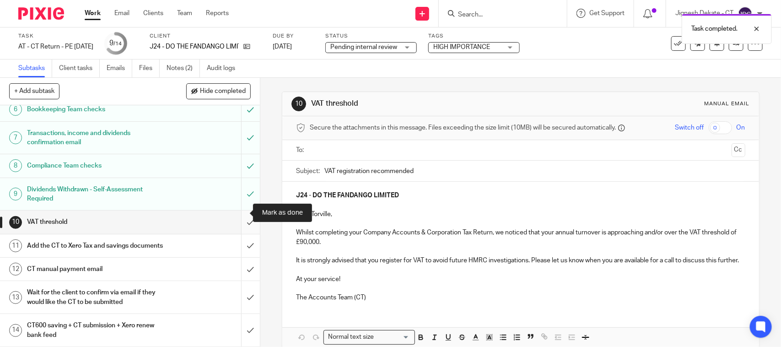
click at [236, 211] on input "submit" at bounding box center [130, 221] width 260 height 23
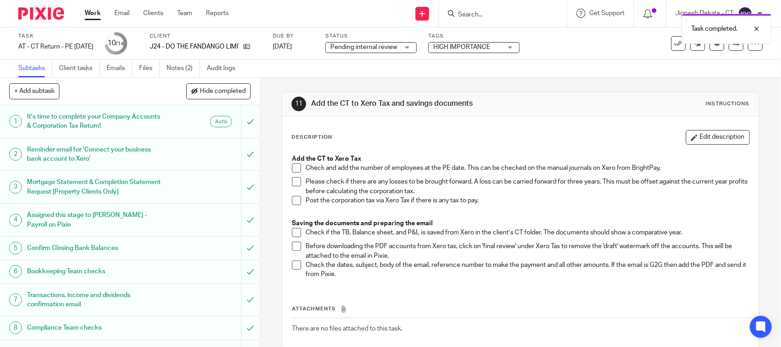
scroll to position [57, 0]
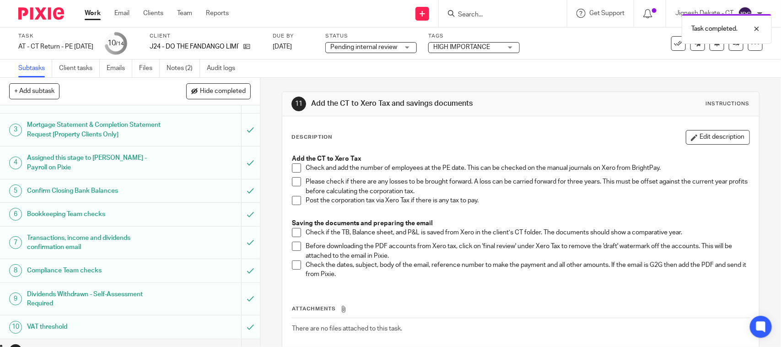
click at [293, 168] on span at bounding box center [296, 167] width 9 height 9
click at [292, 185] on span at bounding box center [296, 181] width 9 height 9
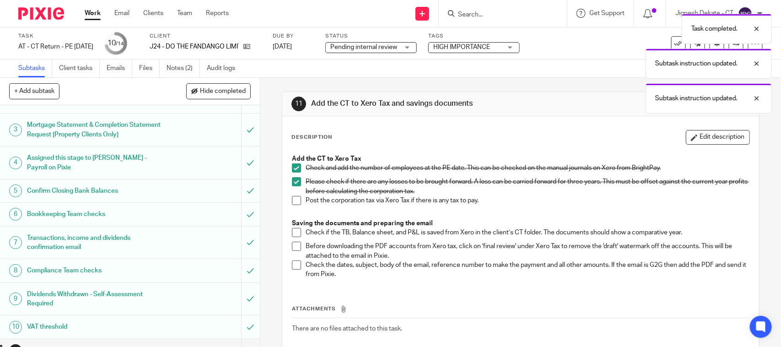
click at [292, 201] on span at bounding box center [296, 200] width 9 height 9
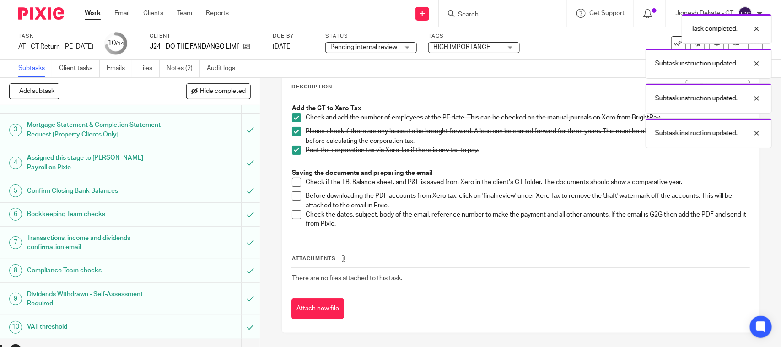
click at [293, 181] on span at bounding box center [296, 181] width 9 height 9
drag, startPoint x: 294, startPoint y: 194, endPoint x: 294, endPoint y: 203, distance: 8.2
click at [294, 195] on span at bounding box center [296, 195] width 9 height 9
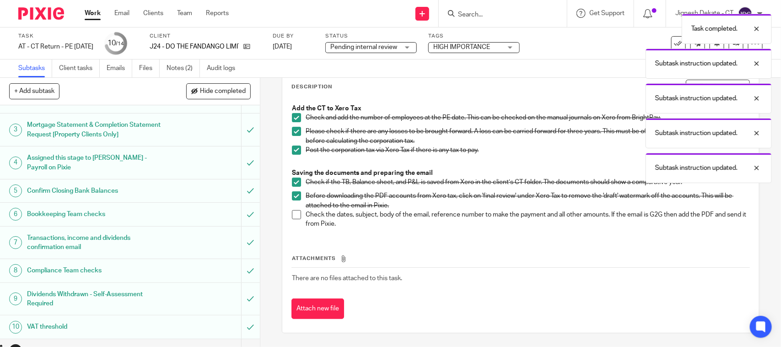
click at [292, 216] on span at bounding box center [296, 214] width 9 height 9
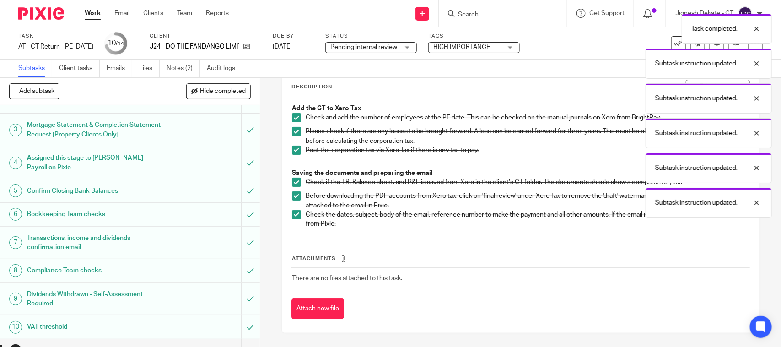
scroll to position [172, 0]
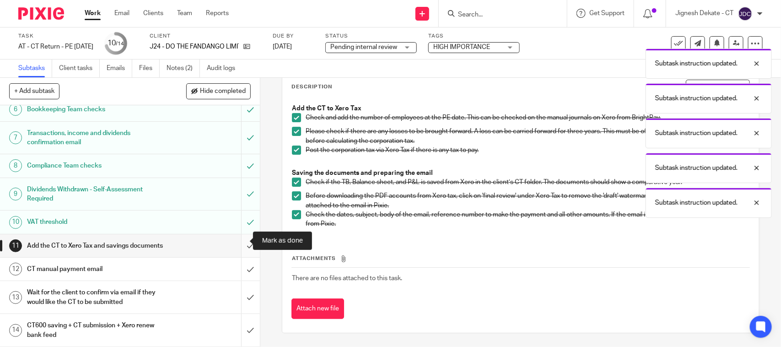
click at [238, 239] on input "submit" at bounding box center [130, 245] width 260 height 23
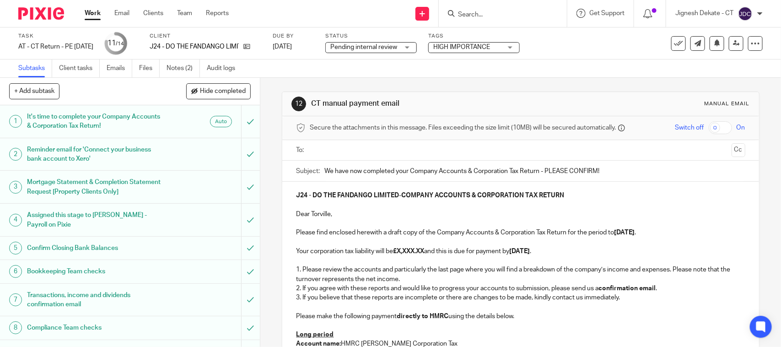
click at [422, 248] on strong "£X,XXX.XX" at bounding box center [408, 251] width 31 height 6
click at [424, 251] on strong "£X,XXX.XX" at bounding box center [408, 251] width 31 height 6
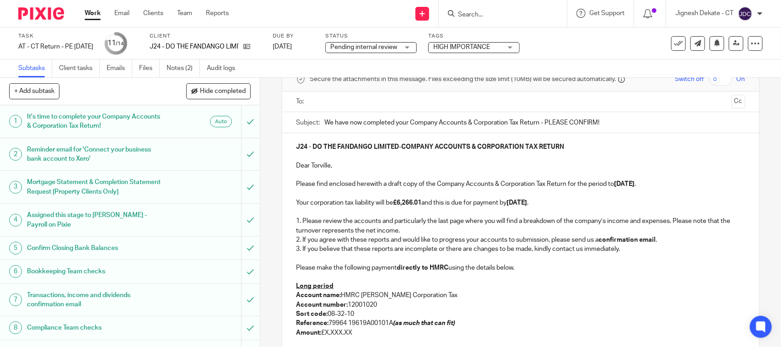
scroll to position [114, 0]
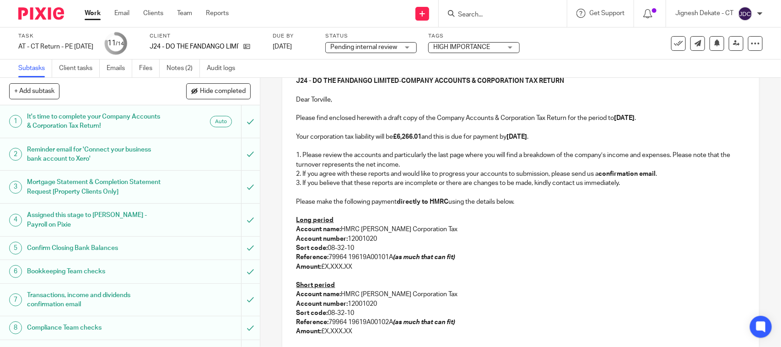
drag, startPoint x: 314, startPoint y: 274, endPoint x: 322, endPoint y: 284, distance: 12.4
click at [314, 277] on p at bounding box center [520, 275] width 449 height 9
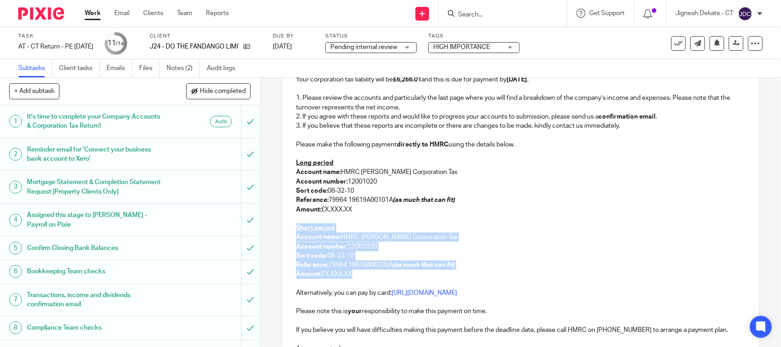
click at [352, 271] on p "Amount: £X,XXX.XX" at bounding box center [520, 273] width 449 height 9
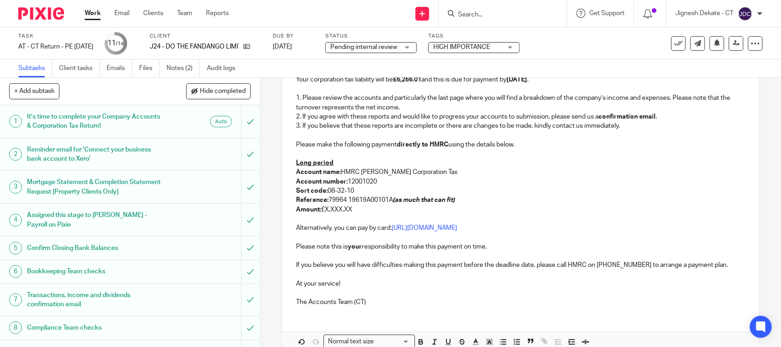
click at [354, 215] on p at bounding box center [520, 218] width 449 height 9
click at [353, 206] on p "Amount: £X,XXX.XX" at bounding box center [520, 209] width 449 height 9
click at [346, 161] on p "Long period" at bounding box center [520, 162] width 449 height 9
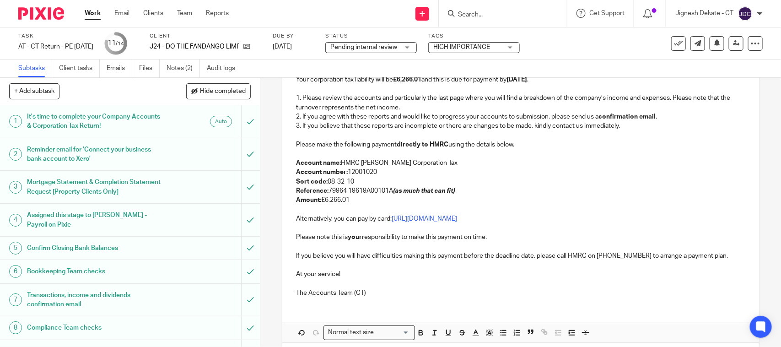
click at [389, 190] on p "Reference: 79964 19619A00101A (as much that can fit)" at bounding box center [520, 190] width 449 height 9
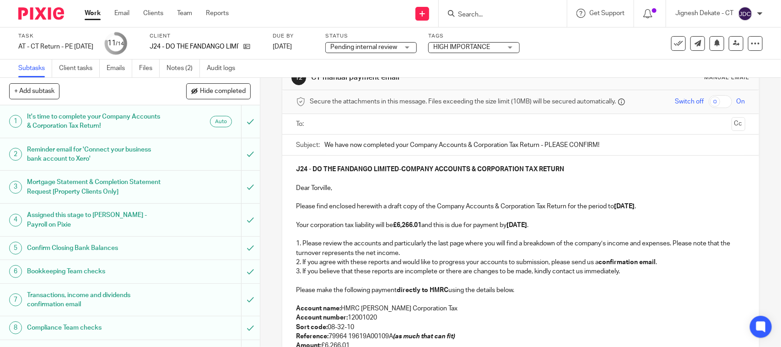
scroll to position [0, 0]
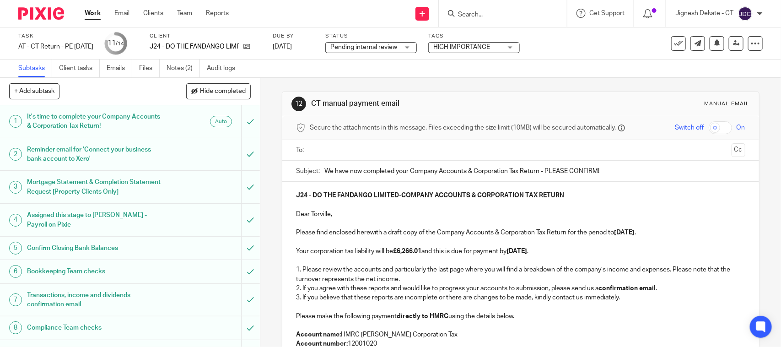
click at [337, 216] on p "Dear Torville," at bounding box center [520, 213] width 449 height 9
click at [437, 247] on p "Your corporation tax liability will be £6,266.01 and this is due for payment by…" at bounding box center [520, 251] width 449 height 9
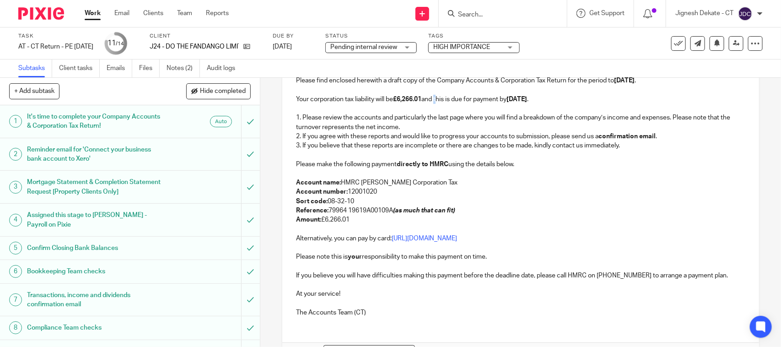
scroll to position [172, 0]
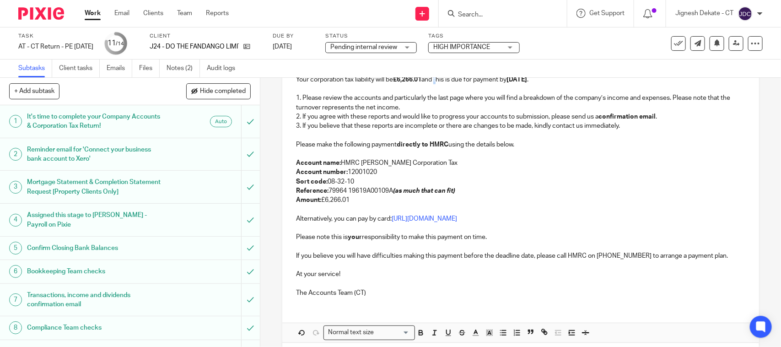
drag, startPoint x: 492, startPoint y: 139, endPoint x: 526, endPoint y: 195, distance: 65.6
click at [492, 139] on p at bounding box center [520, 134] width 449 height 9
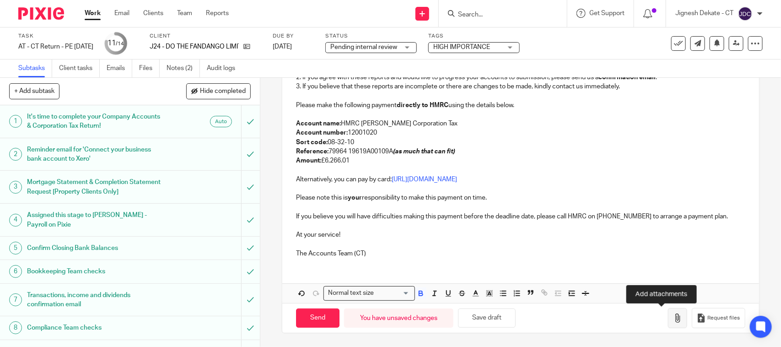
click at [673, 318] on icon "button" at bounding box center [677, 317] width 9 height 9
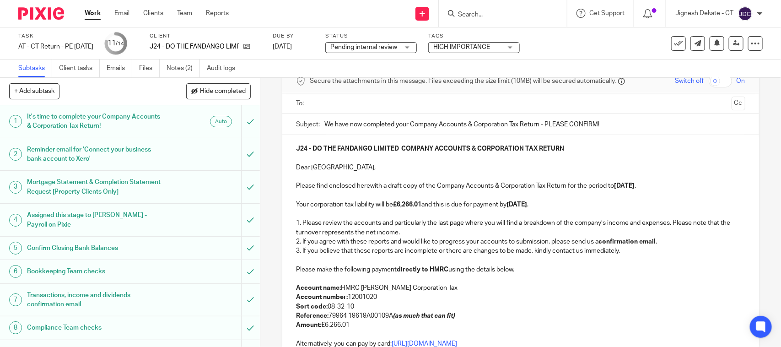
scroll to position [40, 0]
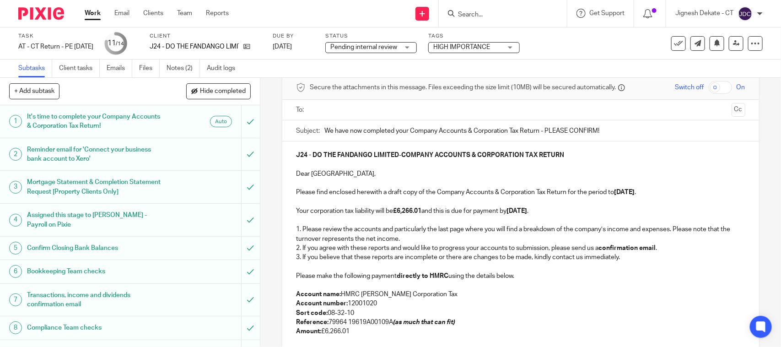
click at [389, 105] on input "text" at bounding box center [520, 110] width 414 height 11
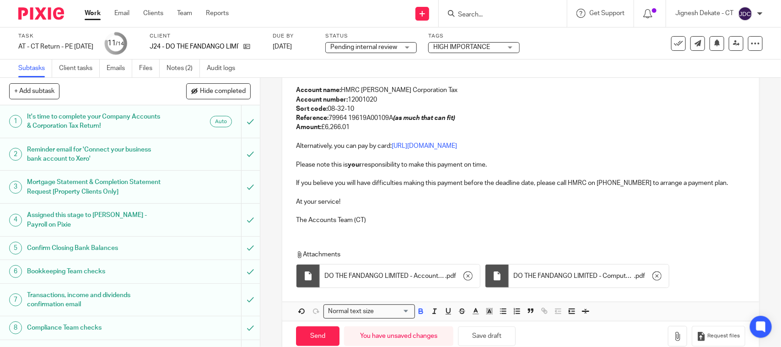
scroll to position [266, 0]
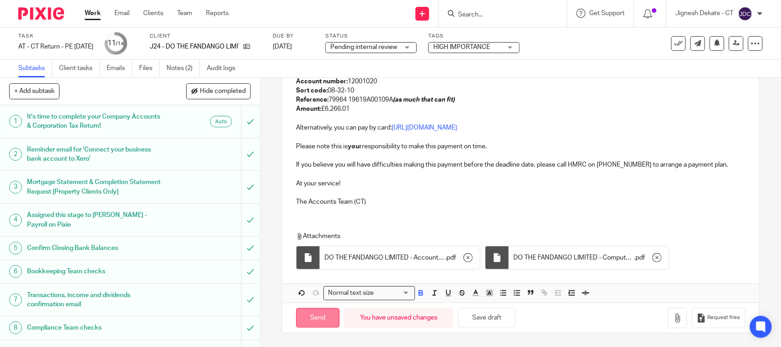
click at [316, 314] on input "Send" at bounding box center [317, 318] width 43 height 20
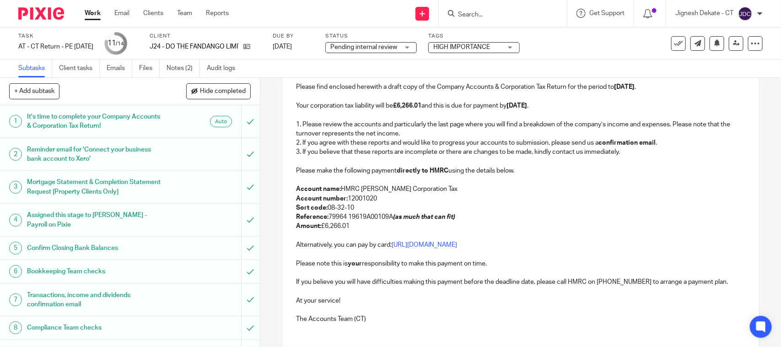
scroll to position [95, 0]
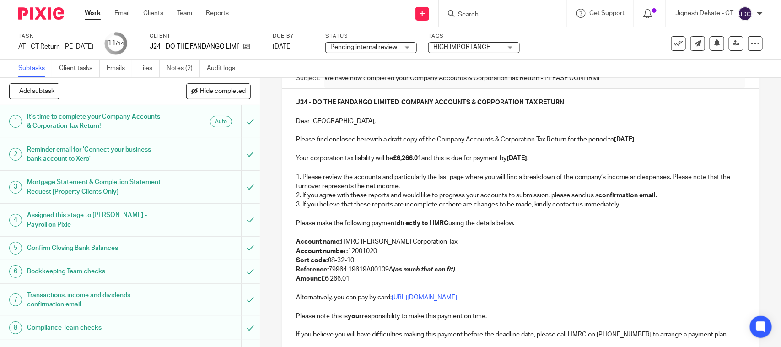
click at [382, 47] on span "Pending internal review" at bounding box center [363, 47] width 67 height 6
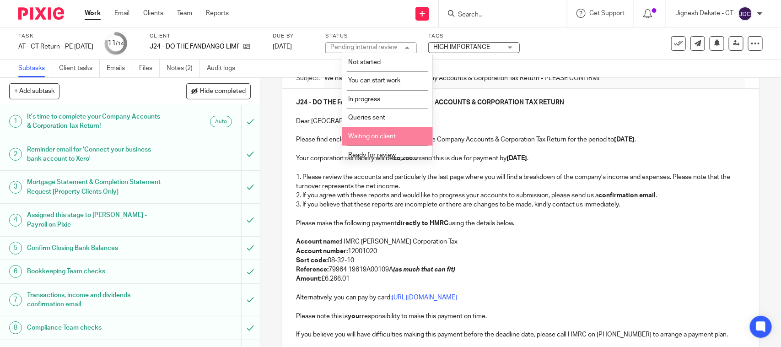
scroll to position [43, 0]
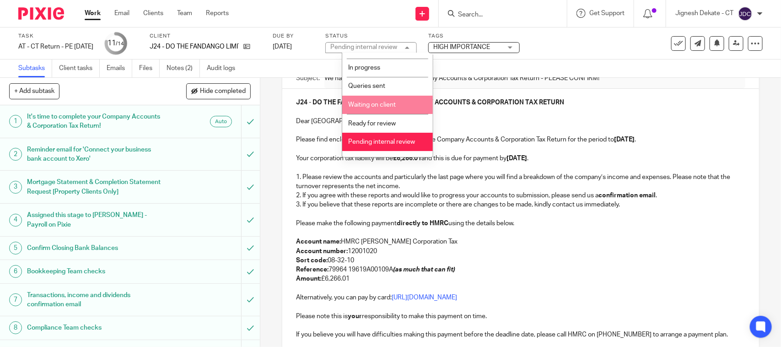
type input "Sent"
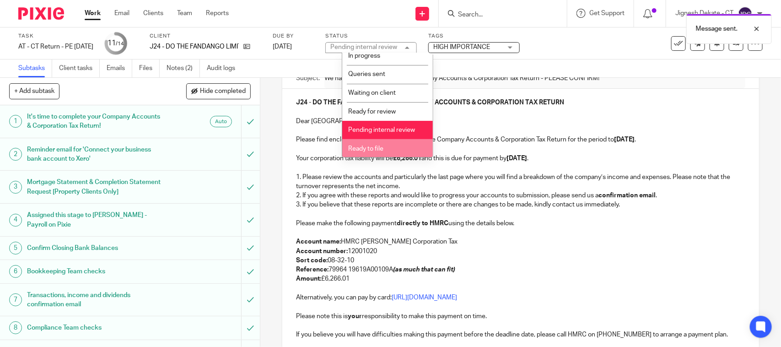
click at [373, 146] on span "Ready to file" at bounding box center [365, 148] width 35 height 6
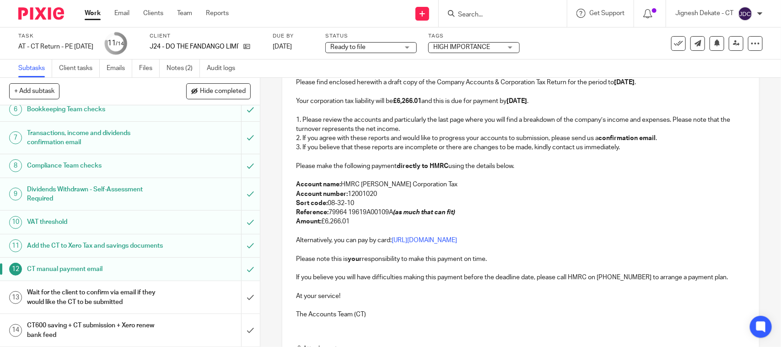
scroll to position [172, 0]
click at [733, 40] on icon at bounding box center [736, 43] width 7 height 7
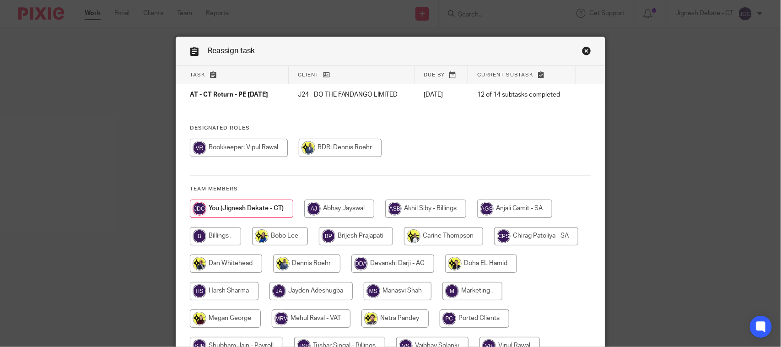
scroll to position [120, 0]
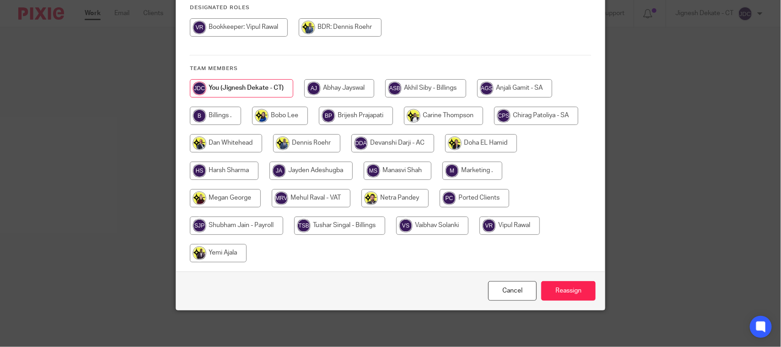
click at [225, 108] on input "radio" at bounding box center [215, 116] width 51 height 18
radio input "true"
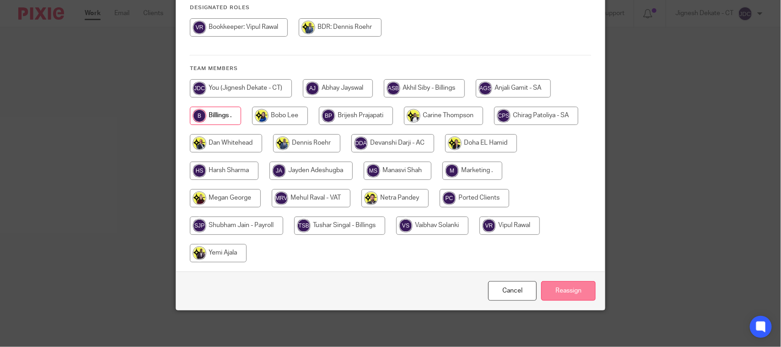
click at [551, 289] on input "Reassign" at bounding box center [568, 291] width 54 height 20
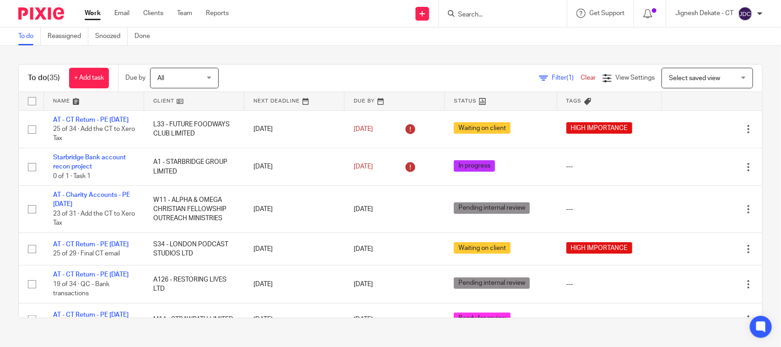
click at [472, 14] on input "Search" at bounding box center [498, 15] width 82 height 8
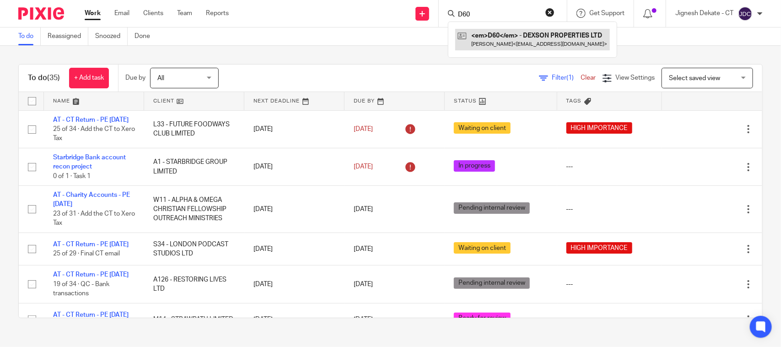
type input "D60"
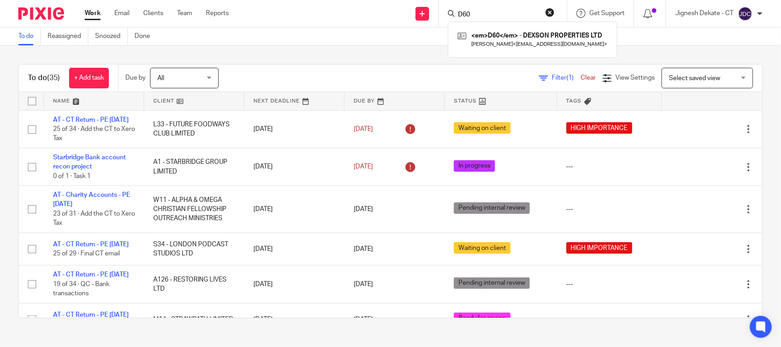
click at [301, 60] on div "To do (35) + Add task Due by All All Today Tomorrow This week Next week This mo…" at bounding box center [390, 191] width 781 height 290
click at [31, 36] on link "To do" at bounding box center [29, 36] width 22 height 18
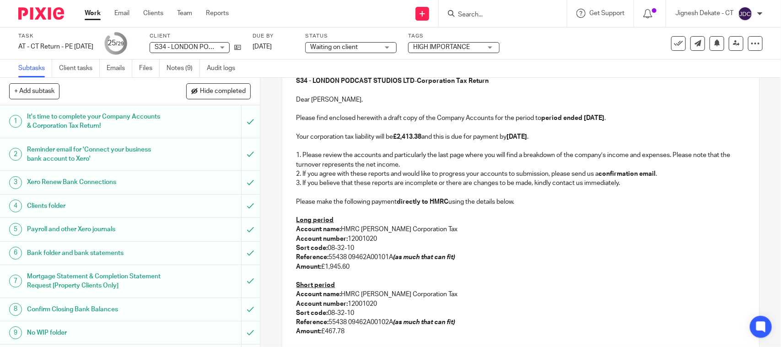
scroll to position [57, 0]
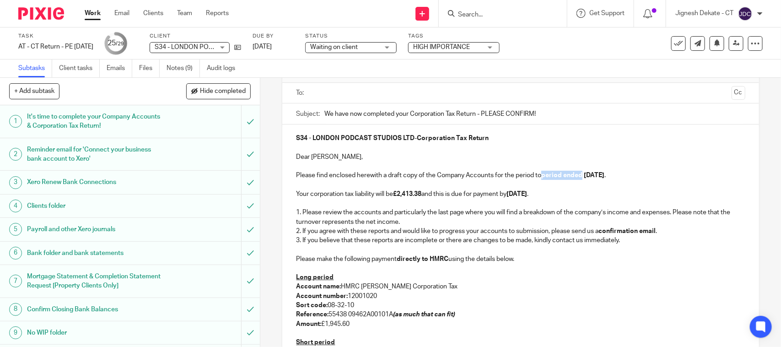
drag, startPoint x: 540, startPoint y: 176, endPoint x: 580, endPoint y: 177, distance: 40.3
click at [580, 177] on strong "period ended 31st March 2025" at bounding box center [572, 175] width 63 height 6
click at [533, 190] on p "Your corporation tax liability will be £2,413.38 and this is due for payment by…" at bounding box center [520, 193] width 449 height 9
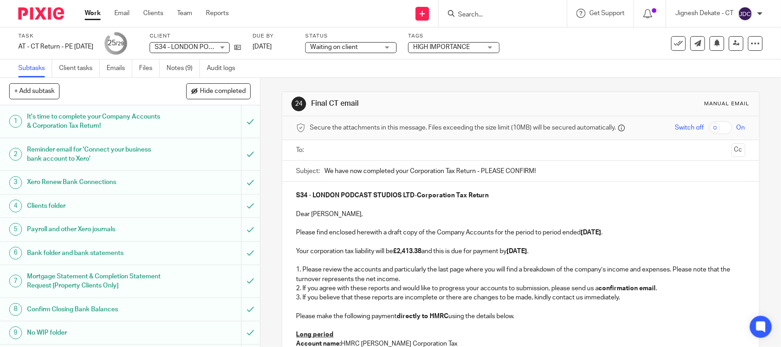
click at [423, 223] on p at bounding box center [520, 223] width 449 height 9
click at [489, 194] on p "S34 - LONDON PODCAST STUDIOS LTD - Corporation Tax Return" at bounding box center [520, 195] width 449 height 9
drag, startPoint x: 491, startPoint y: 195, endPoint x: 417, endPoint y: 198, distance: 73.7
click at [417, 198] on p "S34 - LONDON PODCAST STUDIOS LTD - Corporation Tax Return" at bounding box center [520, 195] width 449 height 9
drag, startPoint x: 532, startPoint y: 238, endPoint x: 548, endPoint y: 238, distance: 16.0
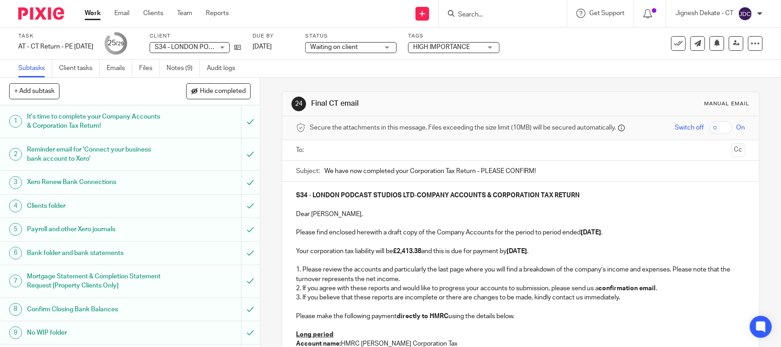
click at [532, 238] on p at bounding box center [520, 241] width 449 height 9
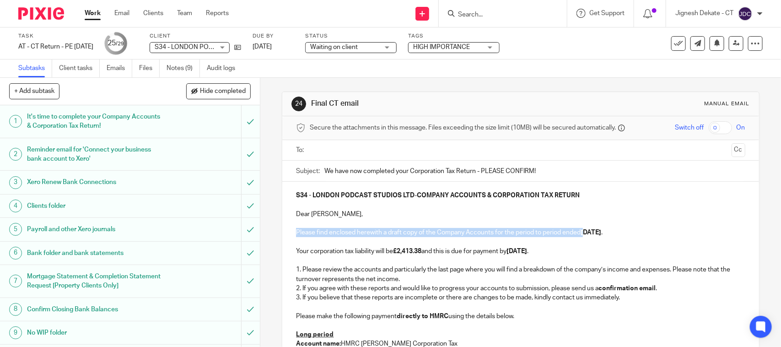
drag, startPoint x: 579, startPoint y: 232, endPoint x: 286, endPoint y: 236, distance: 293.2
paste div
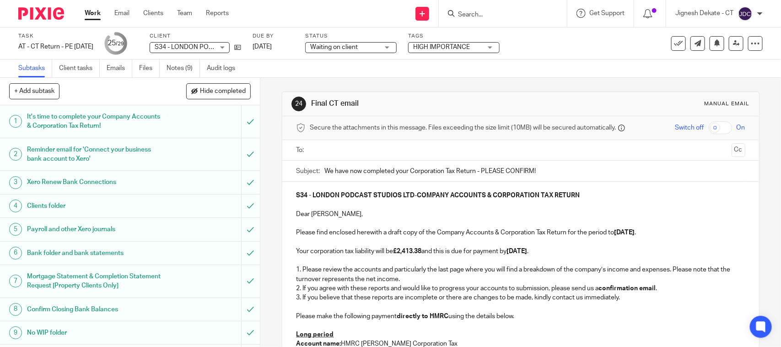
click at [482, 273] on p "1. Please review the accounts and particularly the last page where you will fin…" at bounding box center [520, 274] width 449 height 19
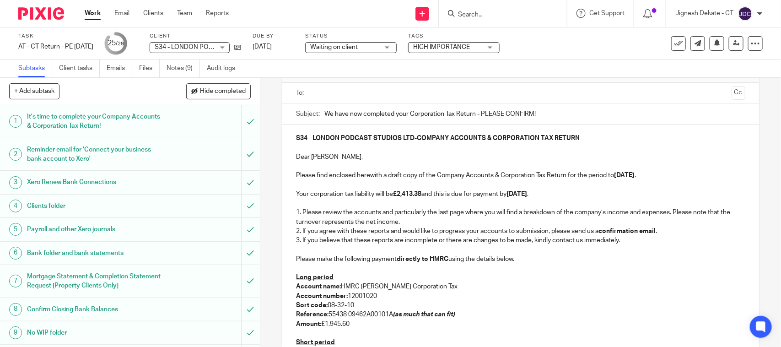
scroll to position [286, 0]
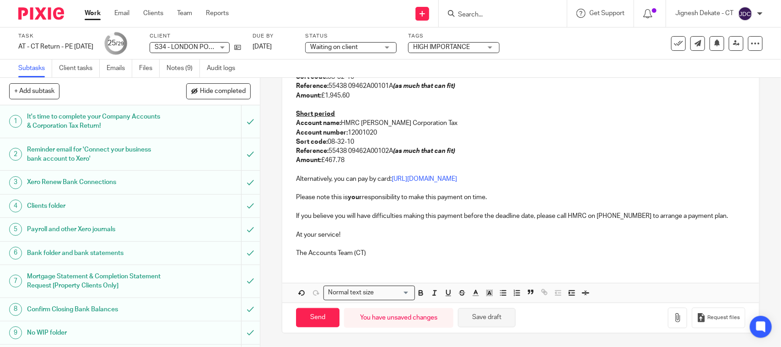
click at [487, 316] on button "Save draft" at bounding box center [487, 318] width 58 height 20
click at [547, 182] on p "Alternatively, you can pay by card: https://www.gov.uk/pay-tax-debit-credit-card" at bounding box center [520, 178] width 449 height 9
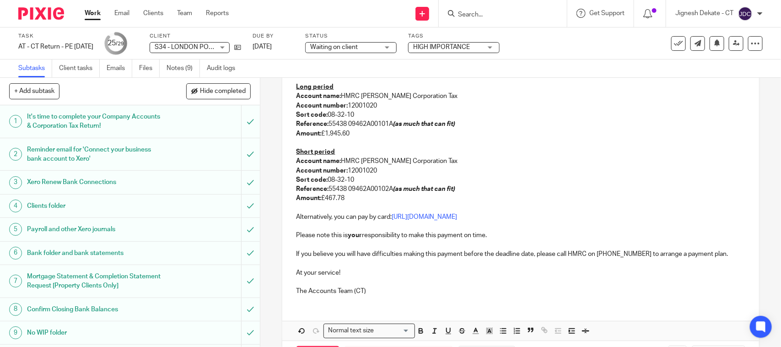
scroll to position [229, 0]
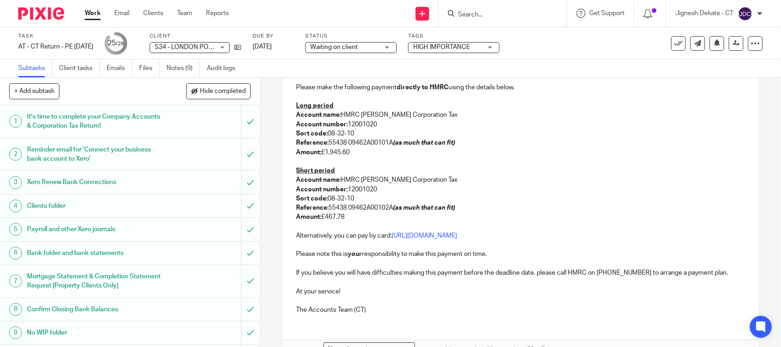
click at [451, 191] on p "Account number: 12001020" at bounding box center [520, 189] width 449 height 9
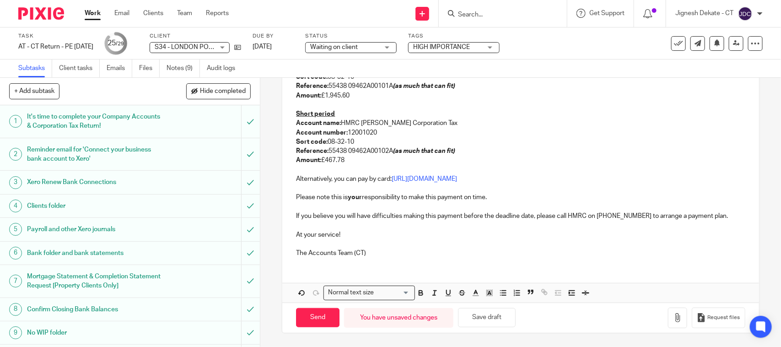
scroll to position [286, 0]
click at [673, 313] on icon "button" at bounding box center [677, 317] width 9 height 9
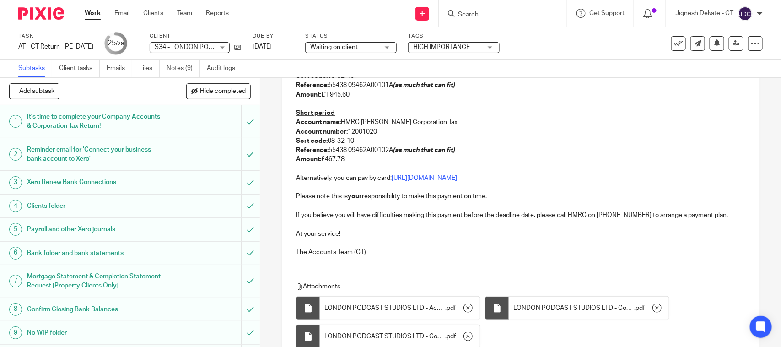
click at [492, 258] on div "S34 - LONDON PODCAST STUDIOS LTD - COMPANY ACCOUNTS & CORPORATION TAX RETURN De…" at bounding box center [520, 79] width 476 height 368
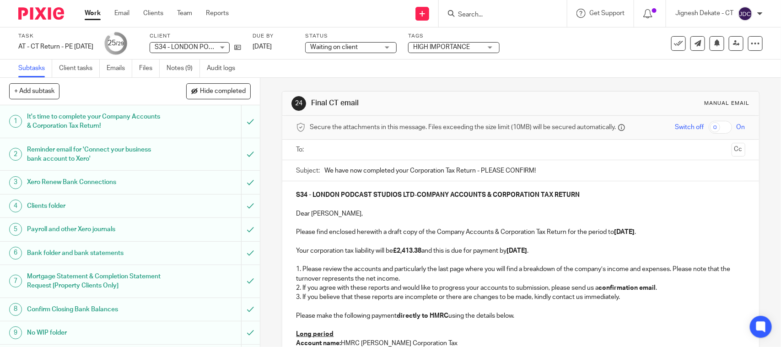
scroll to position [0, 0]
click at [361, 156] on ul at bounding box center [521, 150] width 420 height 15
click at [350, 152] on input "text" at bounding box center [520, 150] width 414 height 11
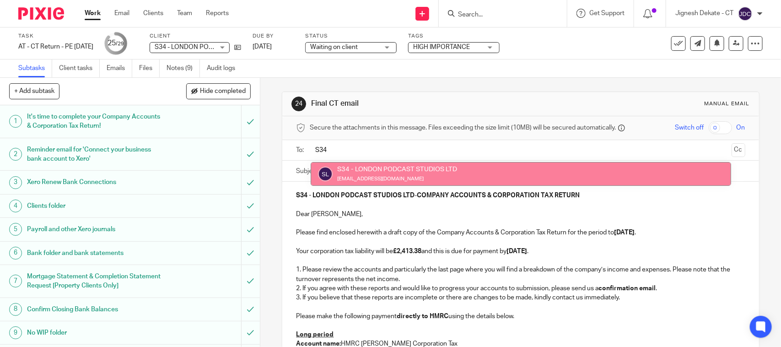
type input "S34"
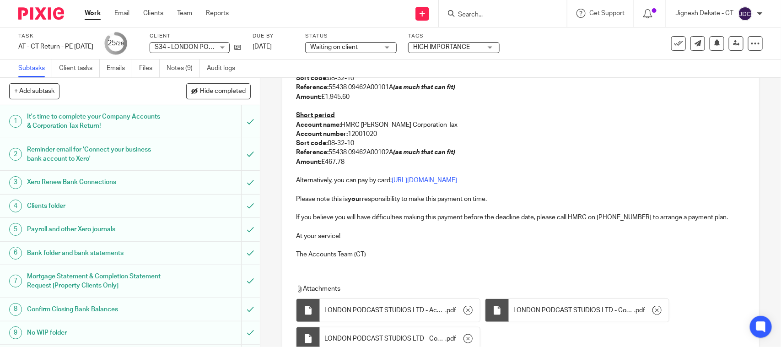
scroll to position [370, 0]
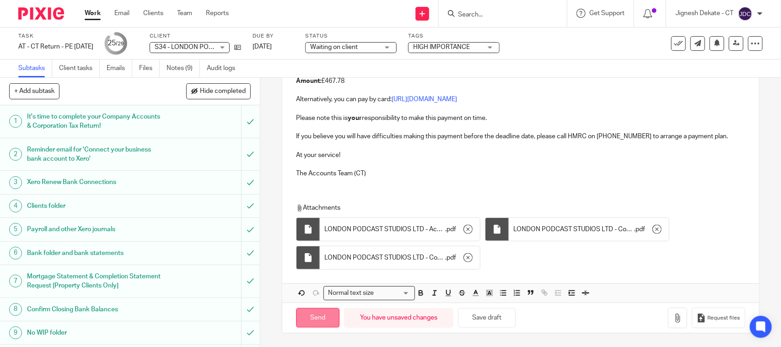
click at [323, 314] on input "Send" at bounding box center [317, 318] width 43 height 20
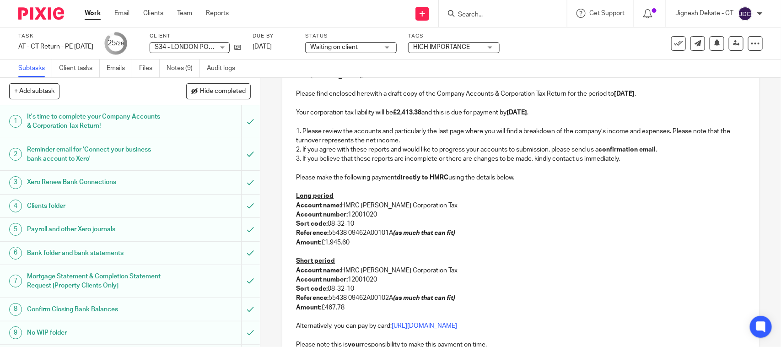
scroll to position [0, 0]
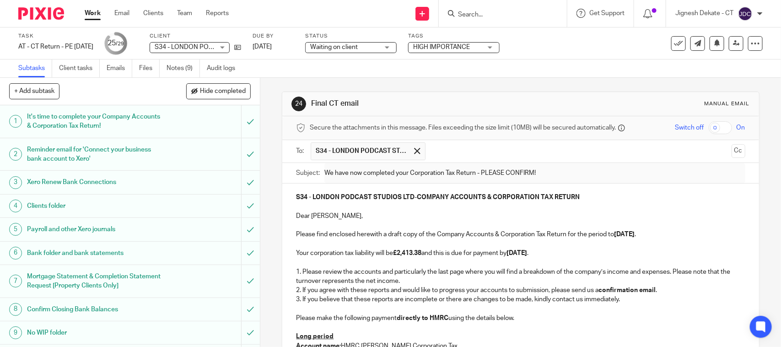
click at [373, 52] on div "Waiting on client Waiting on client" at bounding box center [350, 47] width 91 height 11
type input "Sent"
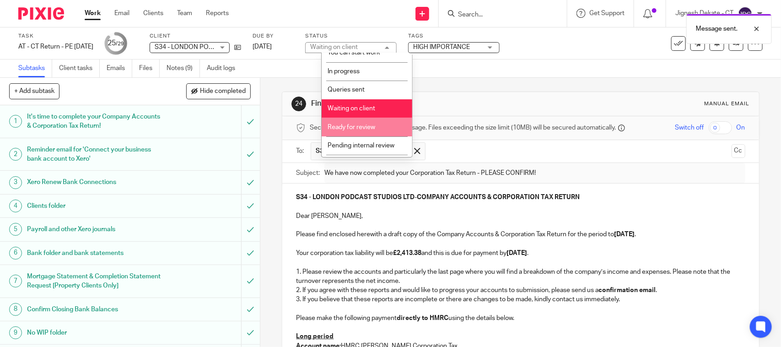
scroll to position [43, 0]
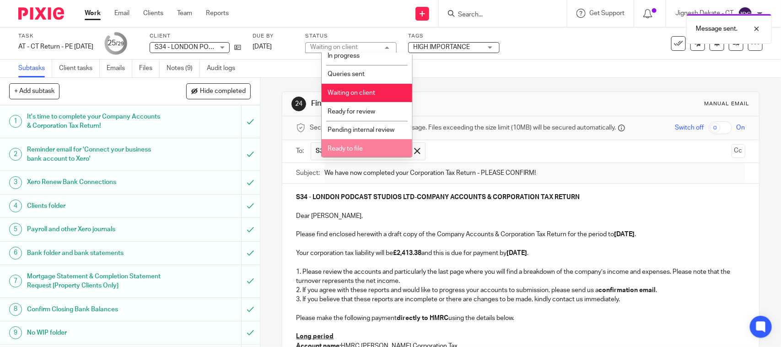
click at [346, 145] on span "Ready to file" at bounding box center [344, 148] width 35 height 6
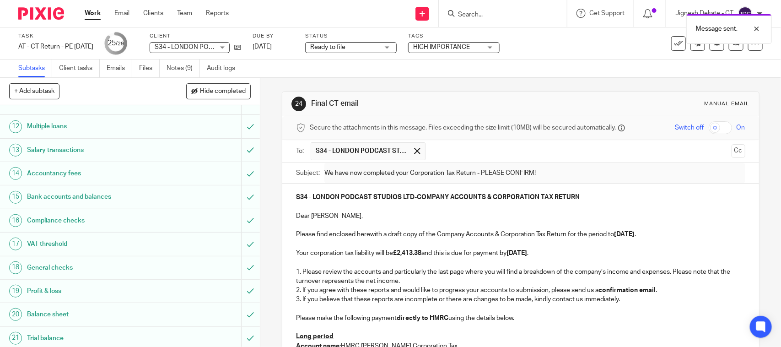
scroll to position [498, 0]
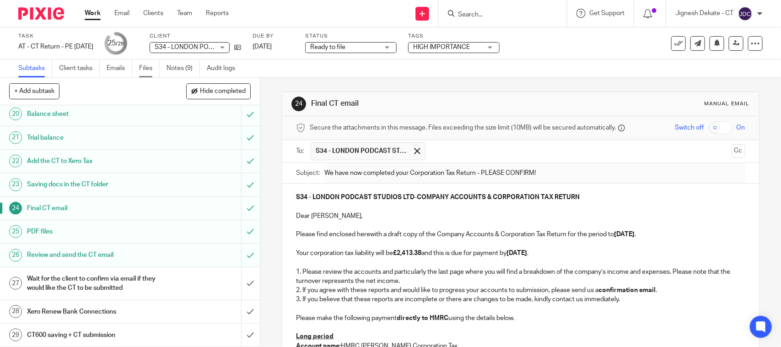
click at [145, 65] on link "Files" at bounding box center [149, 68] width 21 height 18
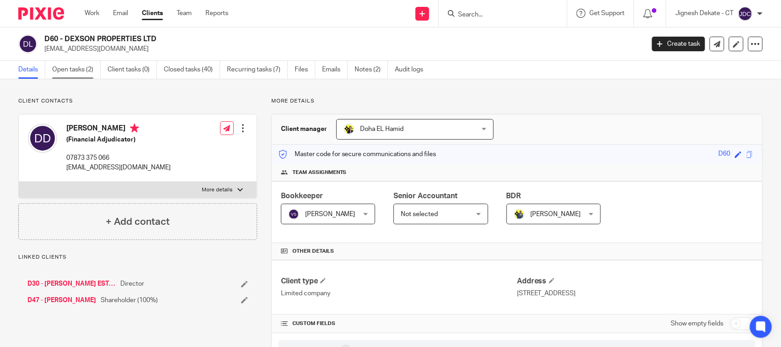
click at [70, 69] on link "Open tasks (2)" at bounding box center [76, 70] width 48 height 18
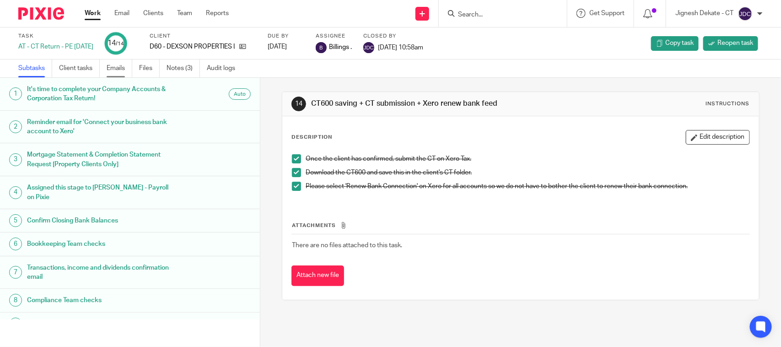
click at [111, 65] on link "Emails" at bounding box center [120, 68] width 26 height 18
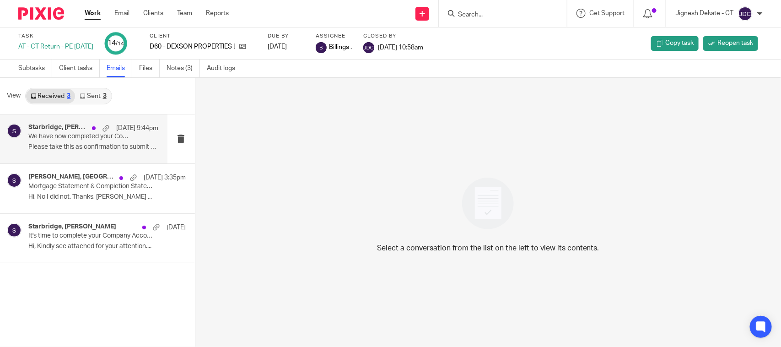
click at [58, 140] on div "Starbridge, [PERSON_NAME] [DATE] 9:44pm We have now completed your Company Acco…" at bounding box center [93, 138] width 130 height 31
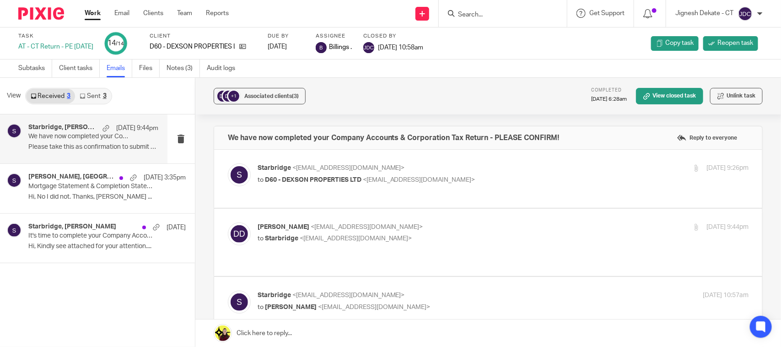
click at [94, 99] on link "Sent 3" at bounding box center [93, 96] width 36 height 15
click at [67, 145] on p "Dear [PERSON_NAME], Many thanks for the..." at bounding box center [93, 147] width 130 height 8
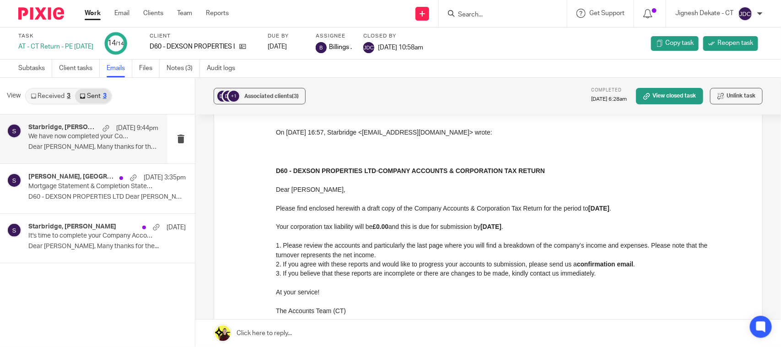
scroll to position [400, 0]
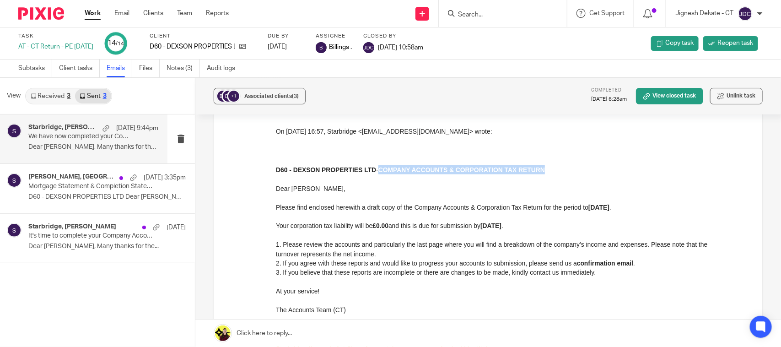
drag, startPoint x: 537, startPoint y: 169, endPoint x: 377, endPoint y: 166, distance: 160.1
click at [378, 166] on strong "COMPANY ACCOUNTS & CORPORATION TAX RETURN" at bounding box center [461, 169] width 166 height 7
copy strong "COMPANY ACCOUNTS & CORPORATION TAX RETURN"
click at [390, 220] on p at bounding box center [502, 216] width 454 height 9
drag, startPoint x: 274, startPoint y: 208, endPoint x: 590, endPoint y: 208, distance: 316.5
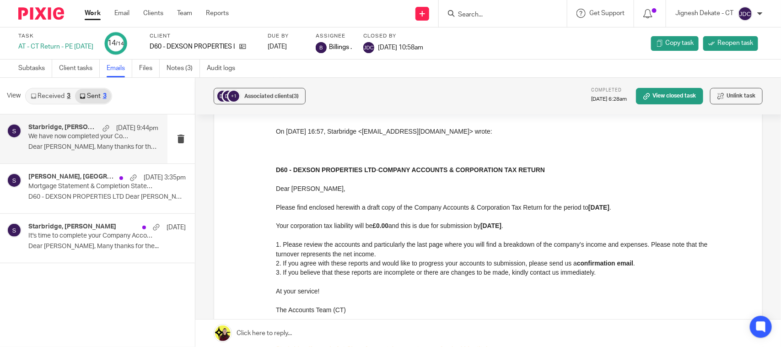
click at [590, 208] on div "Derick Sent from my iPhone On 25 Sep 2025, at 16:57, Starbridge <info@starbridg…" at bounding box center [502, 346] width 491 height 507
copy p "Please find enclosed herewith a draft copy of the Company Accounts & Corporatio…"
click at [647, 221] on p at bounding box center [502, 216] width 454 height 9
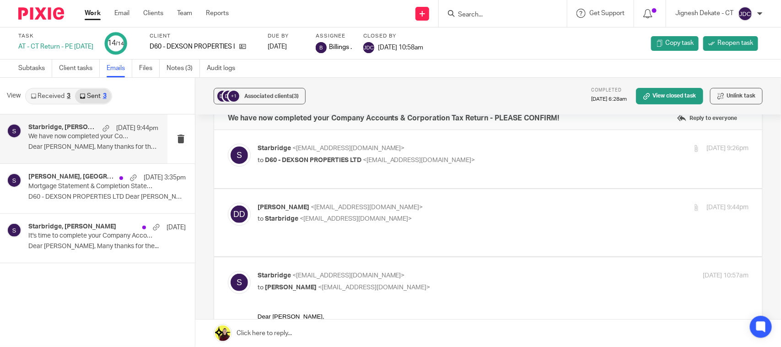
scroll to position [0, 0]
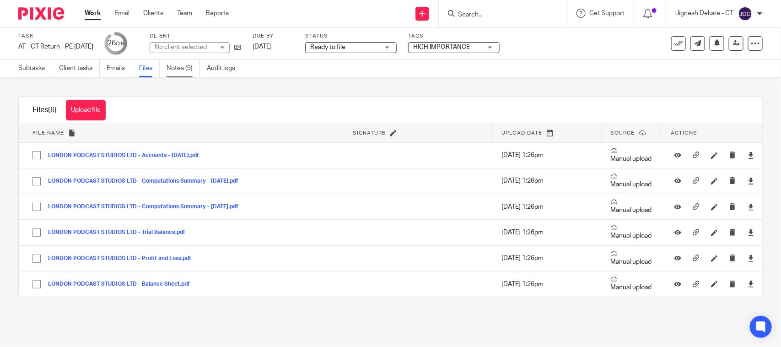
click at [173, 69] on link "Notes (9)" at bounding box center [182, 68] width 33 height 18
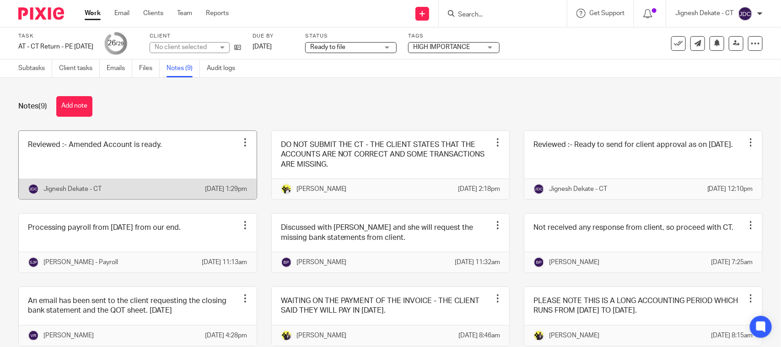
click at [140, 159] on link at bounding box center [138, 165] width 238 height 68
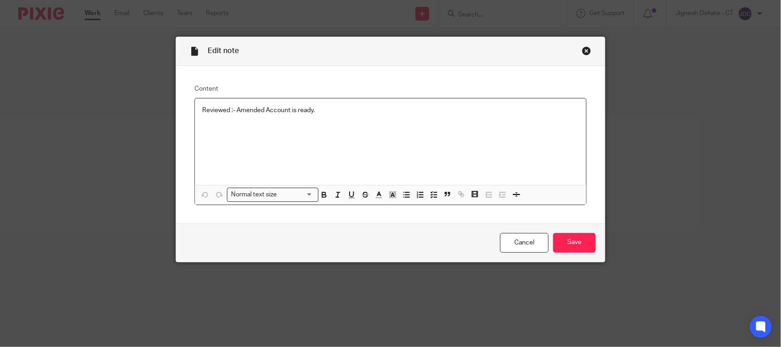
click at [326, 112] on p "Reviewed :- Amended Account is ready." at bounding box center [390, 110] width 376 height 9
click at [560, 247] on input "Save" at bounding box center [574, 243] width 43 height 20
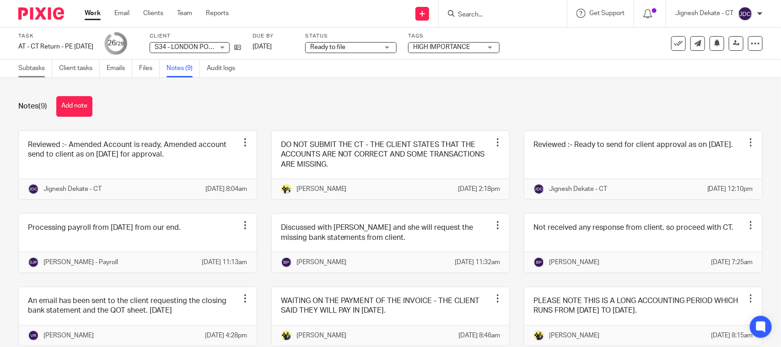
click at [41, 68] on link "Subtasks" at bounding box center [35, 68] width 34 height 18
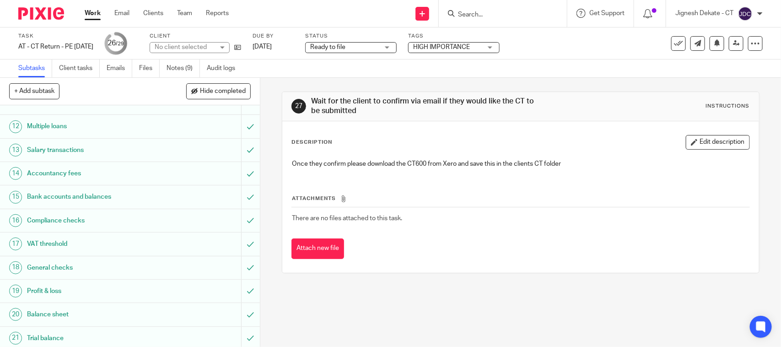
scroll to position [498, 0]
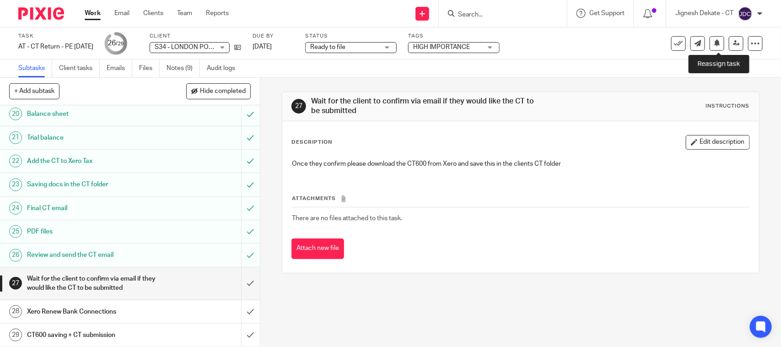
drag, startPoint x: 726, startPoint y: 40, endPoint x: 650, endPoint y: 91, distance: 91.6
click at [733, 40] on icon at bounding box center [736, 43] width 7 height 7
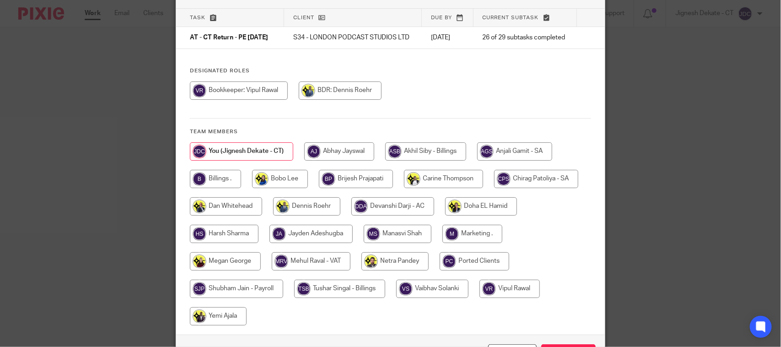
click at [221, 186] on input "radio" at bounding box center [215, 179] width 51 height 18
radio input "true"
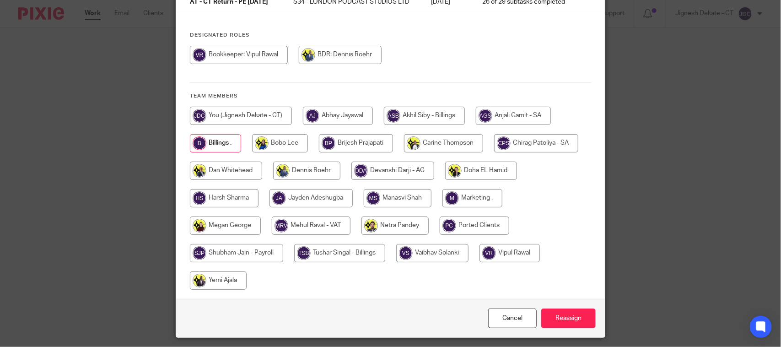
scroll to position [127, 0]
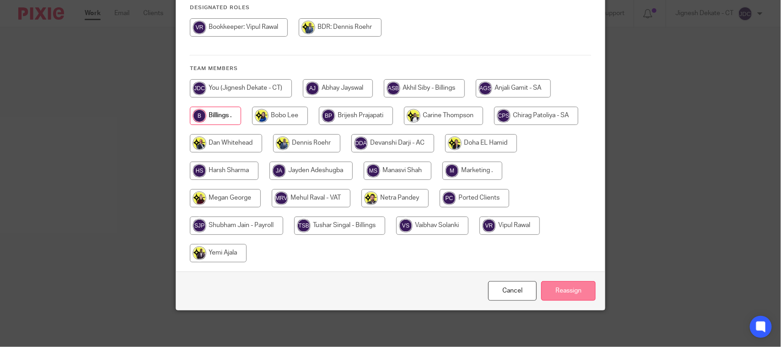
click at [549, 298] on input "Reassign" at bounding box center [568, 291] width 54 height 20
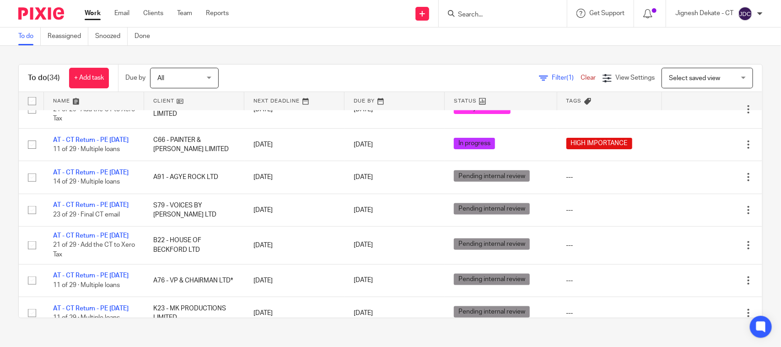
scroll to position [572, 0]
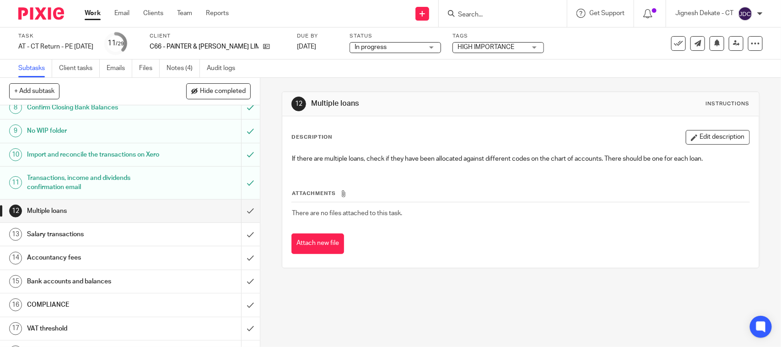
scroll to position [229, 0]
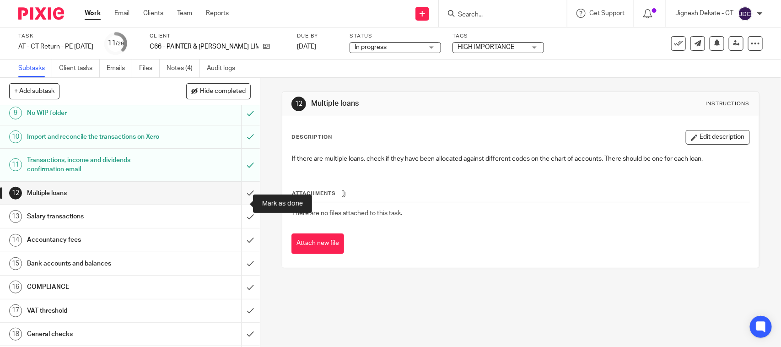
click at [238, 204] on input "submit" at bounding box center [130, 193] width 260 height 23
click at [239, 227] on input "submit" at bounding box center [130, 216] width 260 height 23
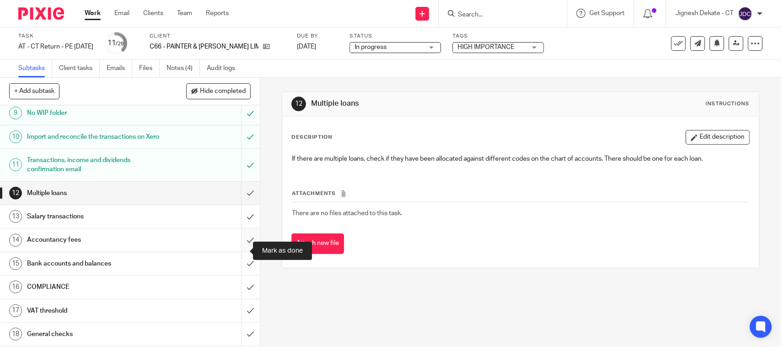
click at [238, 251] on input "submit" at bounding box center [130, 239] width 260 height 23
click at [235, 275] on input "submit" at bounding box center [130, 263] width 260 height 23
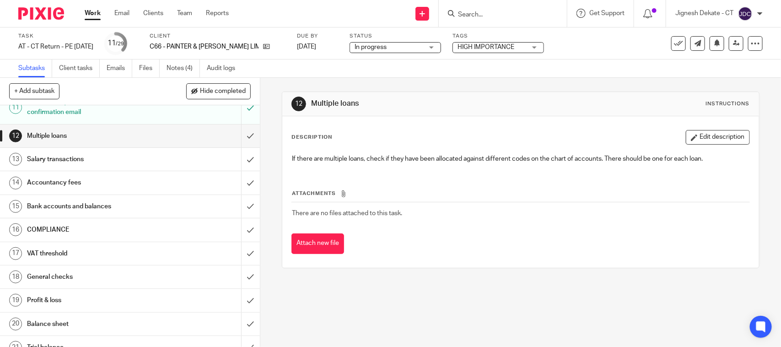
scroll to position [343, 0]
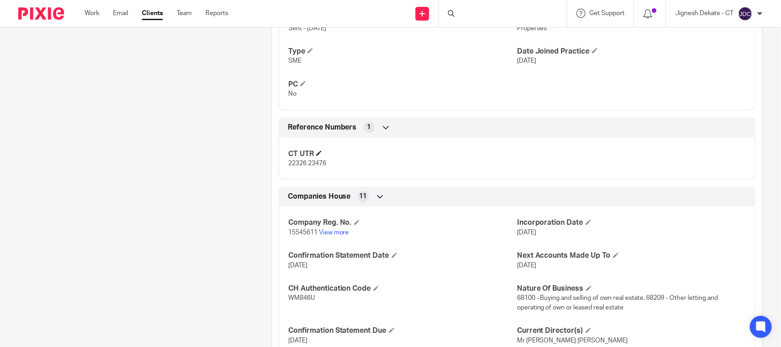
scroll to position [572, 0]
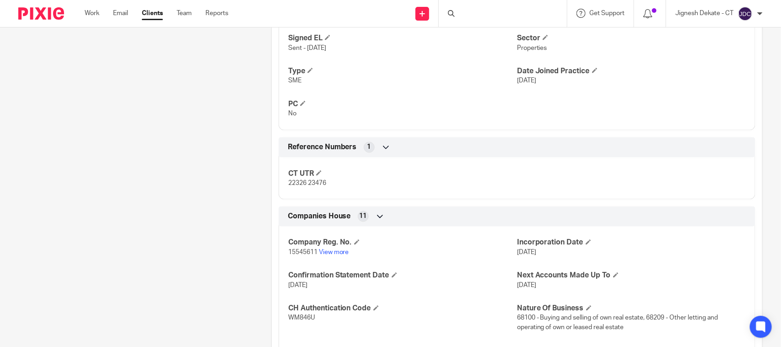
click at [115, 142] on div "Client contacts [PERSON_NAME] (Project Manager) 07539 344 309 [EMAIL_ADDRESS][D…" at bounding box center [130, 1] width 253 height 951
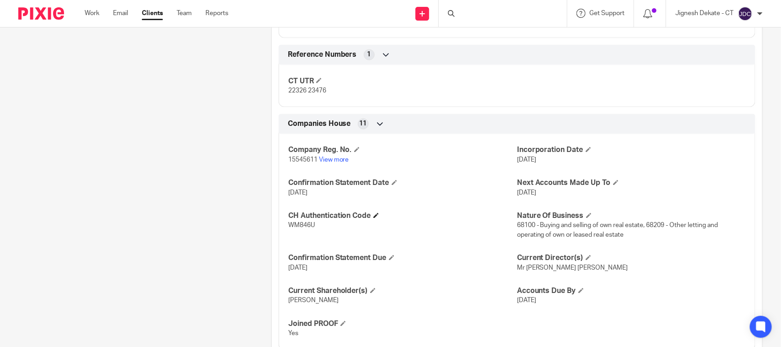
scroll to position [607, 0]
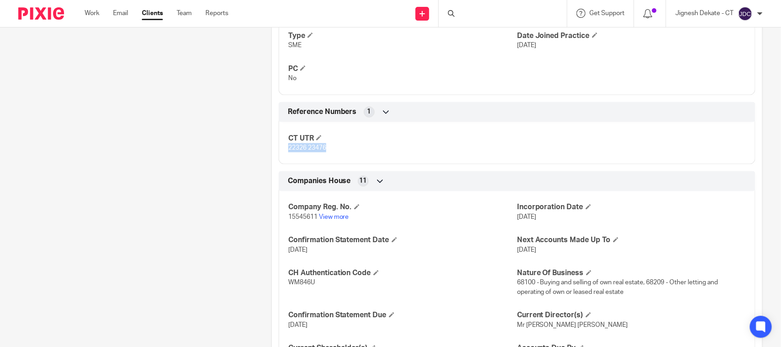
drag, startPoint x: 284, startPoint y: 147, endPoint x: 325, endPoint y: 150, distance: 40.8
click at [325, 150] on div "CT UTR 22326 23476" at bounding box center [517, 139] width 477 height 49
copy span "22326 23476"
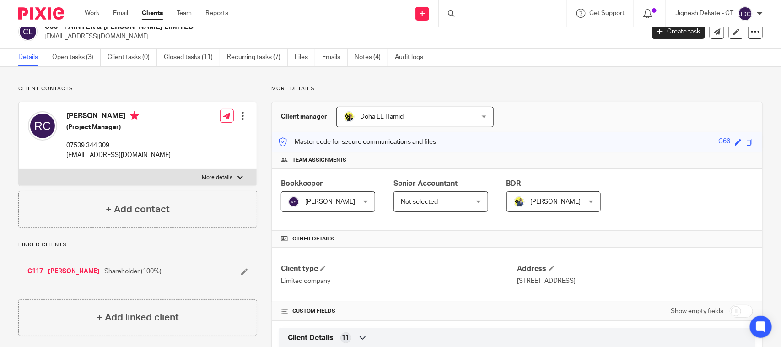
scroll to position [0, 0]
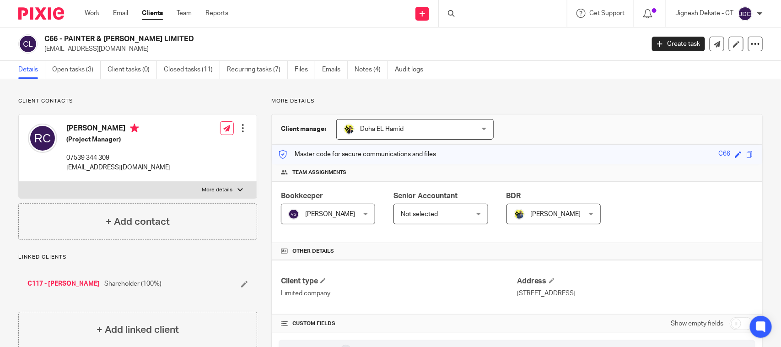
drag, startPoint x: 67, startPoint y: 128, endPoint x: 108, endPoint y: 129, distance: 41.2
click at [108, 129] on h4 "Rory Clottey" at bounding box center [118, 128] width 104 height 11
copy h4 "Rory Clottey"
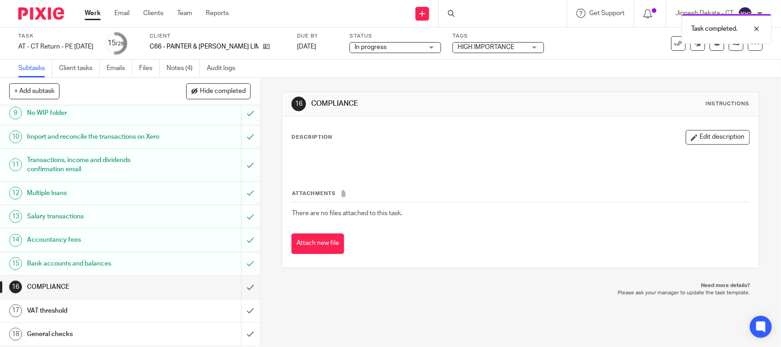
scroll to position [400, 0]
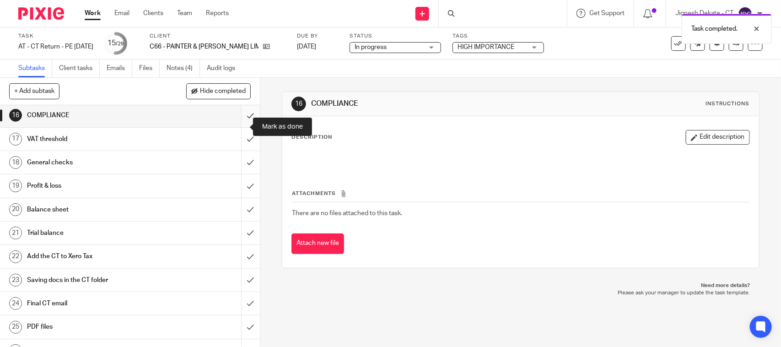
click at [239, 123] on input "submit" at bounding box center [130, 115] width 260 height 23
click at [242, 149] on input "submit" at bounding box center [130, 139] width 260 height 23
click at [235, 174] on input "submit" at bounding box center [130, 162] width 260 height 23
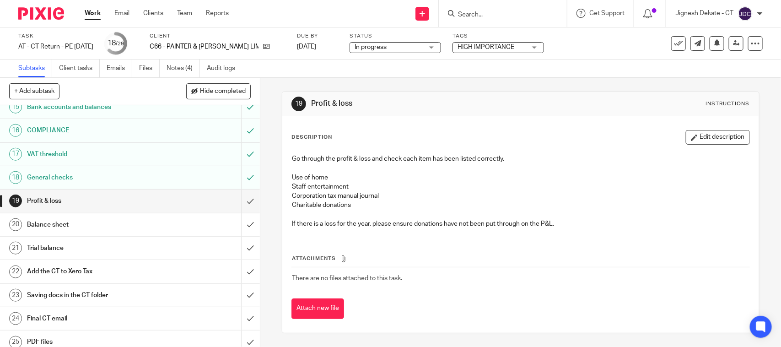
scroll to position [400, 0]
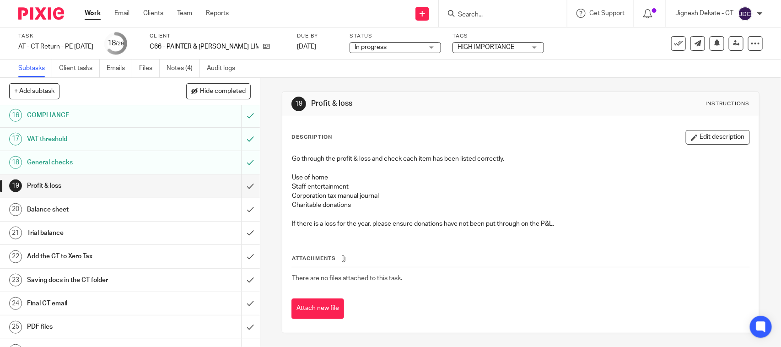
click at [367, 43] on span "In progress" at bounding box center [388, 48] width 69 height 10
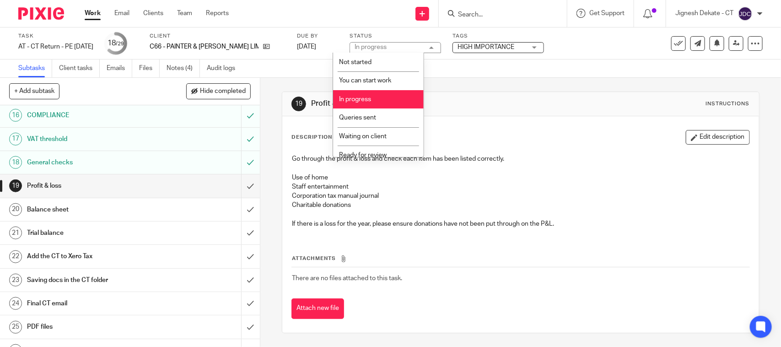
click at [367, 43] on div "In progress In progress" at bounding box center [394, 47] width 91 height 11
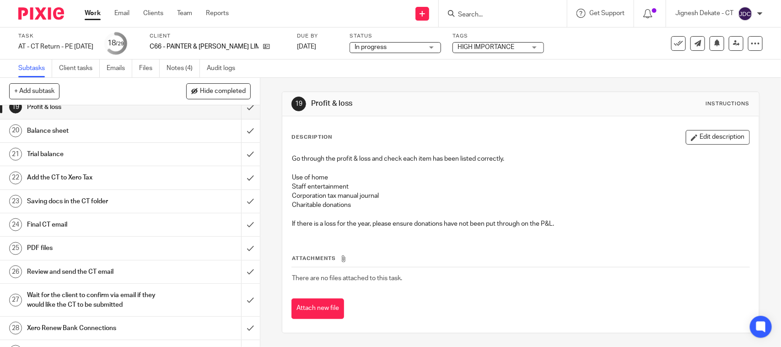
scroll to position [451, 0]
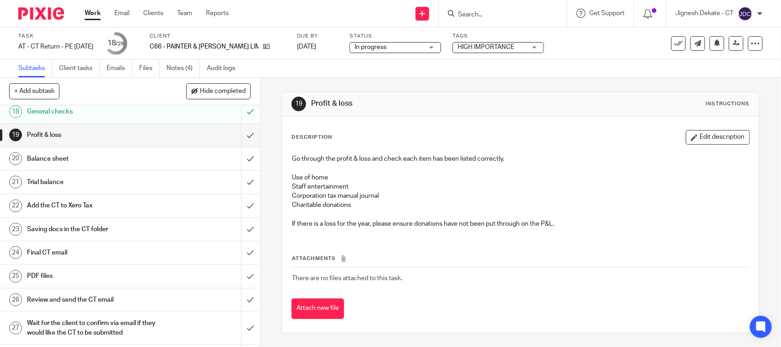
click at [190, 118] on div "General checks" at bounding box center [129, 112] width 205 height 14
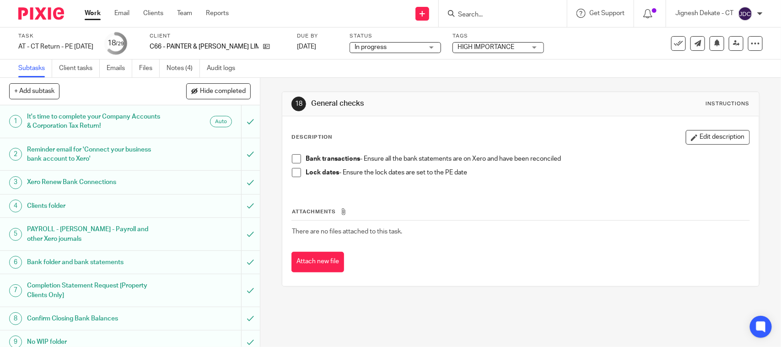
click at [292, 166] on li "Bank transactions - Ensure all the bank statements are on Xero and have been re…" at bounding box center [520, 161] width 457 height 14
click at [292, 158] on span at bounding box center [296, 158] width 9 height 9
click at [293, 170] on span at bounding box center [296, 172] width 9 height 9
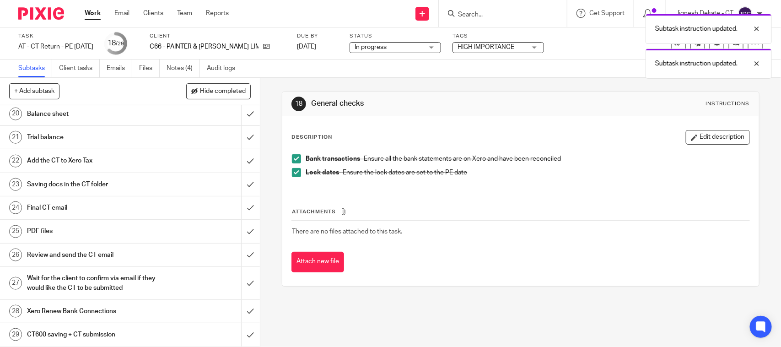
scroll to position [394, 0]
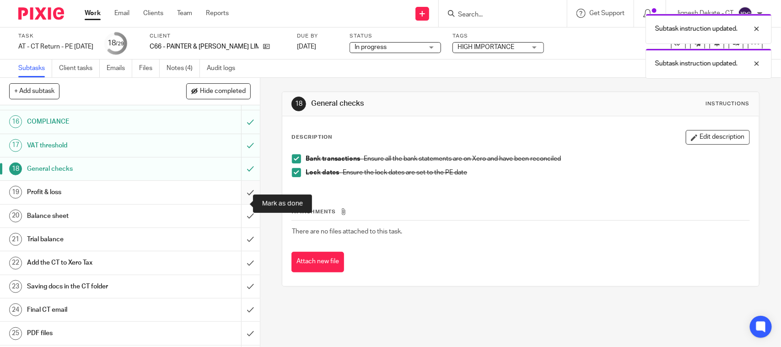
click at [238, 202] on input "submit" at bounding box center [130, 192] width 260 height 23
click at [234, 227] on input "submit" at bounding box center [130, 215] width 260 height 23
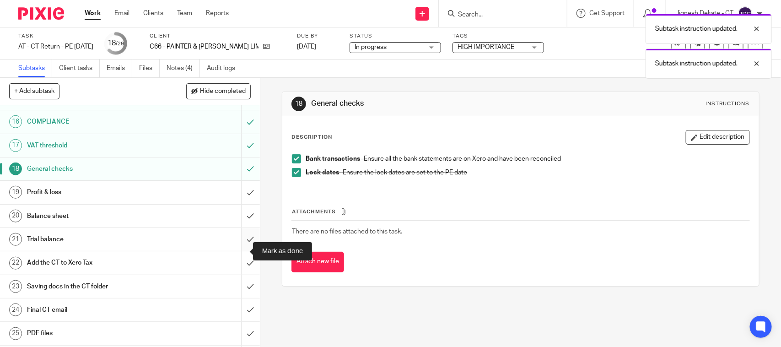
click at [236, 251] on input "submit" at bounding box center [130, 239] width 260 height 23
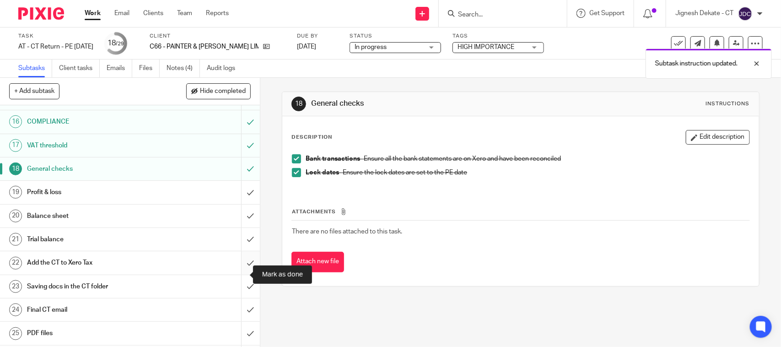
click at [236, 273] on input "submit" at bounding box center [130, 262] width 260 height 23
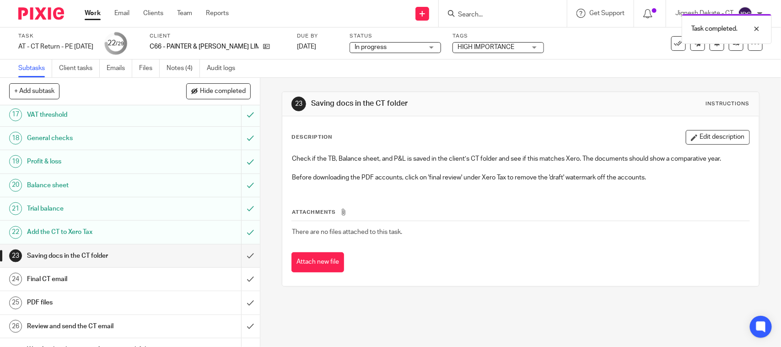
scroll to position [508, 0]
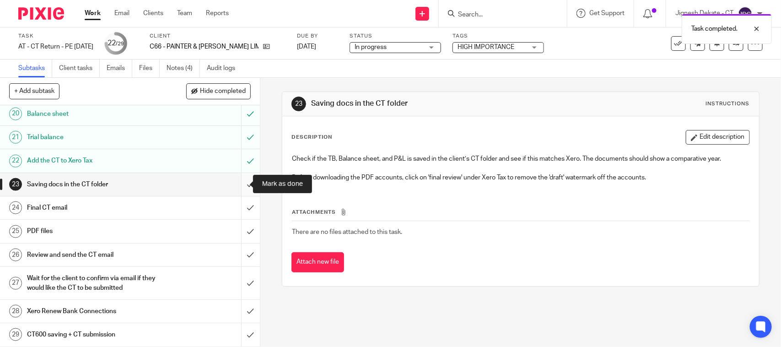
click at [238, 181] on input "submit" at bounding box center [130, 184] width 260 height 23
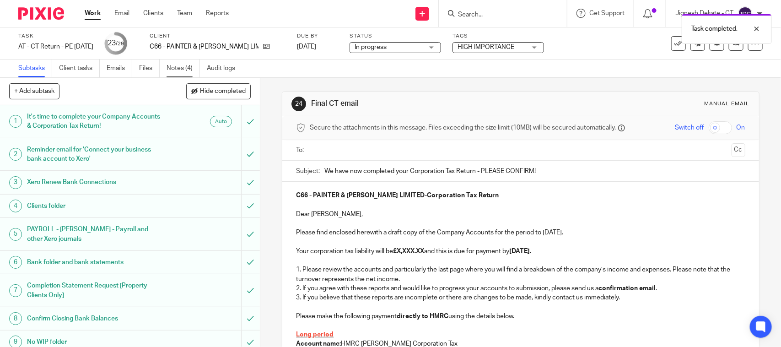
click at [175, 62] on link "Notes (4)" at bounding box center [182, 68] width 33 height 18
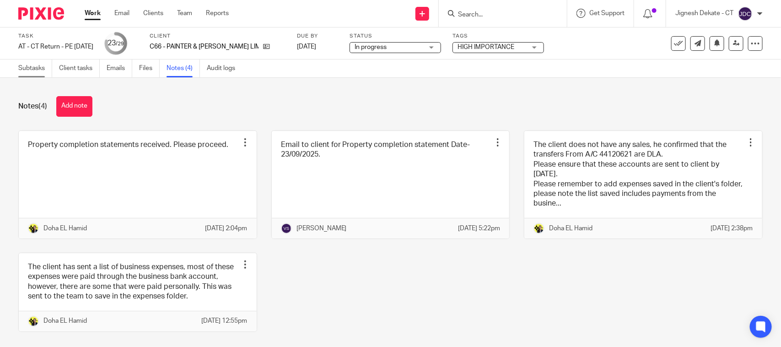
click at [24, 64] on link "Subtasks" at bounding box center [35, 68] width 34 height 18
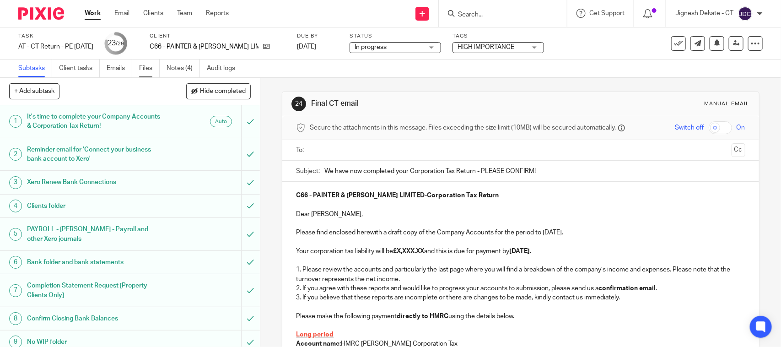
click at [148, 65] on link "Files" at bounding box center [149, 68] width 21 height 18
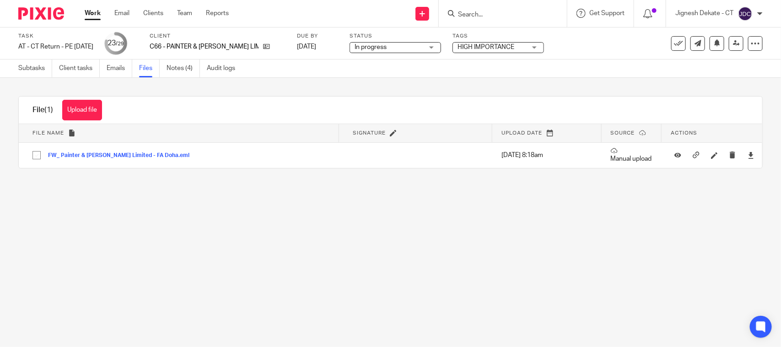
click at [88, 112] on button "Upload file" at bounding box center [82, 110] width 40 height 21
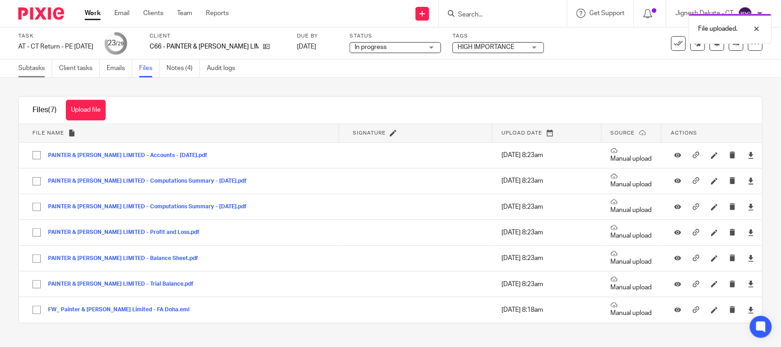
click at [30, 69] on link "Subtasks" at bounding box center [35, 68] width 34 height 18
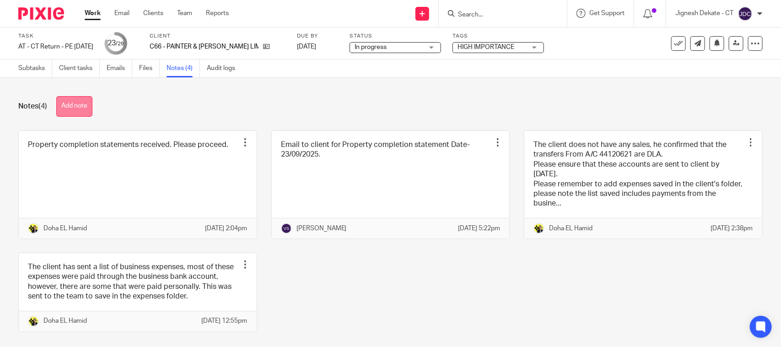
click at [83, 106] on button "Add note" at bounding box center [74, 106] width 36 height 21
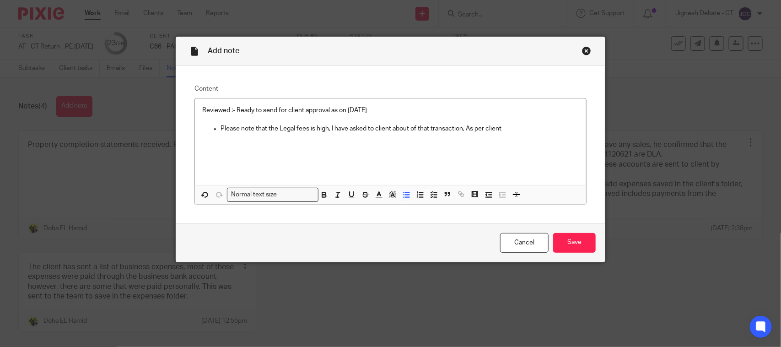
click at [540, 128] on p "Please note that the Legal fees is high, I have asked to client about of that t…" at bounding box center [399, 128] width 358 height 9
click at [509, 136] on div "Reviewed :- Ready to send for client approval as on 26/09/2025 Please note that…" at bounding box center [390, 141] width 391 height 86
click at [559, 129] on p "Please note that the Legal fees is high, I have asked to client about of that t…" at bounding box center [399, 133] width 358 height 19
click at [560, 129] on p "Please note that the Legal fees is high, I have asked to client about of that t…" at bounding box center [399, 133] width 358 height 19
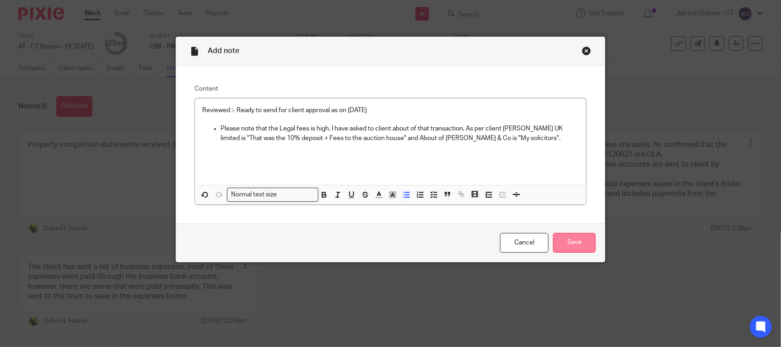
click at [573, 240] on input "Save" at bounding box center [574, 243] width 43 height 20
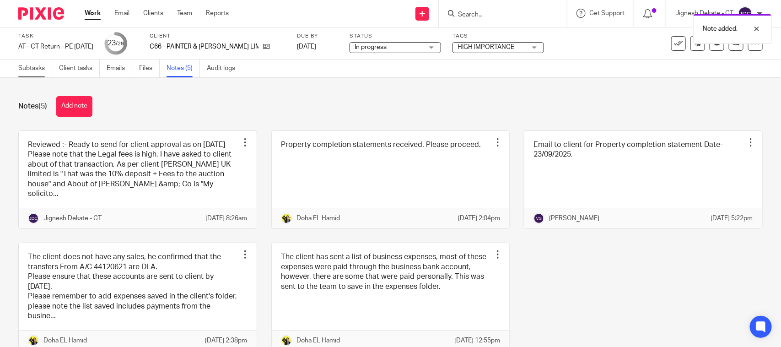
click at [36, 69] on link "Subtasks" at bounding box center [35, 68] width 34 height 18
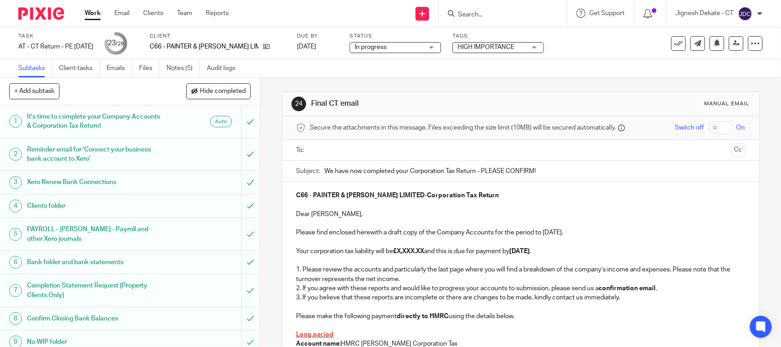
click at [340, 147] on input "text" at bounding box center [520, 150] width 414 height 11
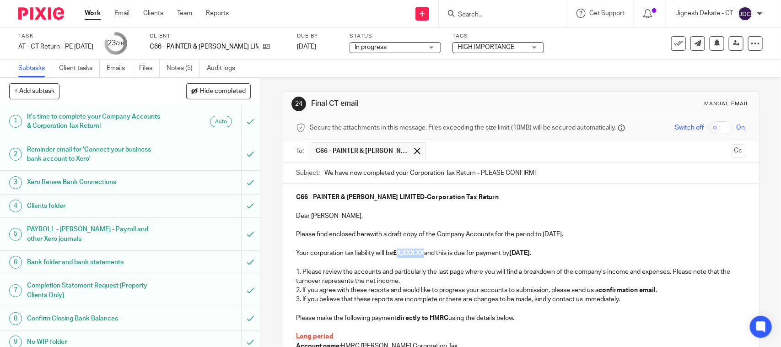
drag, startPoint x: 397, startPoint y: 255, endPoint x: 426, endPoint y: 254, distance: 29.3
click at [424, 254] on strong "£X,XXX.XX" at bounding box center [408, 253] width 31 height 6
click at [548, 234] on p "Please find enclosed herewith a draft copy of the Company Accounts for the peri…" at bounding box center [520, 234] width 449 height 9
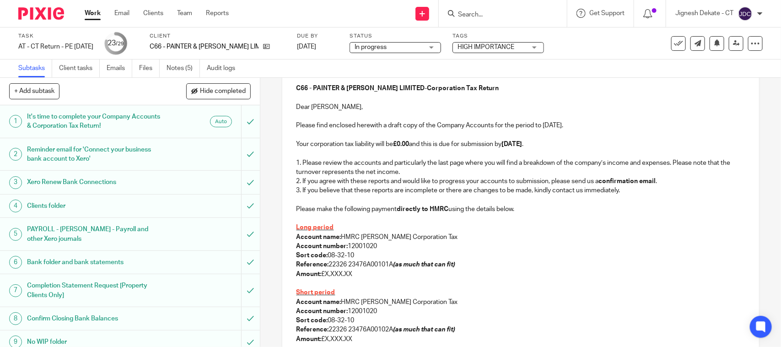
scroll to position [172, 0]
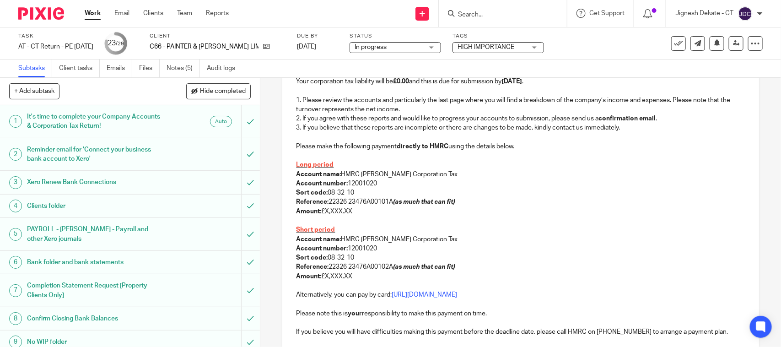
click at [302, 137] on p at bounding box center [520, 137] width 449 height 9
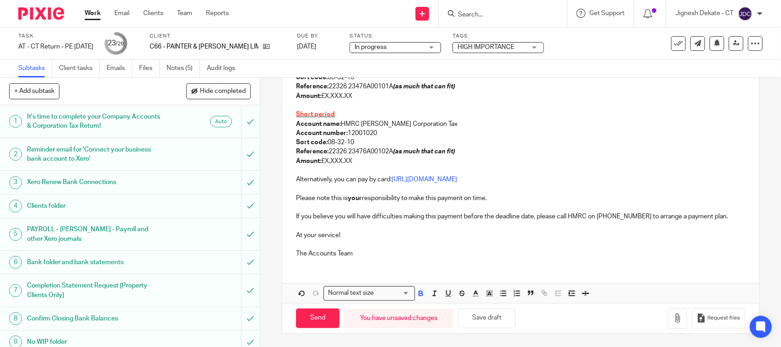
scroll to position [289, 0]
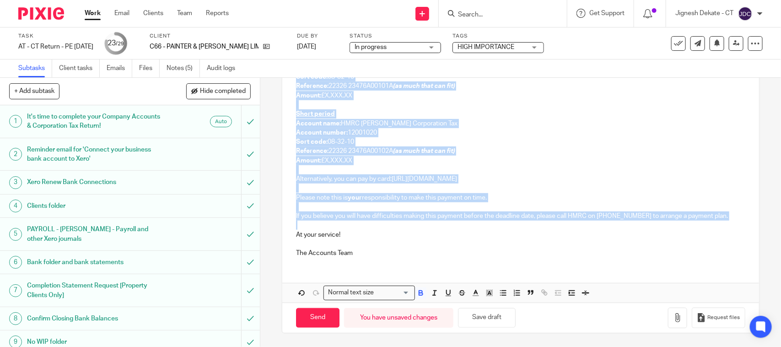
click at [343, 224] on p at bounding box center [520, 224] width 449 height 9
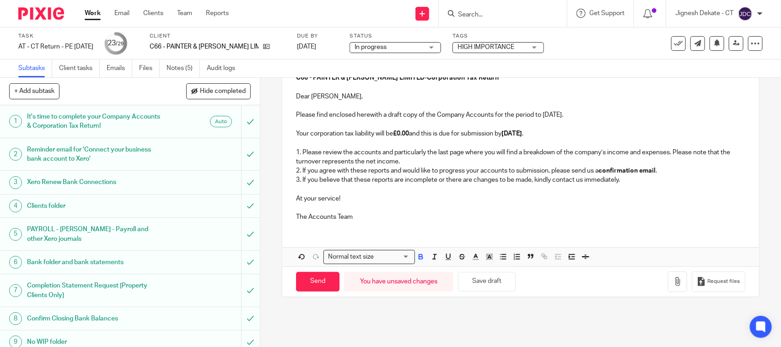
scroll to position [142, 0]
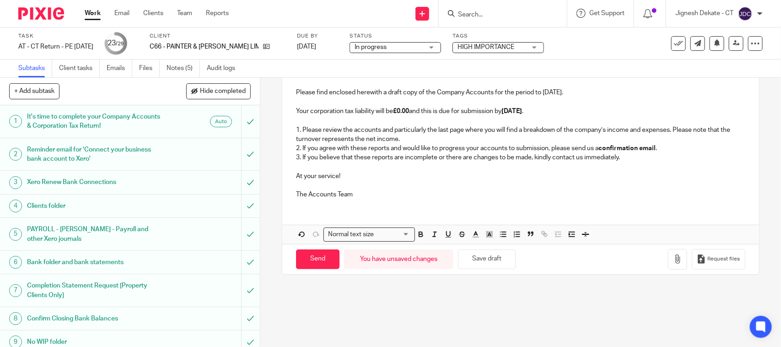
click at [372, 193] on p "The Accounts Team" at bounding box center [520, 194] width 449 height 9
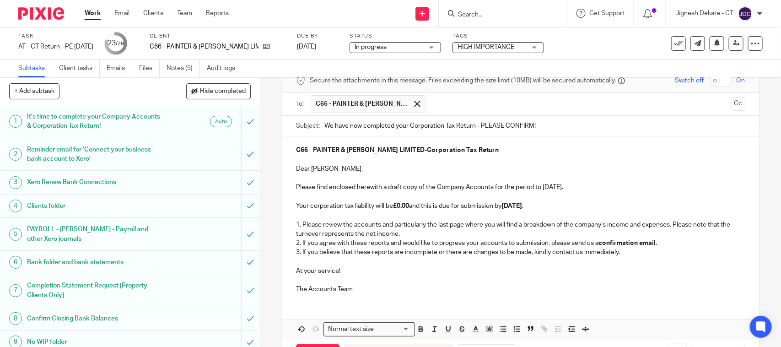
scroll to position [27, 0]
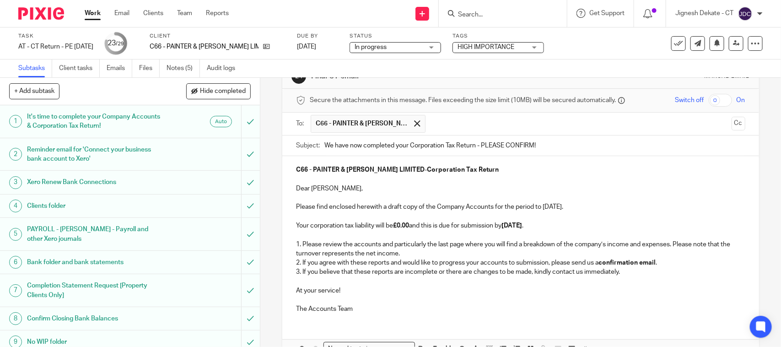
click at [594, 271] on p "3. If you believe that these reports are incomplete or there are changes to be …" at bounding box center [520, 271] width 449 height 9
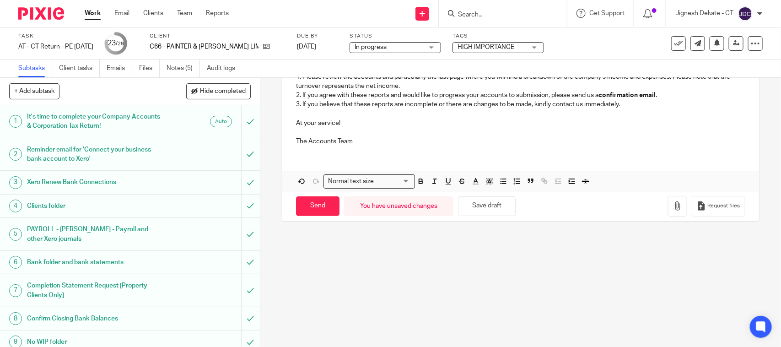
scroll to position [199, 0]
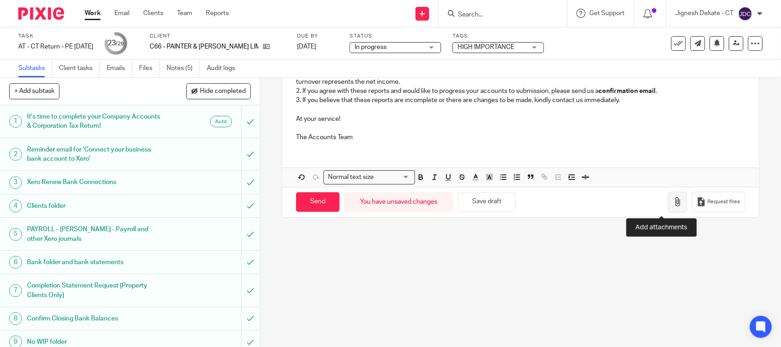
click at [673, 206] on icon "button" at bounding box center [677, 201] width 9 height 9
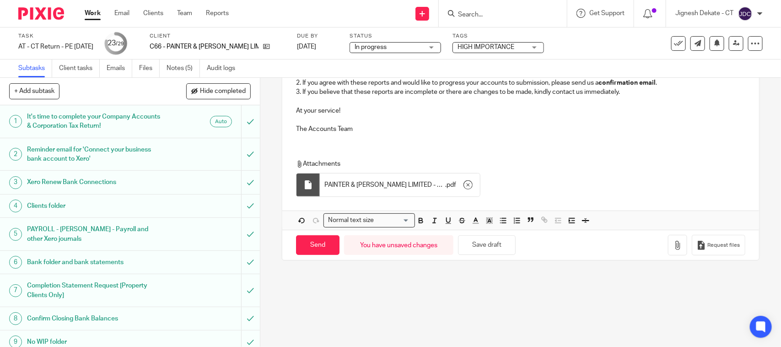
scroll to position [208, 0]
click at [314, 243] on input "Send" at bounding box center [317, 244] width 43 height 20
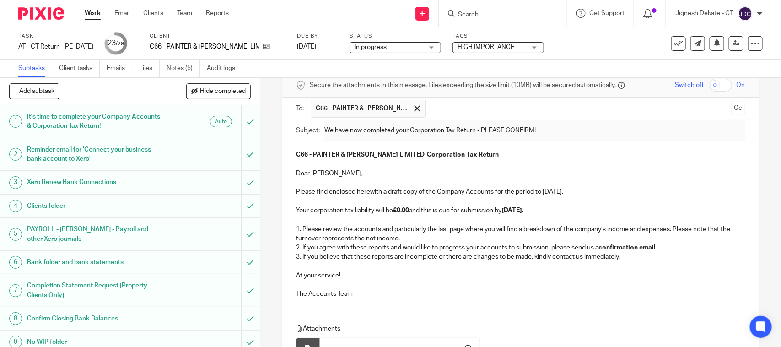
scroll to position [37, 0]
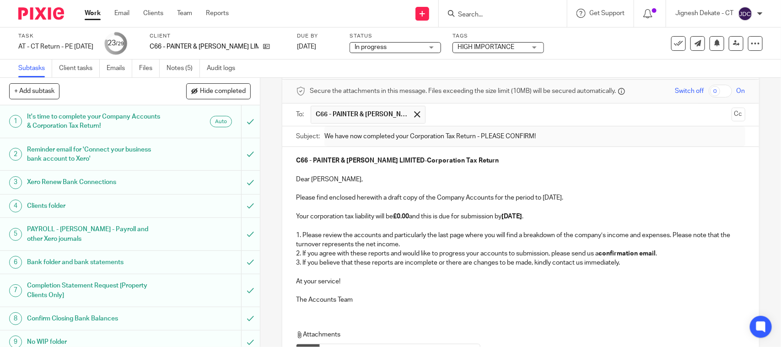
type input "Sent"
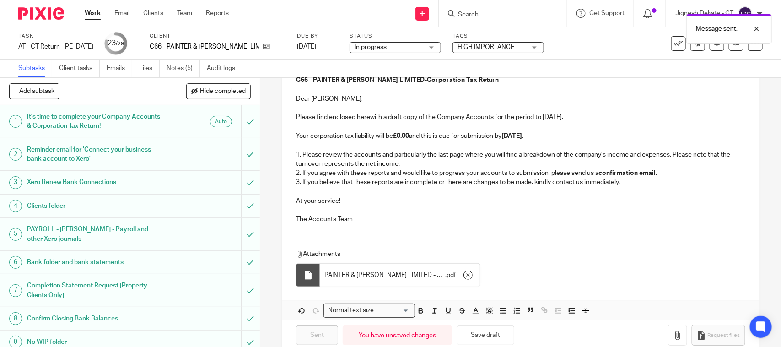
scroll to position [94, 0]
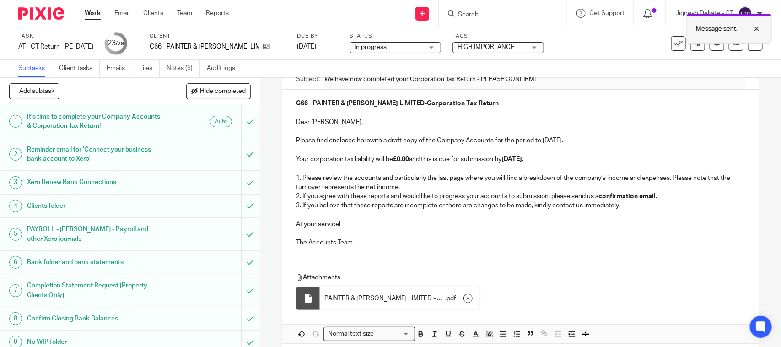
click at [729, 44] on div "Message sent." at bounding box center [729, 29] width 86 height 30
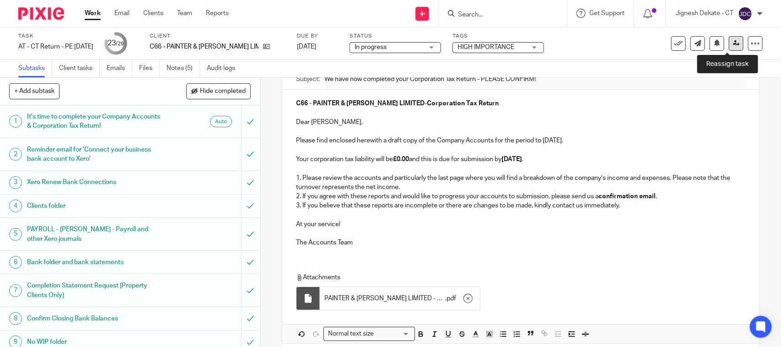
click at [734, 43] on link at bounding box center [736, 43] width 15 height 15
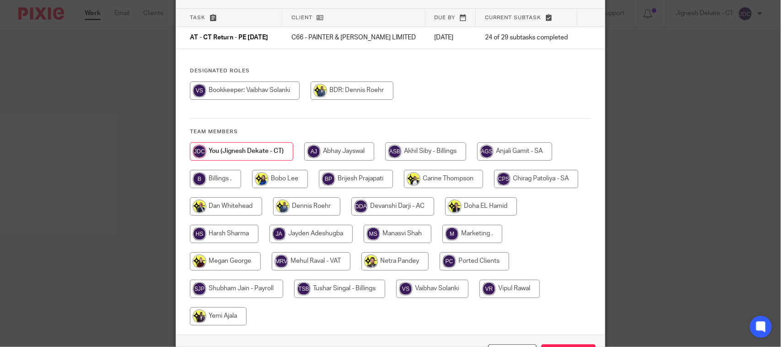
click at [225, 179] on input "radio" at bounding box center [215, 179] width 51 height 18
radio input "true"
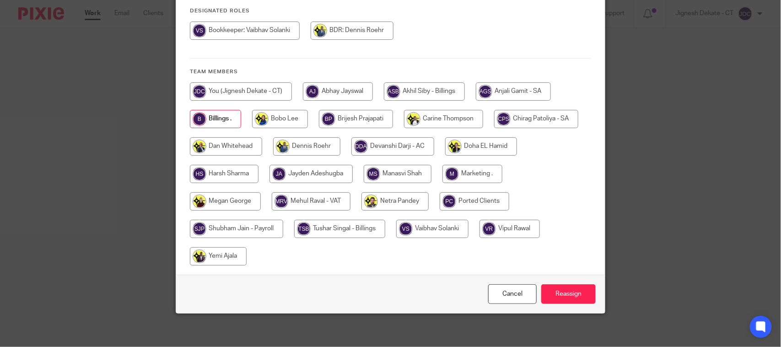
scroll to position [120, 0]
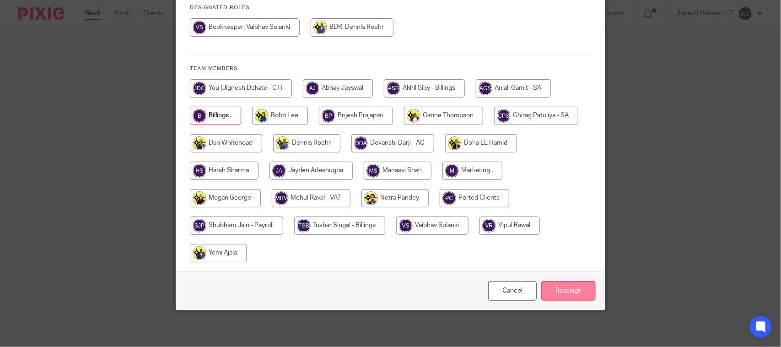
drag, startPoint x: 557, startPoint y: 289, endPoint x: 552, endPoint y: 268, distance: 21.7
click at [558, 289] on input "Reassign" at bounding box center [568, 291] width 54 height 20
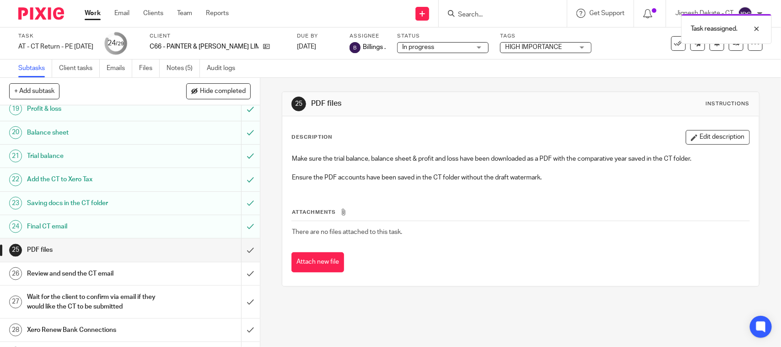
scroll to position [508, 0]
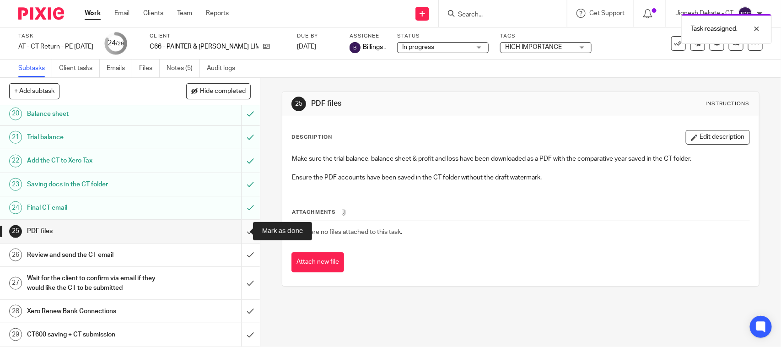
click at [235, 231] on input "submit" at bounding box center [130, 231] width 260 height 23
click at [237, 257] on input "submit" at bounding box center [130, 254] width 260 height 23
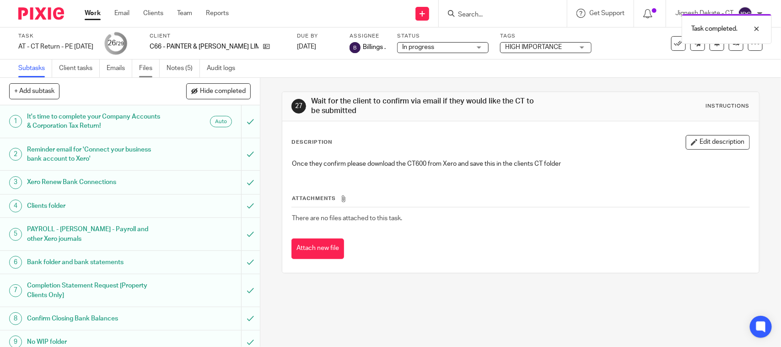
click at [145, 69] on link "Files" at bounding box center [149, 68] width 21 height 18
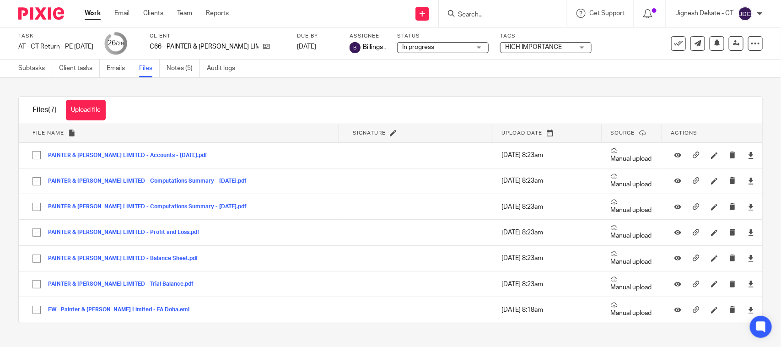
click at [423, 44] on span "In progress" at bounding box center [436, 48] width 69 height 10
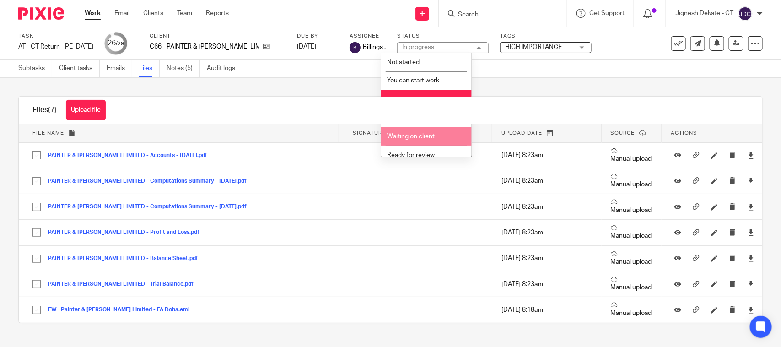
scroll to position [43, 0]
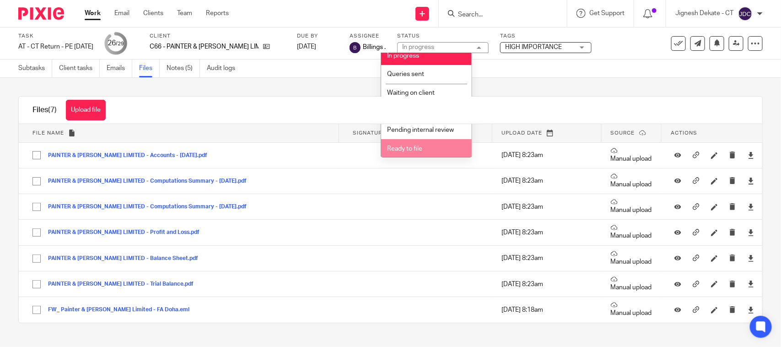
click at [412, 147] on span "Ready to file" at bounding box center [404, 148] width 35 height 6
